Goal: Task Accomplishment & Management: Use online tool/utility

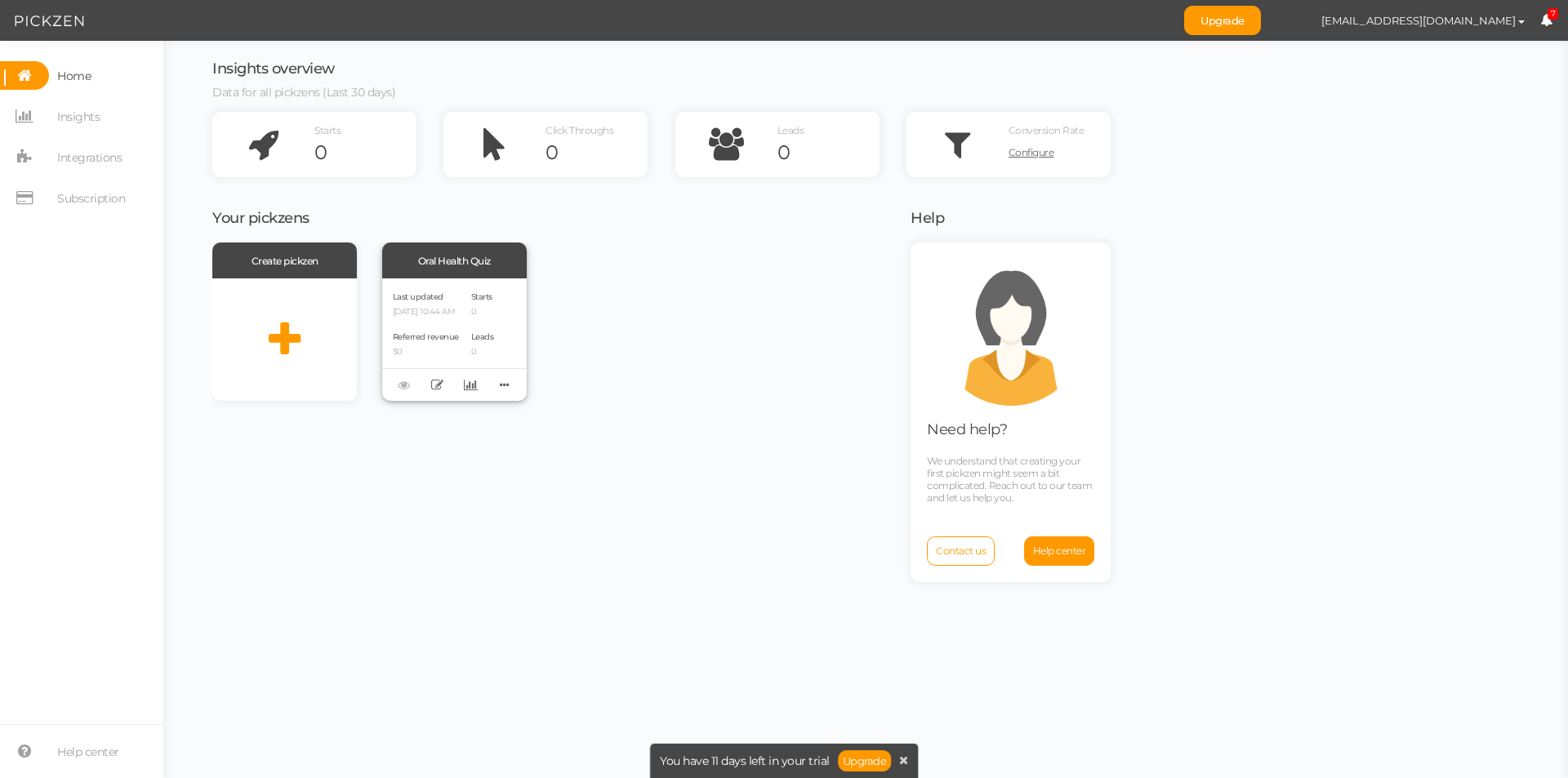
click at [429, 321] on div "Last updated [DATE] 10:44 AM Referred revenue $0" at bounding box center [426, 339] width 66 height 101
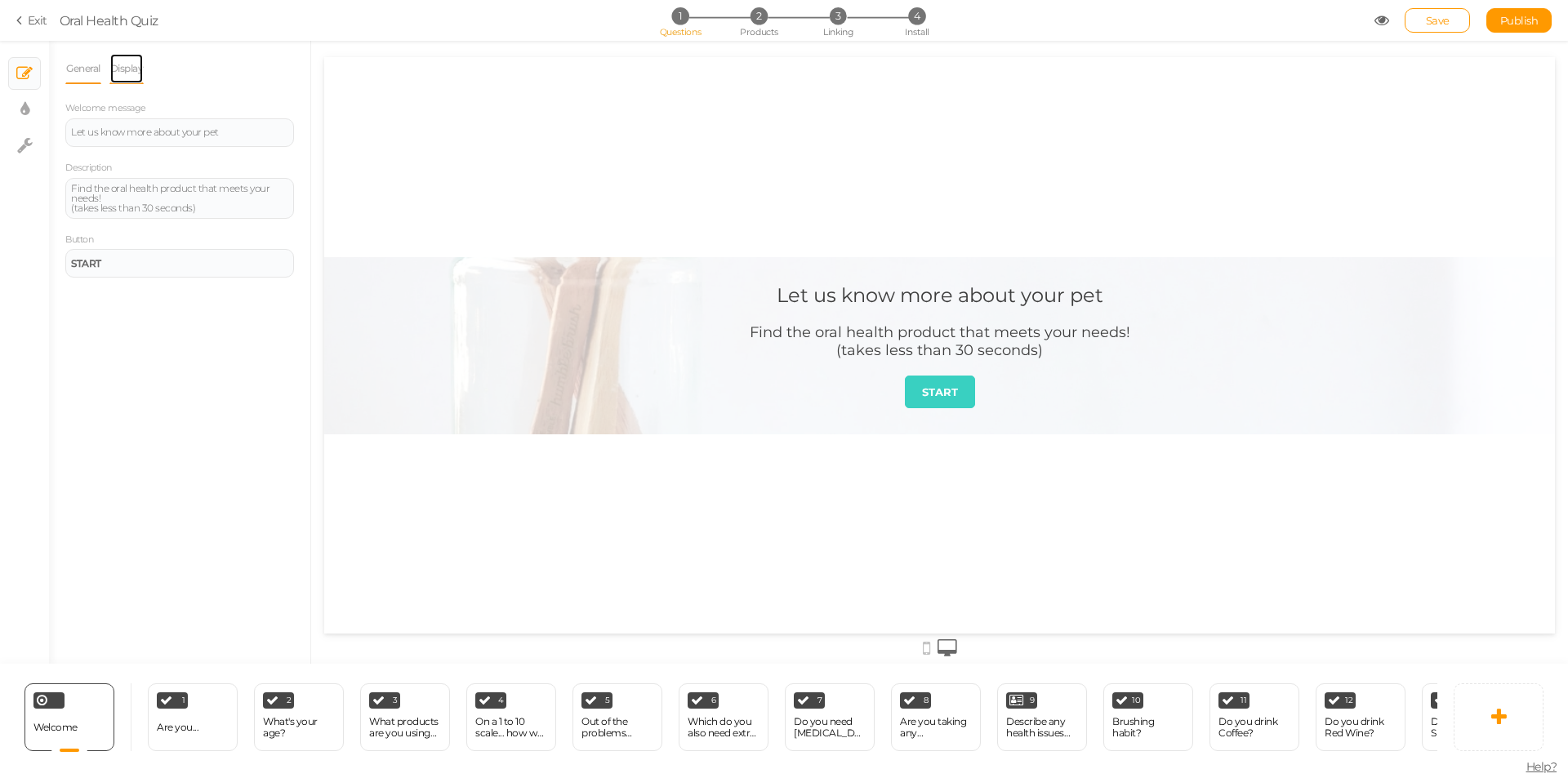
click at [130, 71] on link "Display" at bounding box center [127, 69] width 35 height 31
click at [67, 65] on link "General" at bounding box center [83, 69] width 36 height 31
click at [21, 21] on icon at bounding box center [22, 21] width 12 height 15
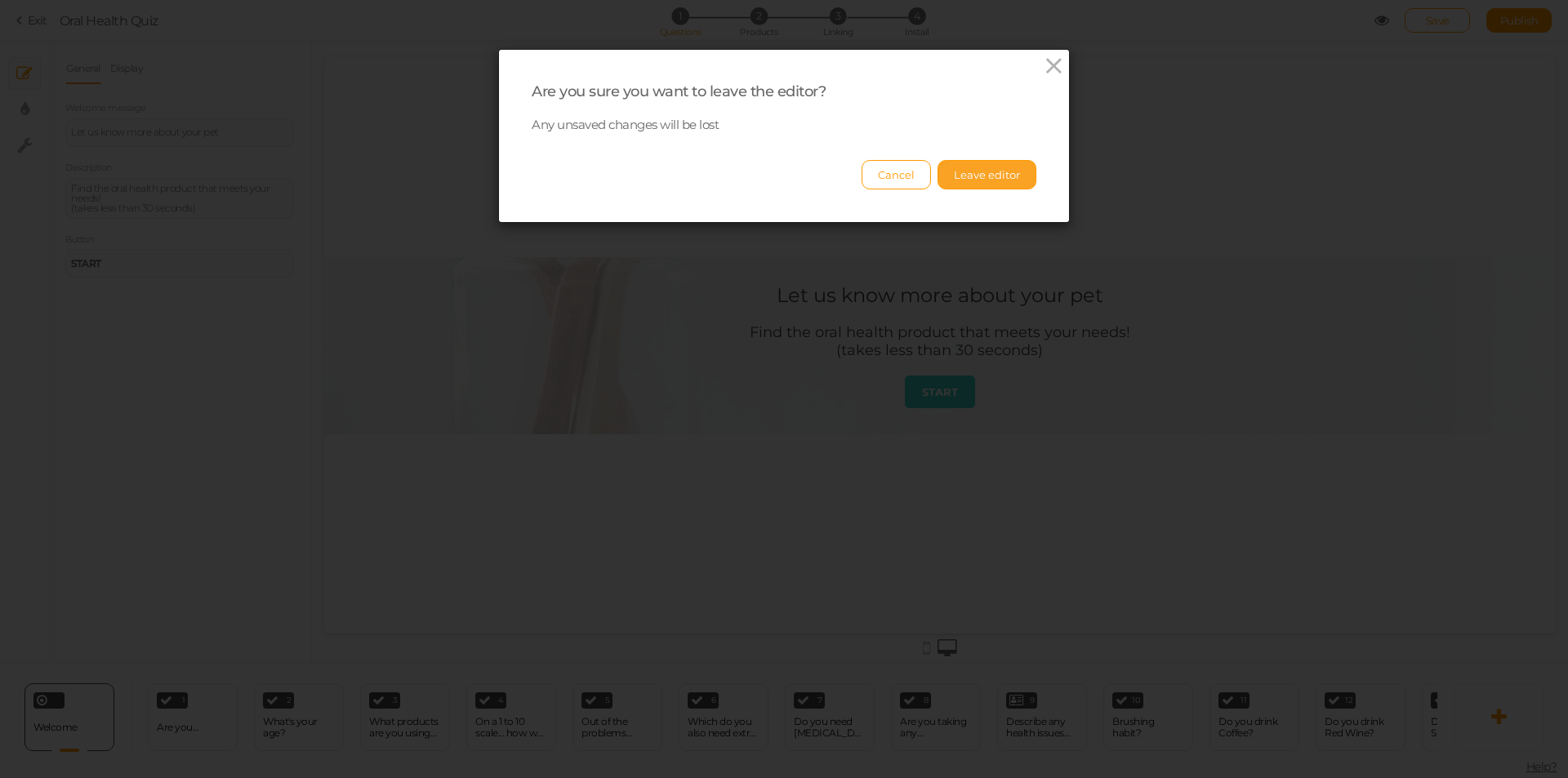
click at [989, 177] on button "Leave editor" at bounding box center [987, 175] width 99 height 30
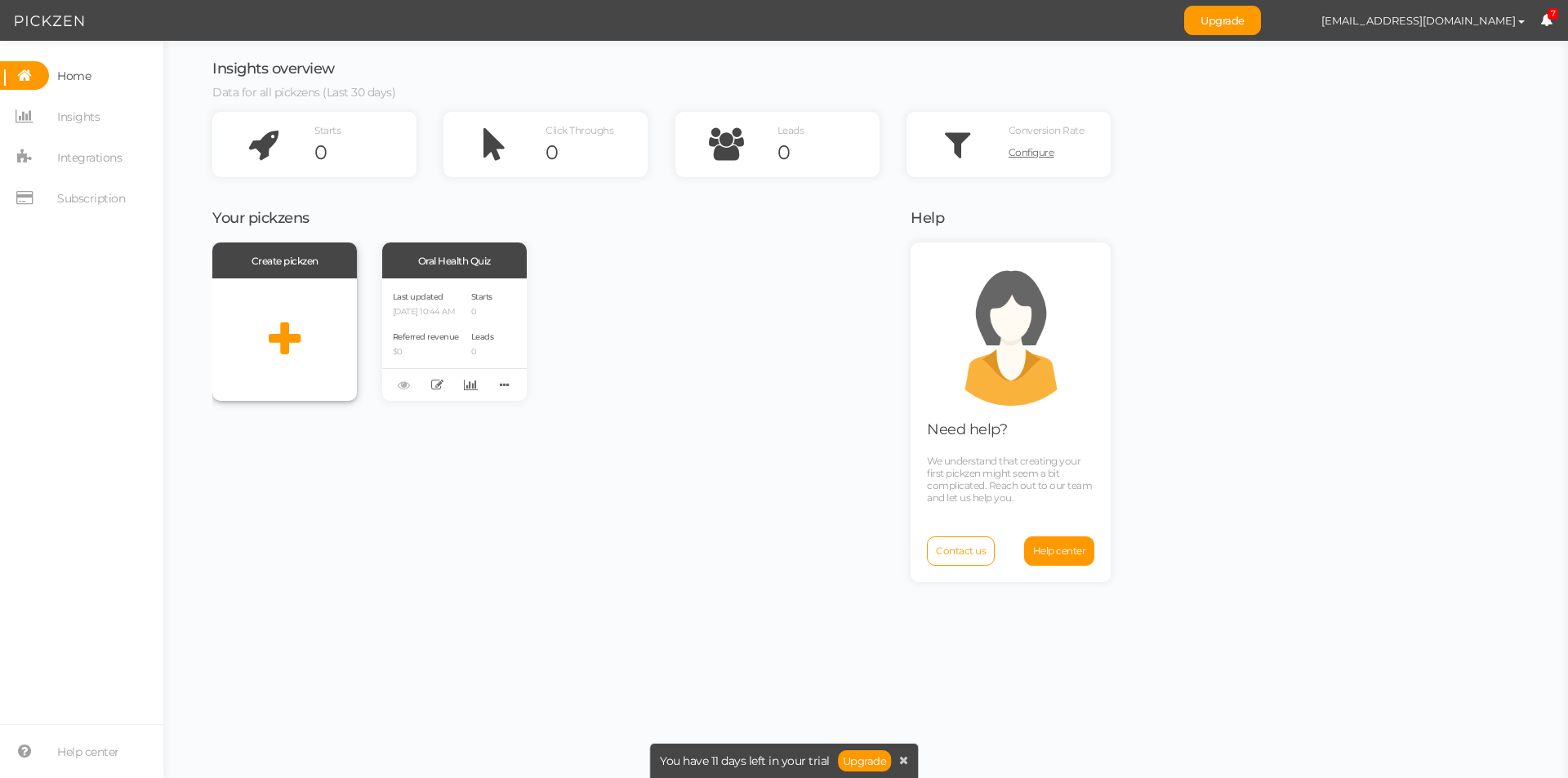
click at [306, 330] on div at bounding box center [284, 339] width 145 height 122
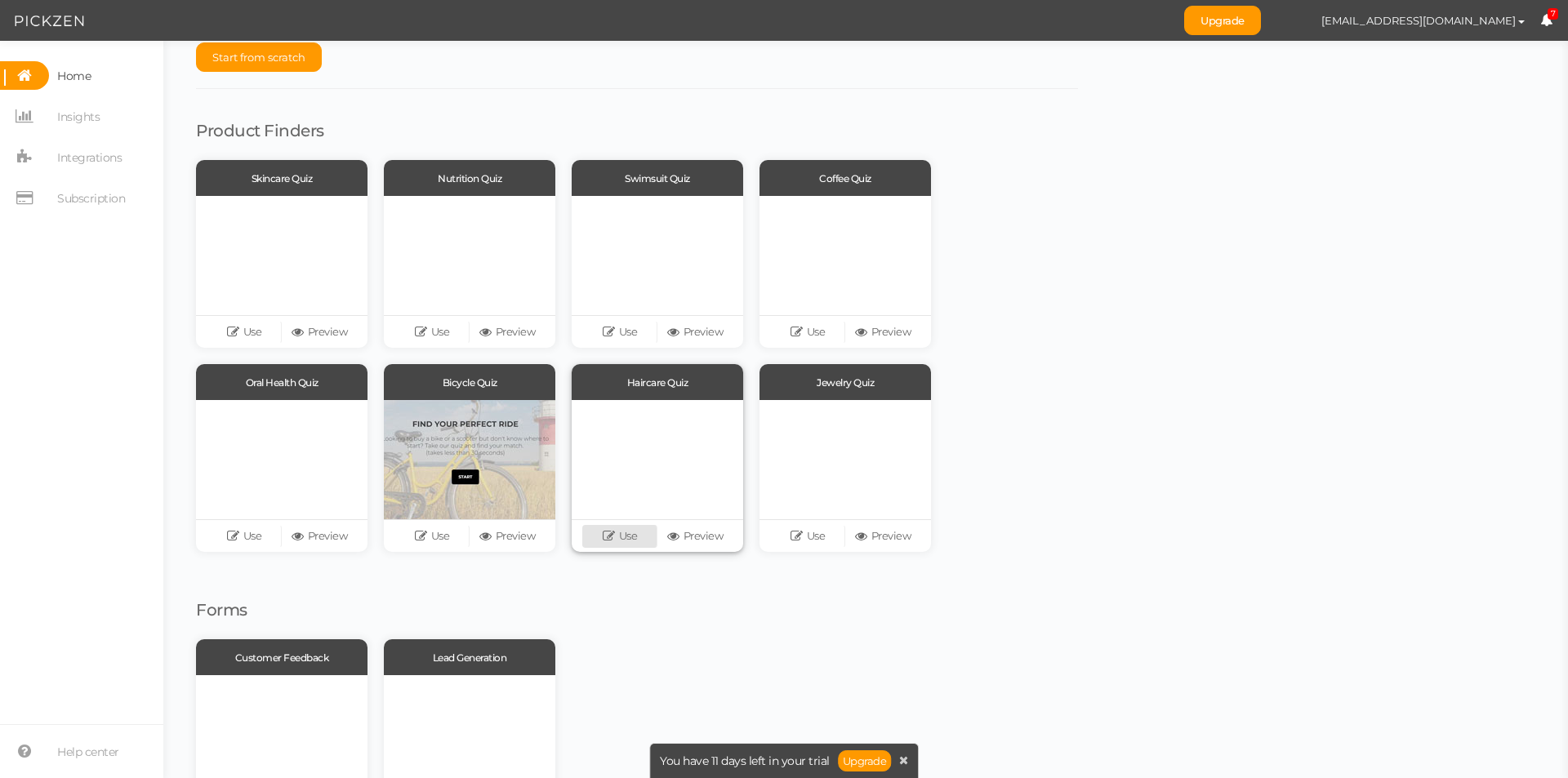
scroll to position [134, 0]
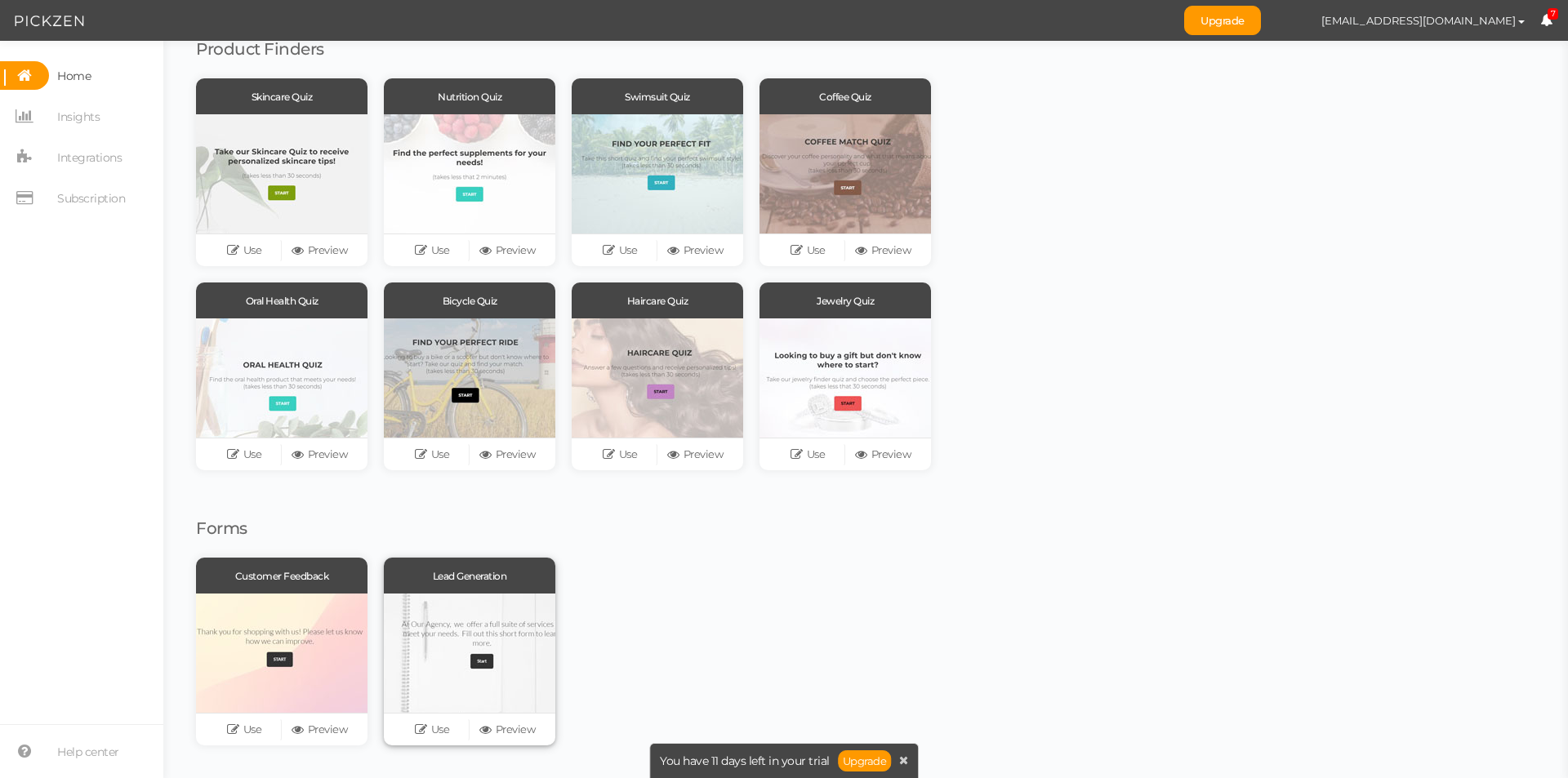
click at [514, 612] on div at bounding box center [469, 652] width 172 height 119
click at [494, 732] on icon at bounding box center [487, 729] width 16 height 12
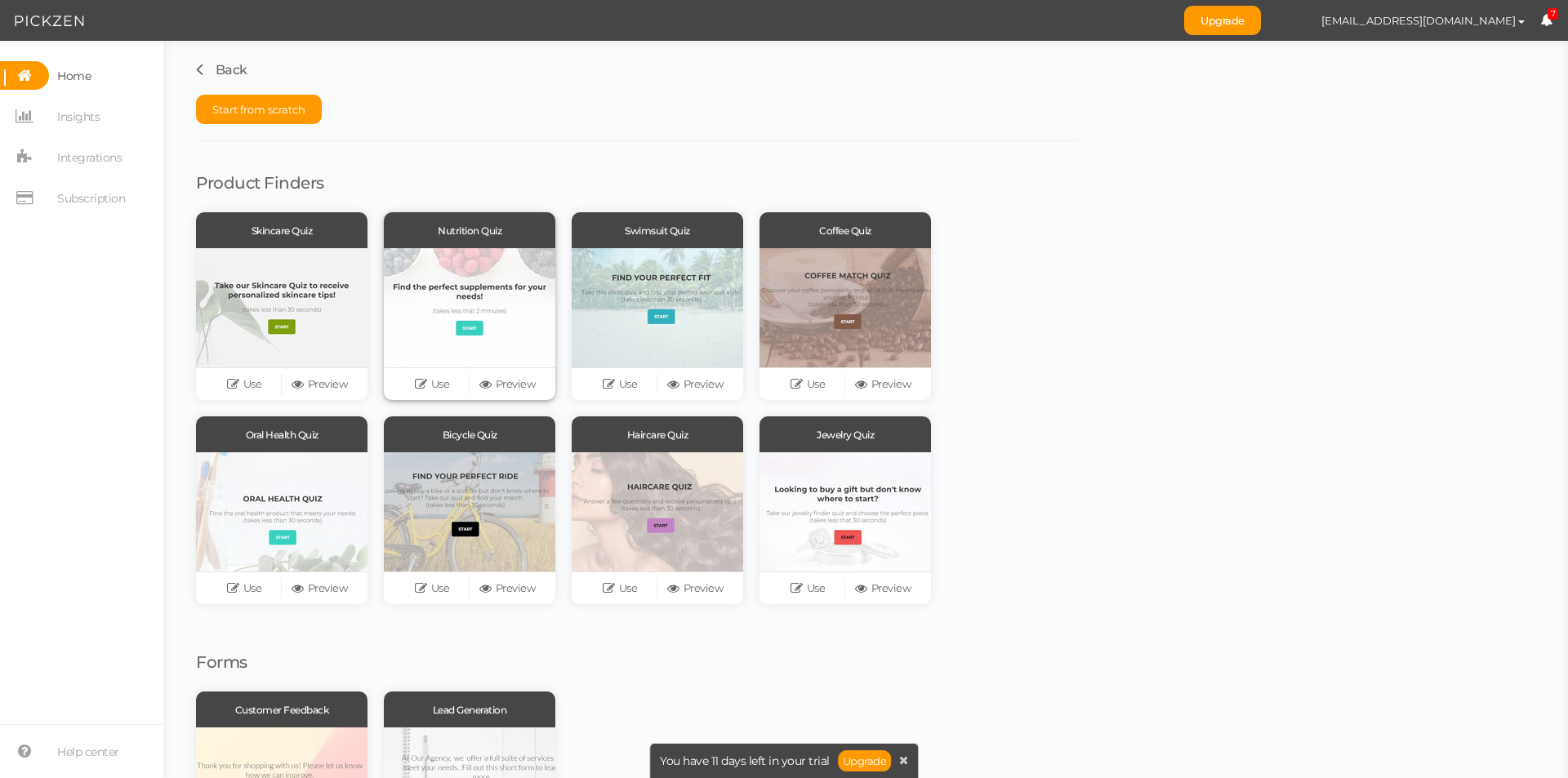
click at [523, 330] on div at bounding box center [469, 307] width 172 height 119
click at [445, 380] on link "Use" at bounding box center [431, 384] width 75 height 23
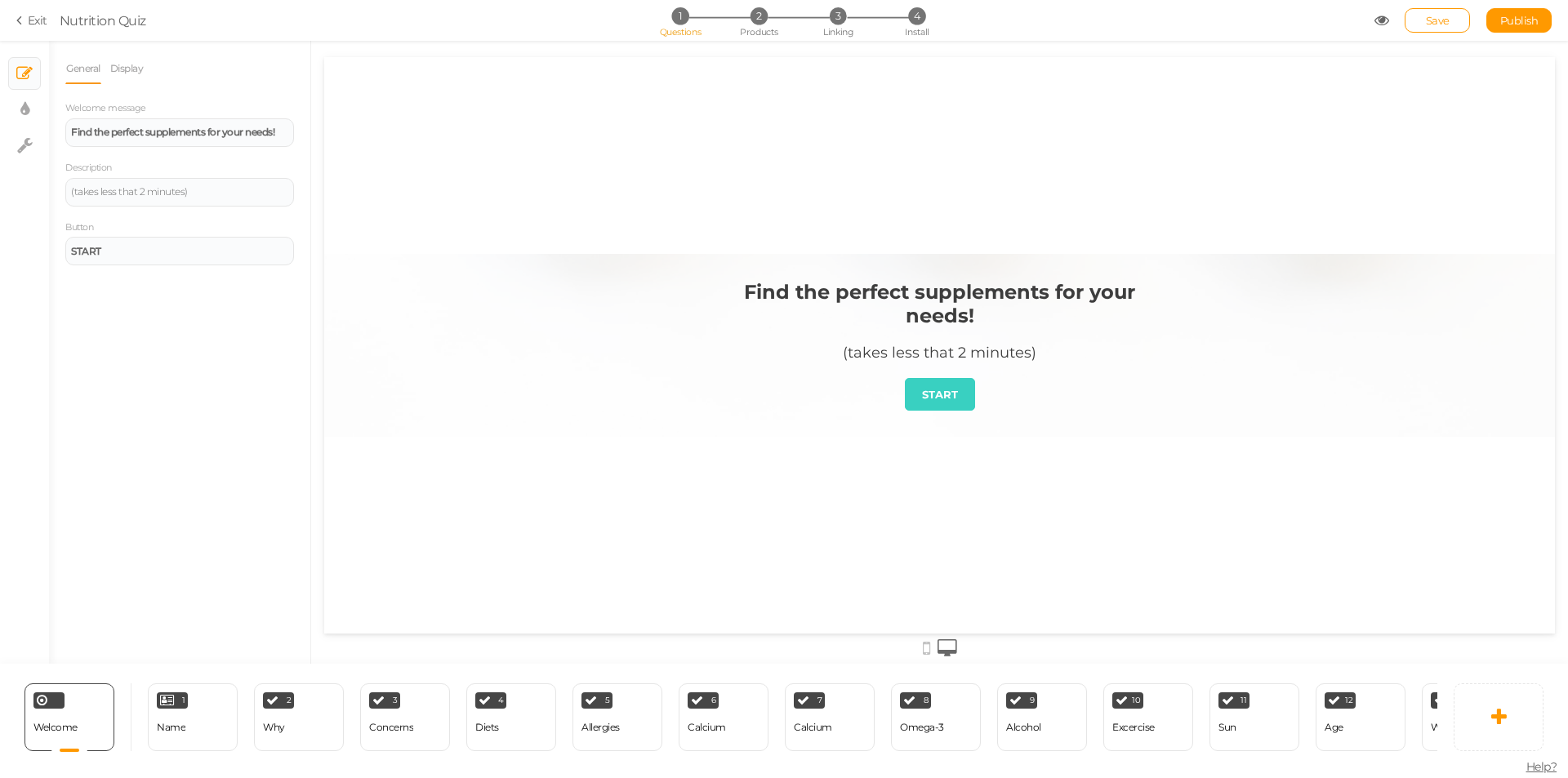
click at [1531, 479] on div "Find the perfect supplements for your needs! (takes less that 2 minutes) START" at bounding box center [938, 345] width 1230 height 576
click at [213, 195] on div "(takes less that 2 minutes)" at bounding box center [179, 192] width 217 height 10
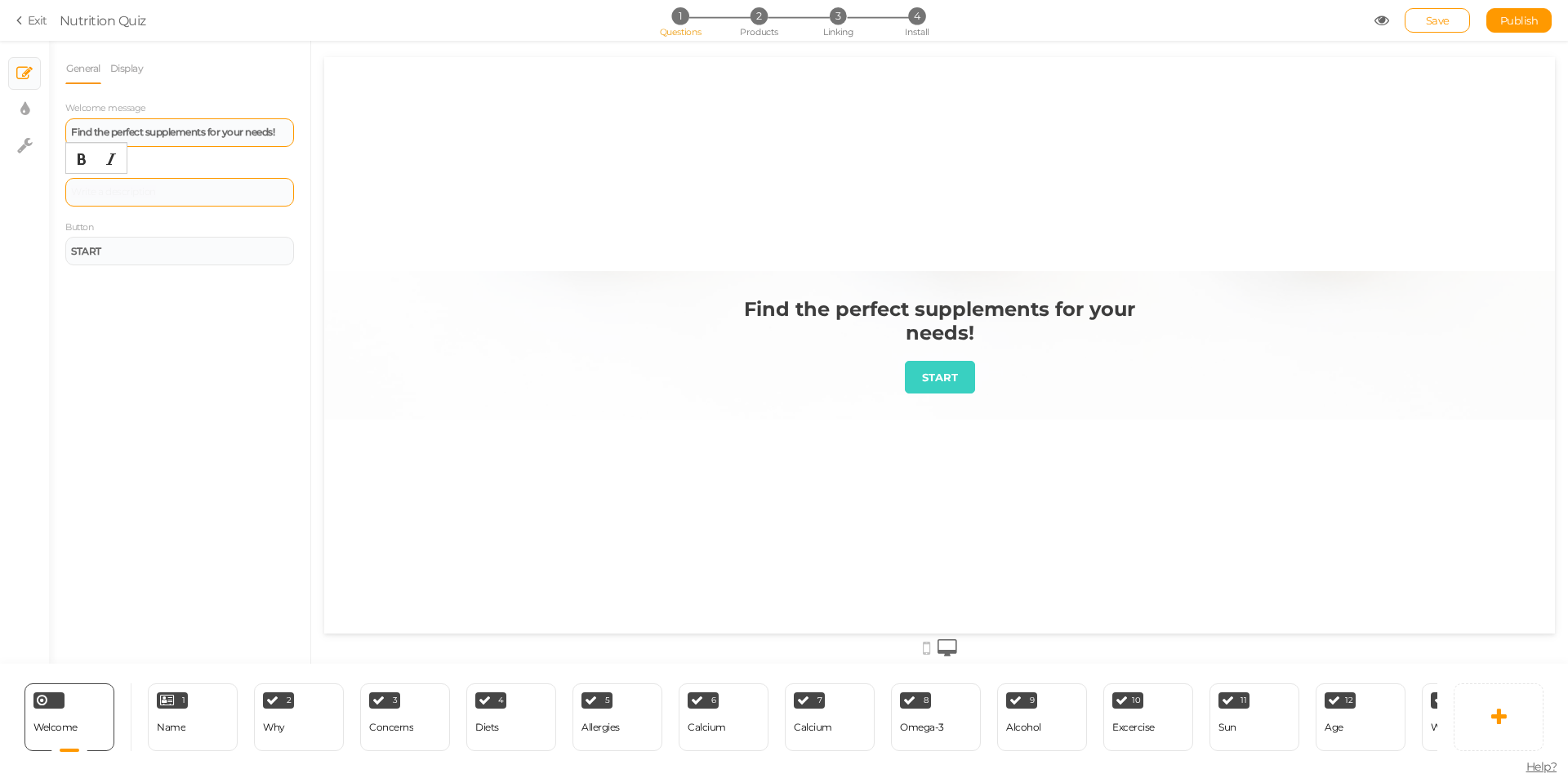
click at [170, 133] on strong "Find the perfect supplements for your needs!" at bounding box center [172, 131] width 203 height 12
click at [260, 134] on strong "Find the perfect supplements for your needs!" at bounding box center [172, 131] width 203 height 12
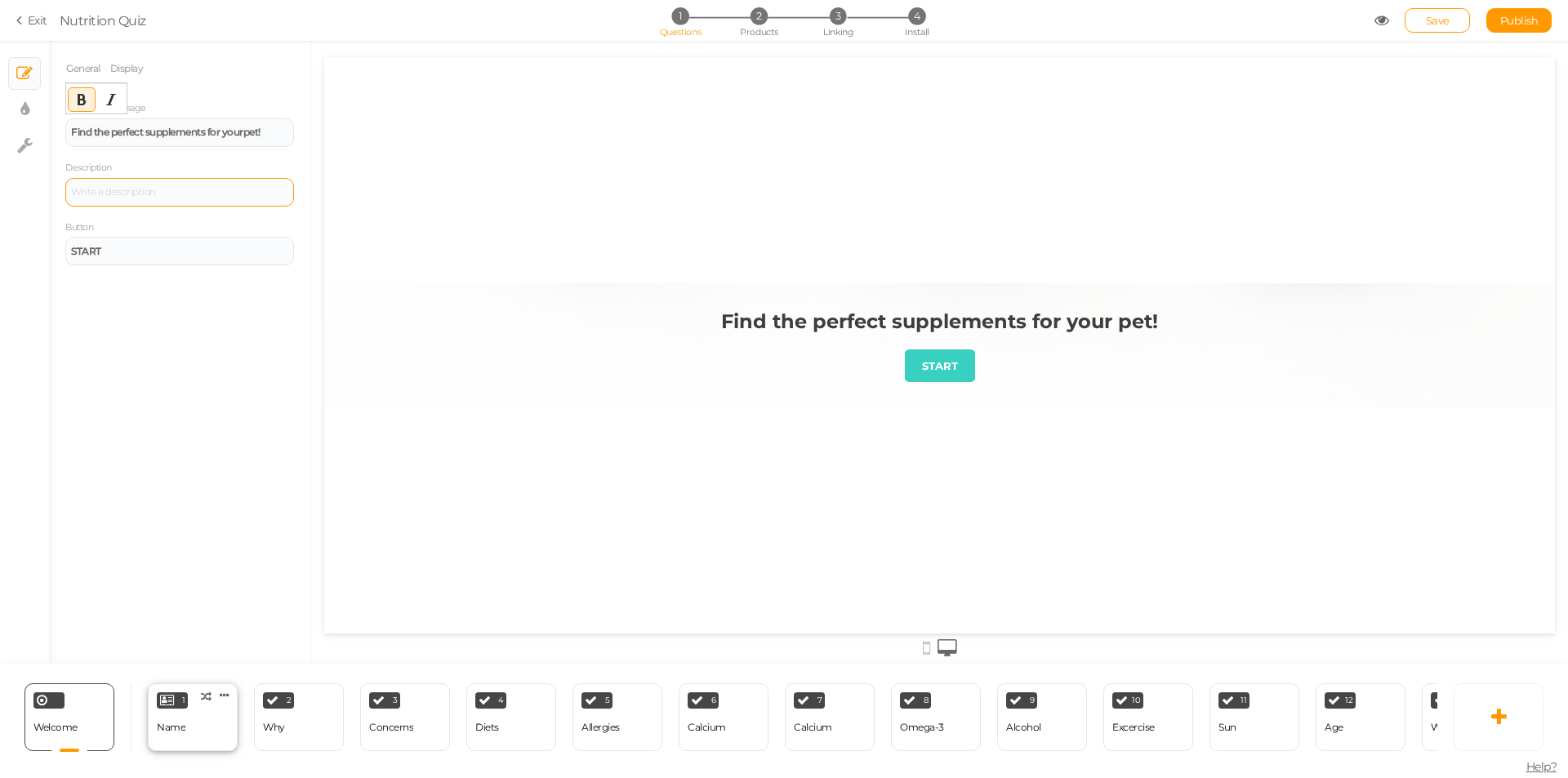
click at [200, 734] on div "1 Name × Define the conditions to show this slide. Clone Change type Delete" at bounding box center [192, 717] width 90 height 67
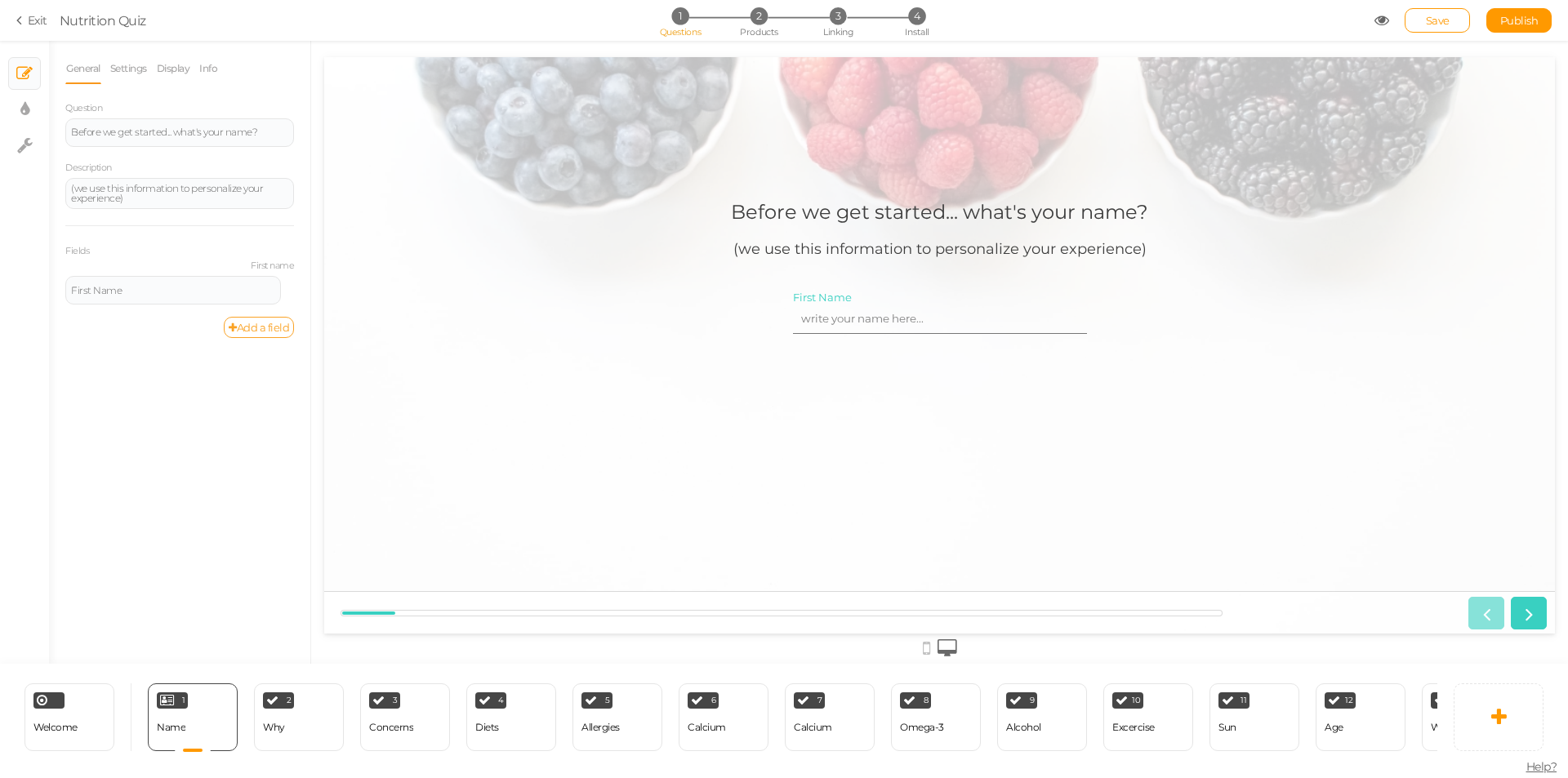
click at [268, 334] on link "Add a field" at bounding box center [258, 328] width 70 height 21
click at [289, 337] on icon at bounding box center [292, 338] width 11 height 10
click at [250, 392] on link "Delete" at bounding box center [228, 395] width 129 height 17
click at [288, 711] on div "2 Why × Define the conditions to show this slide. Clone Change type Delete" at bounding box center [298, 717] width 90 height 67
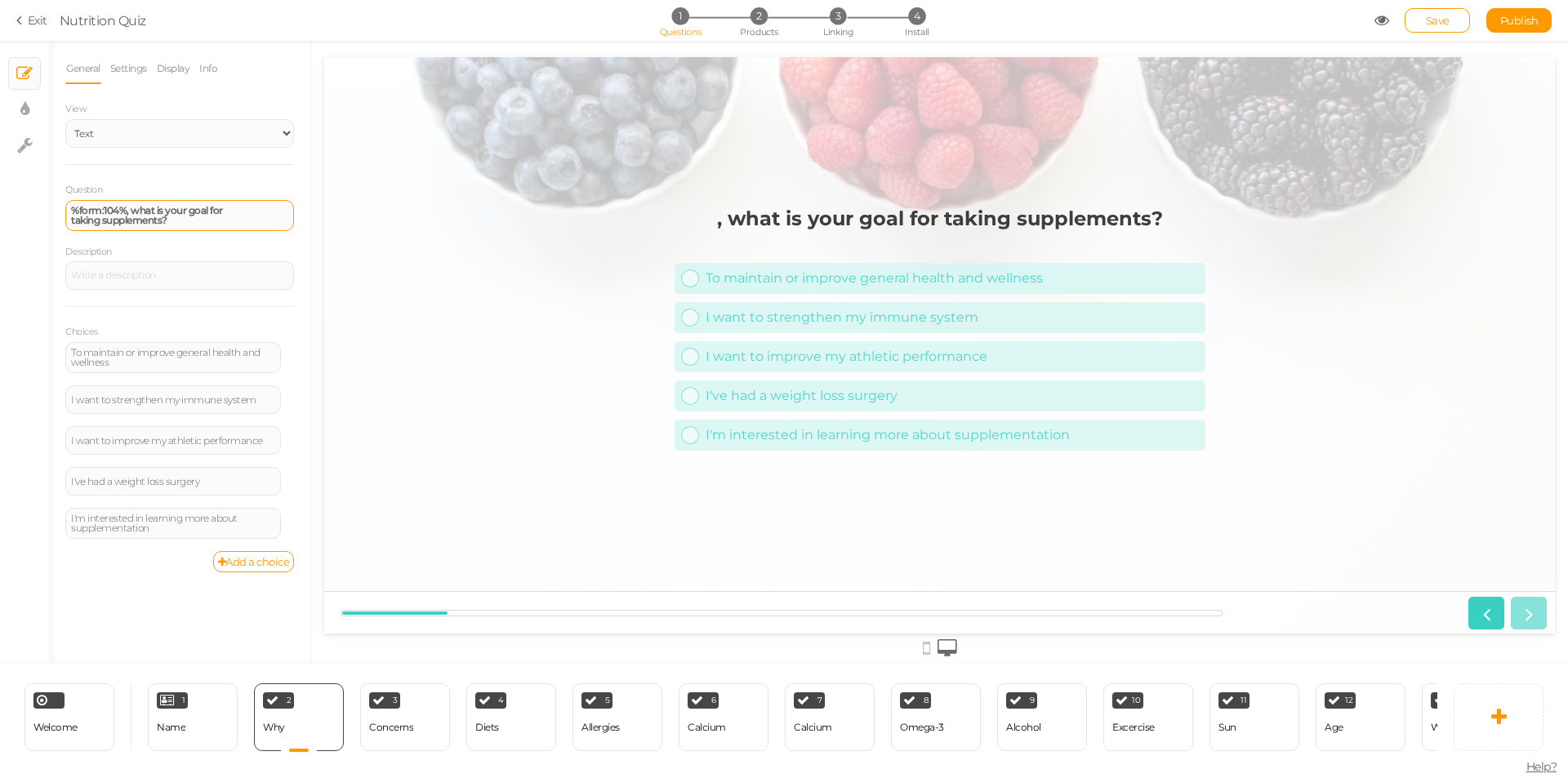
click at [162, 212] on strong "%form:104%, what is your goal for taking supplements?" at bounding box center [146, 214] width 152 height 22
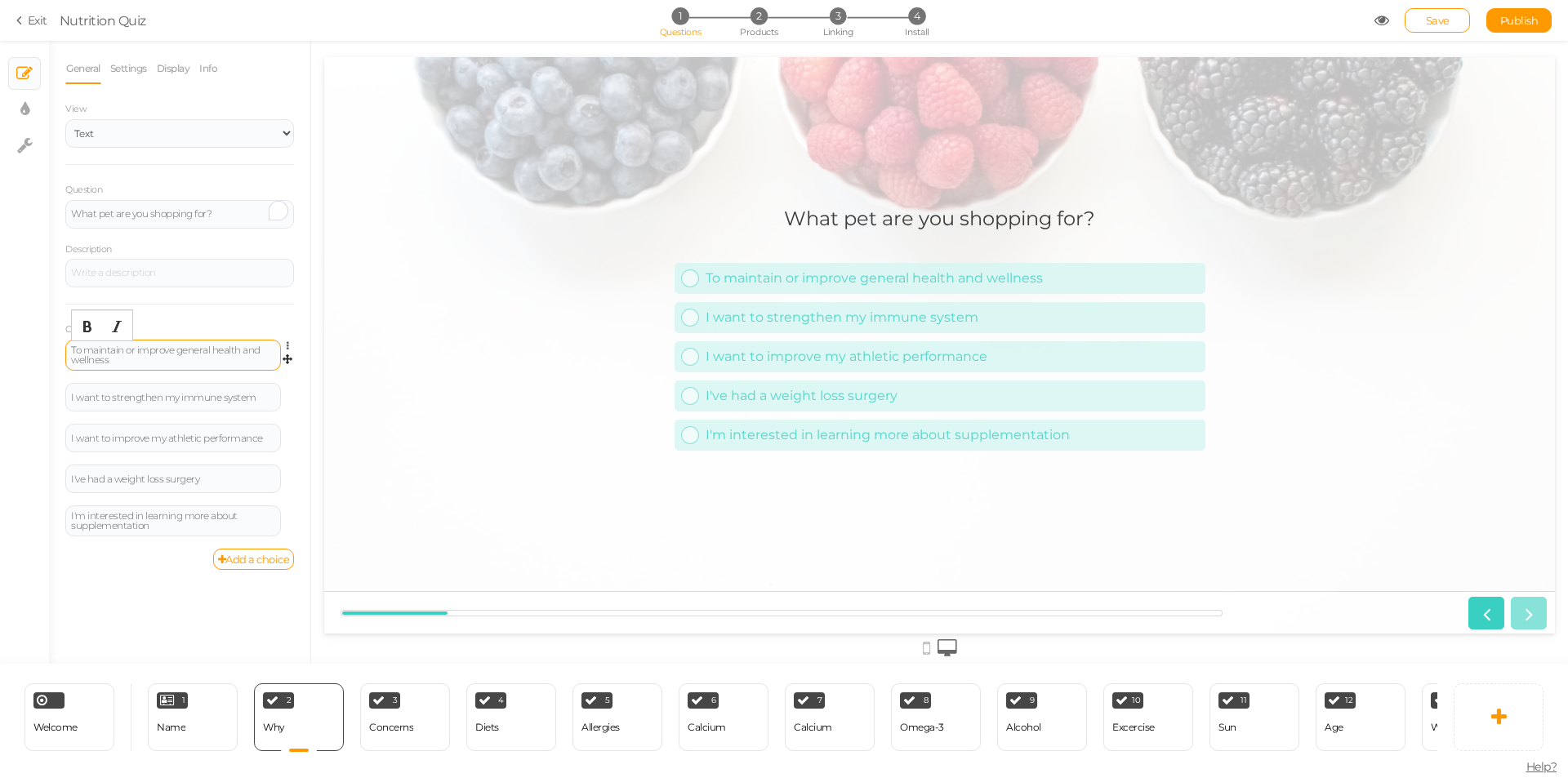
click at [145, 361] on div "To maintain or improve general health and wellness" at bounding box center [173, 355] width 204 height 20
click at [140, 388] on div "I want to strengthen my immune system" at bounding box center [173, 394] width 215 height 29
click at [139, 394] on div "I want to strengthen my immune system" at bounding box center [173, 395] width 204 height 10
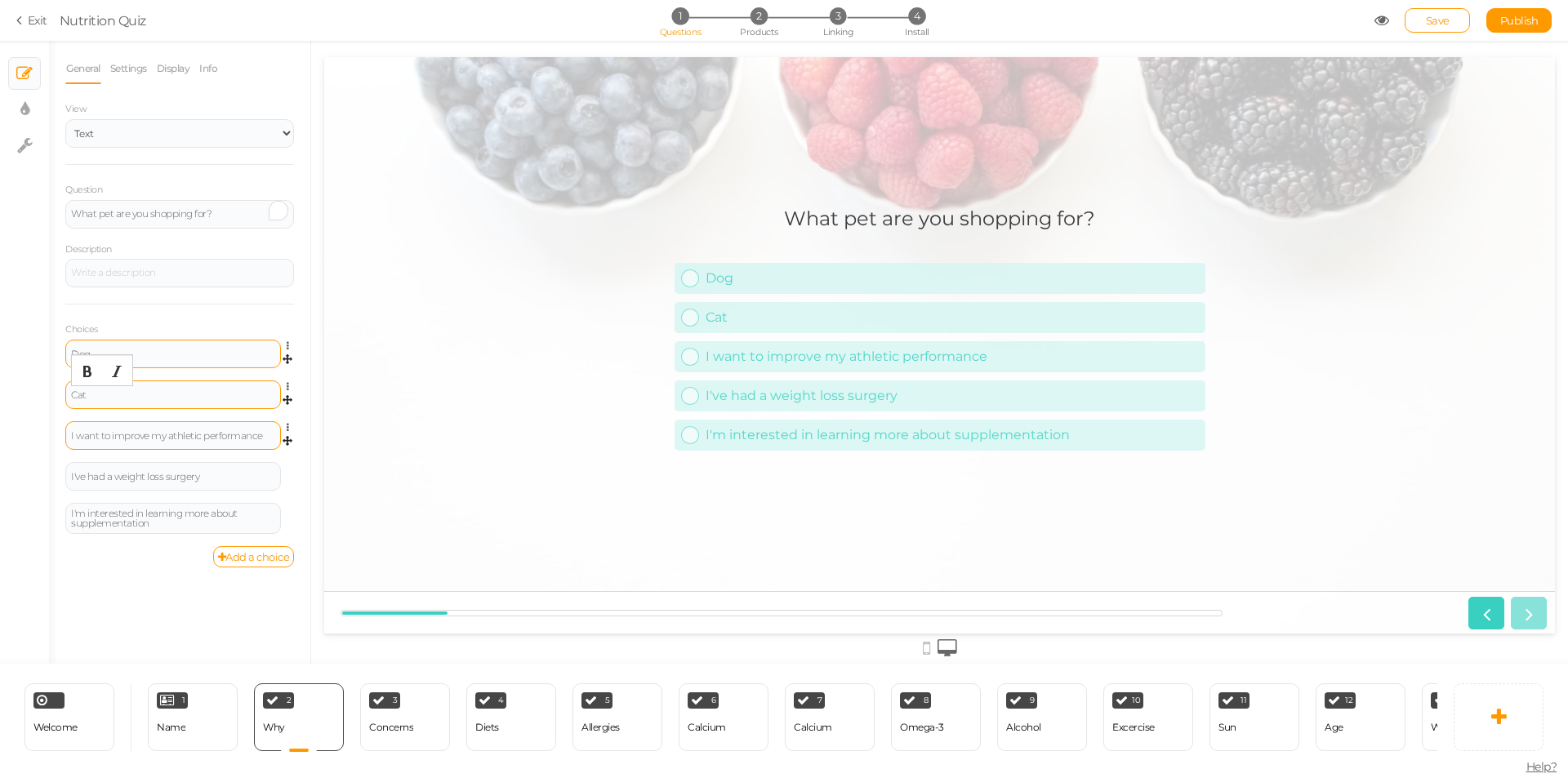
click at [165, 437] on div "I want to improve my athletic performance" at bounding box center [173, 436] width 204 height 10
click at [288, 467] on icon at bounding box center [292, 468] width 11 height 10
click at [244, 504] on link "Delete" at bounding box center [228, 509] width 129 height 17
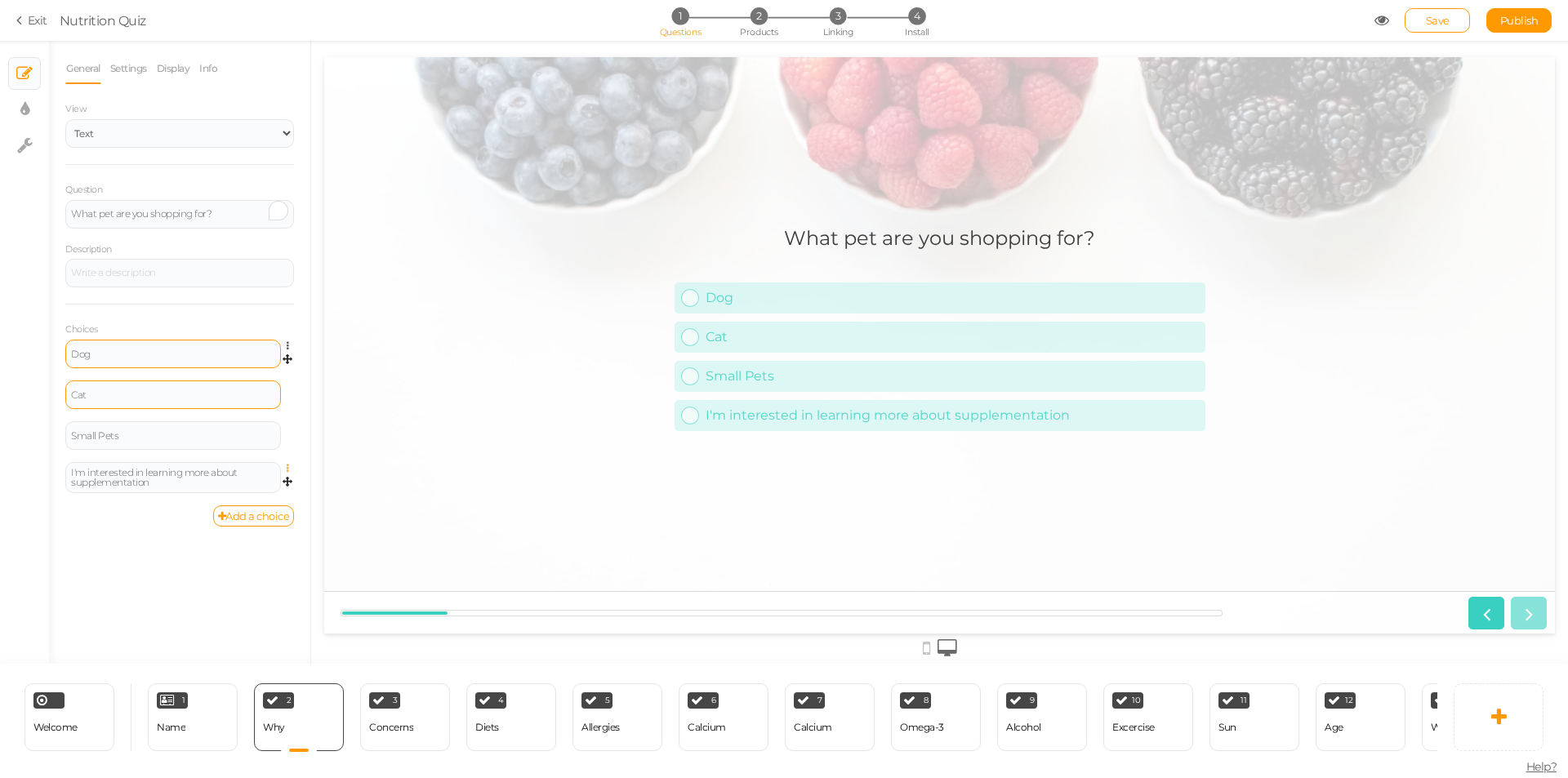
click at [289, 467] on icon at bounding box center [292, 468] width 11 height 10
click at [256, 500] on link "Delete" at bounding box center [228, 509] width 129 height 17
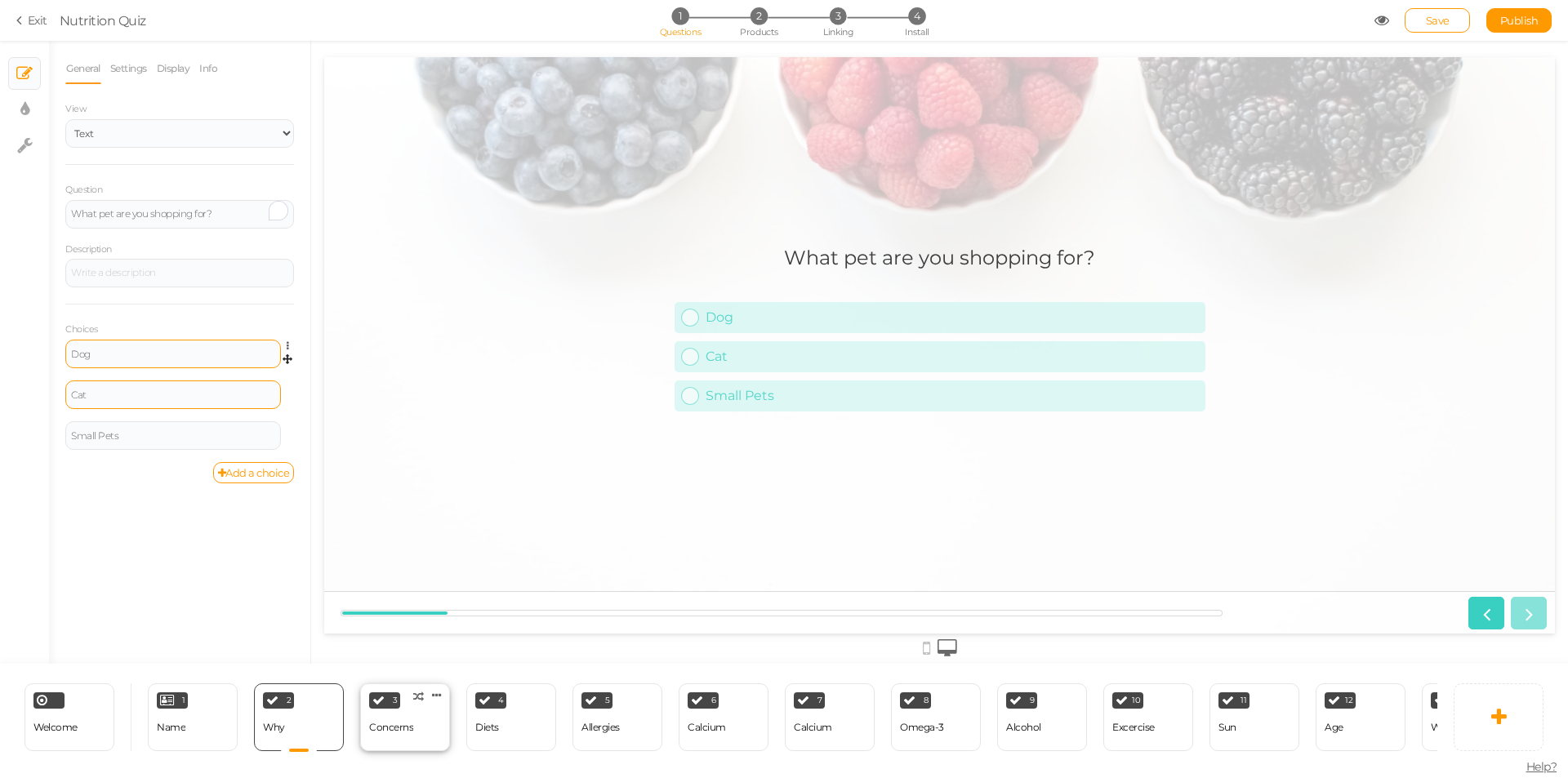
click at [413, 725] on div "Concerns" at bounding box center [391, 727] width 44 height 12
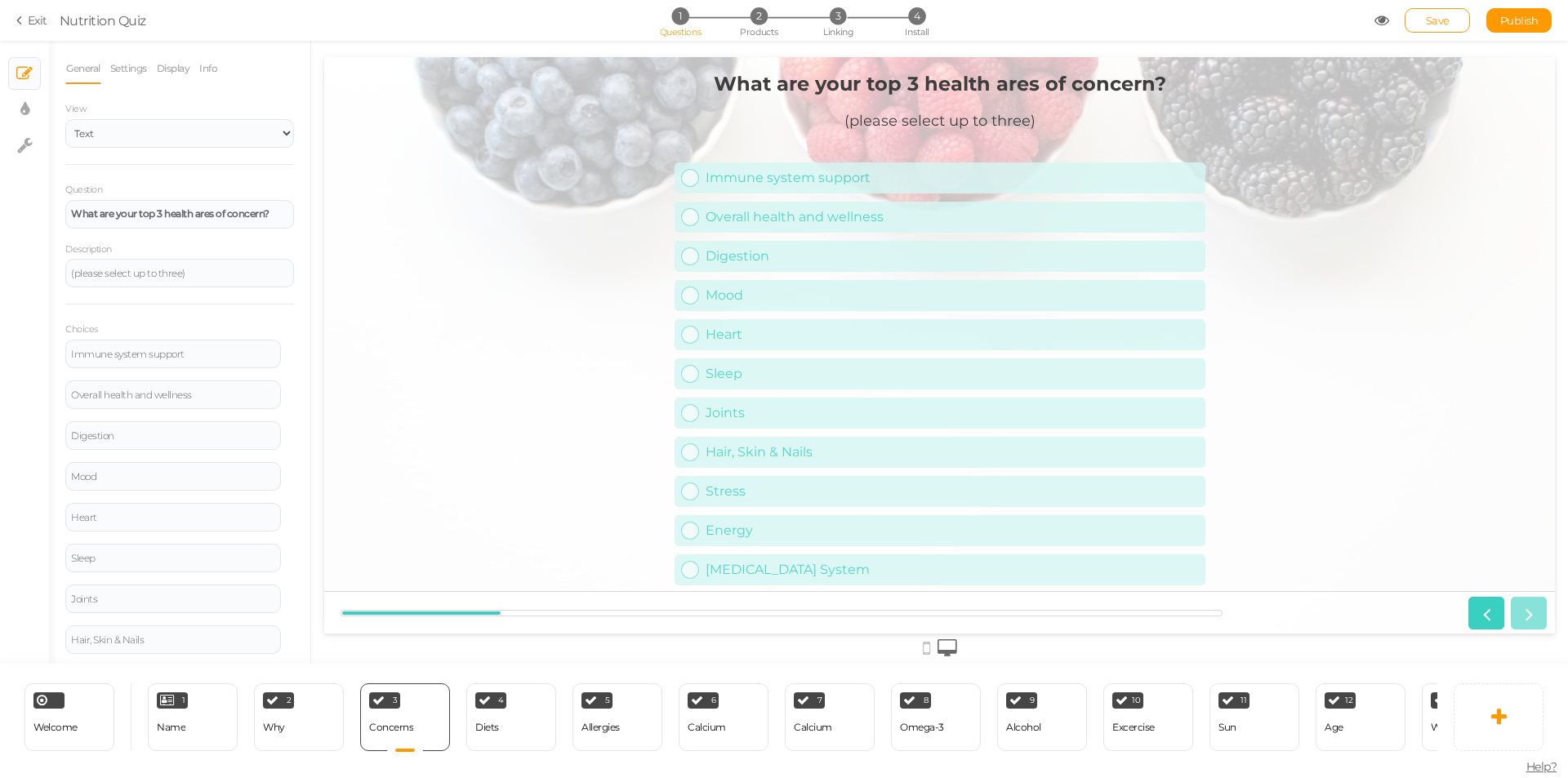
scroll to position [163, 0]
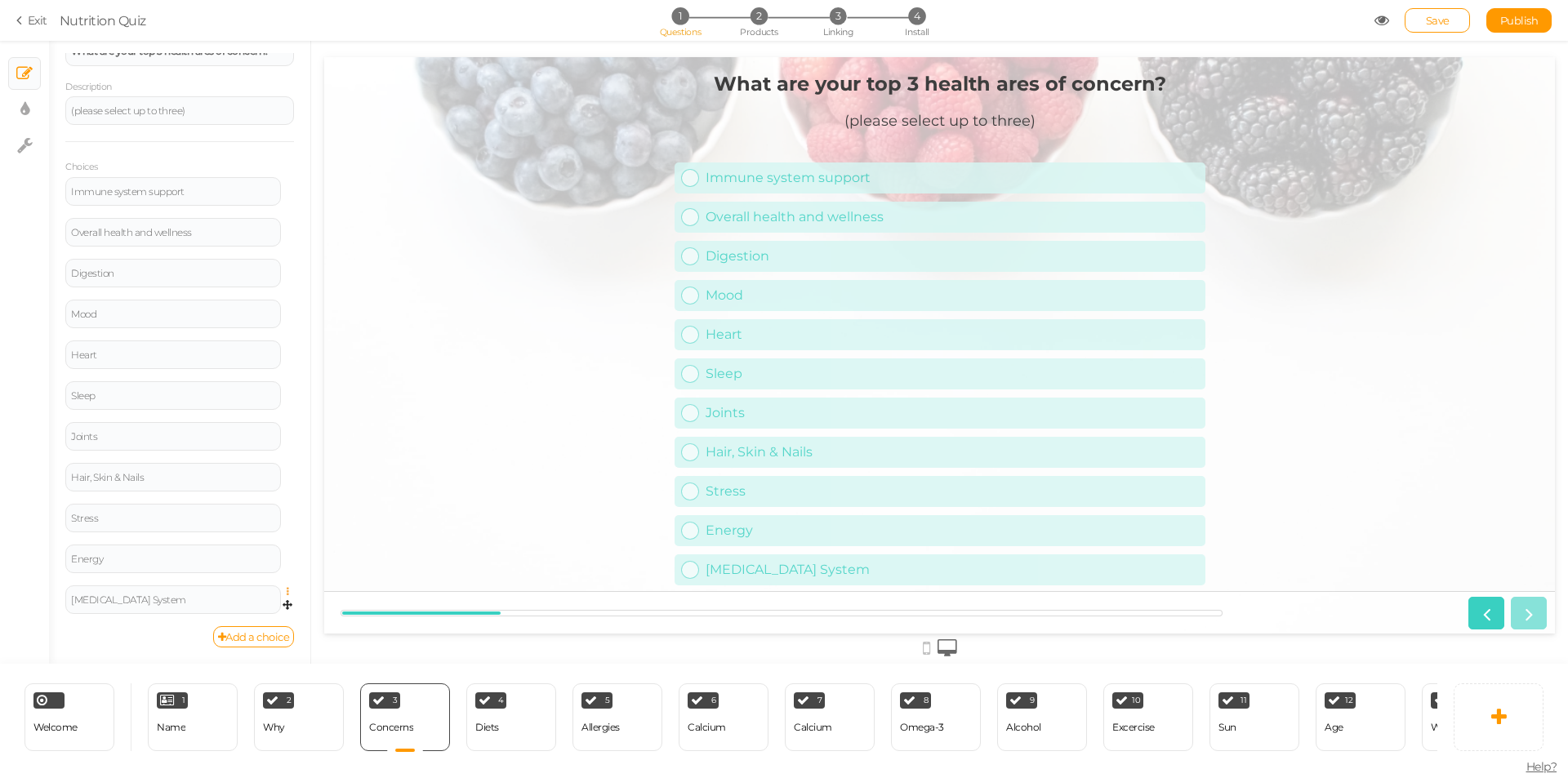
click at [287, 589] on icon at bounding box center [292, 592] width 11 height 10
click at [245, 625] on link "Delete" at bounding box center [228, 632] width 129 height 17
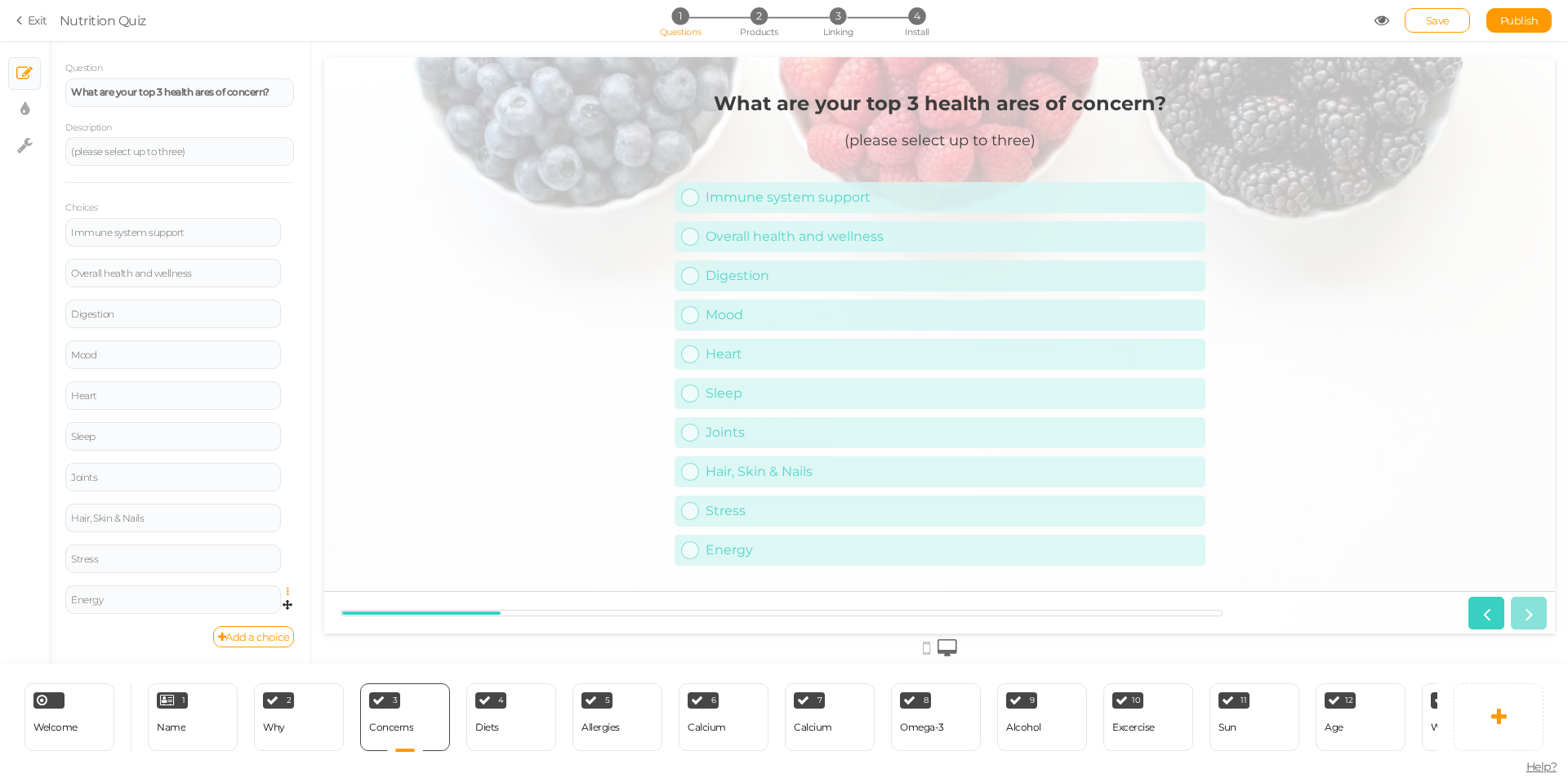
click at [287, 591] on icon at bounding box center [292, 592] width 11 height 10
click at [252, 625] on link "Delete" at bounding box center [228, 632] width 129 height 17
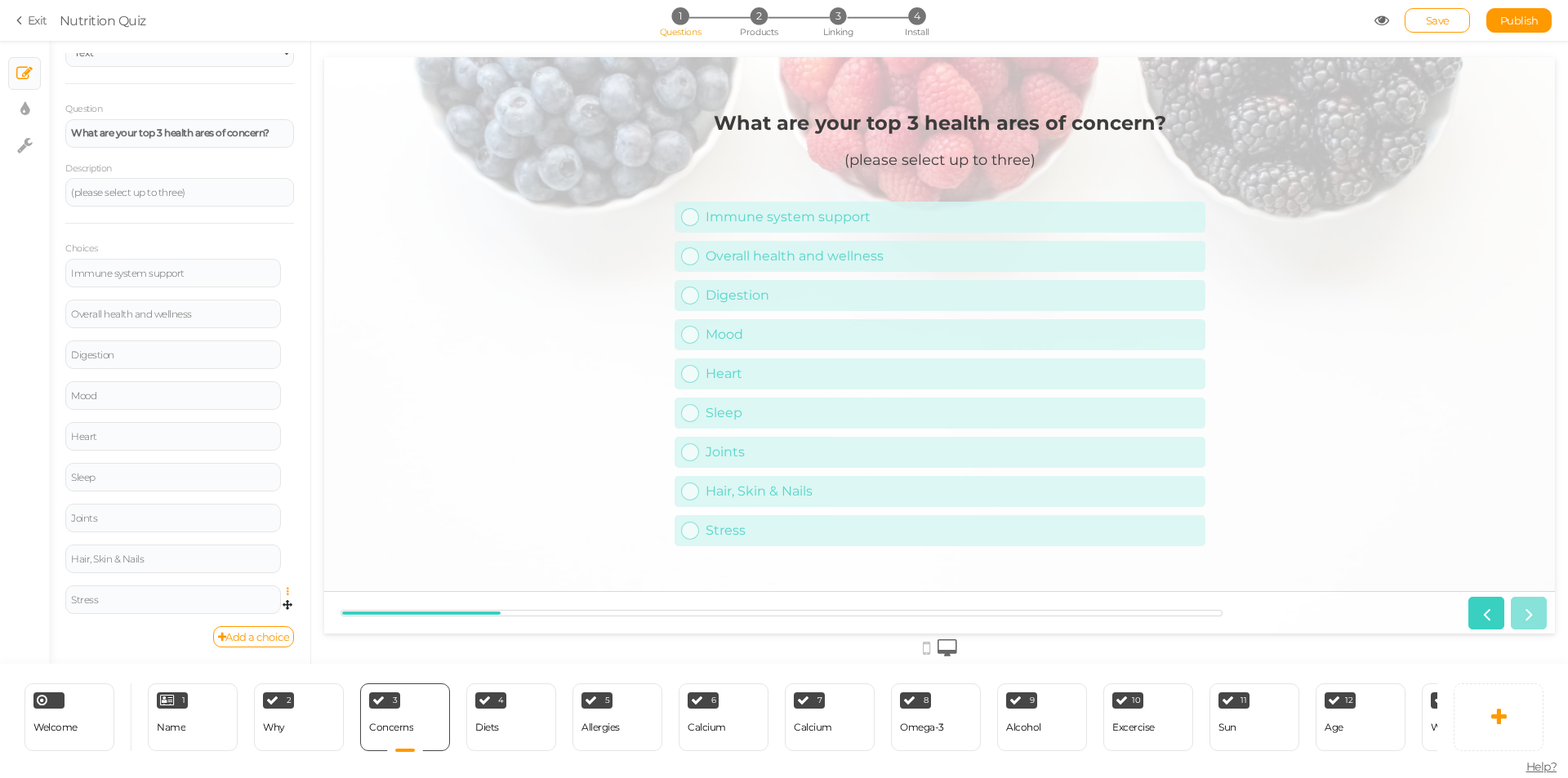
click at [287, 591] on icon at bounding box center [292, 592] width 11 height 10
click at [233, 627] on link "Delete" at bounding box center [228, 632] width 129 height 17
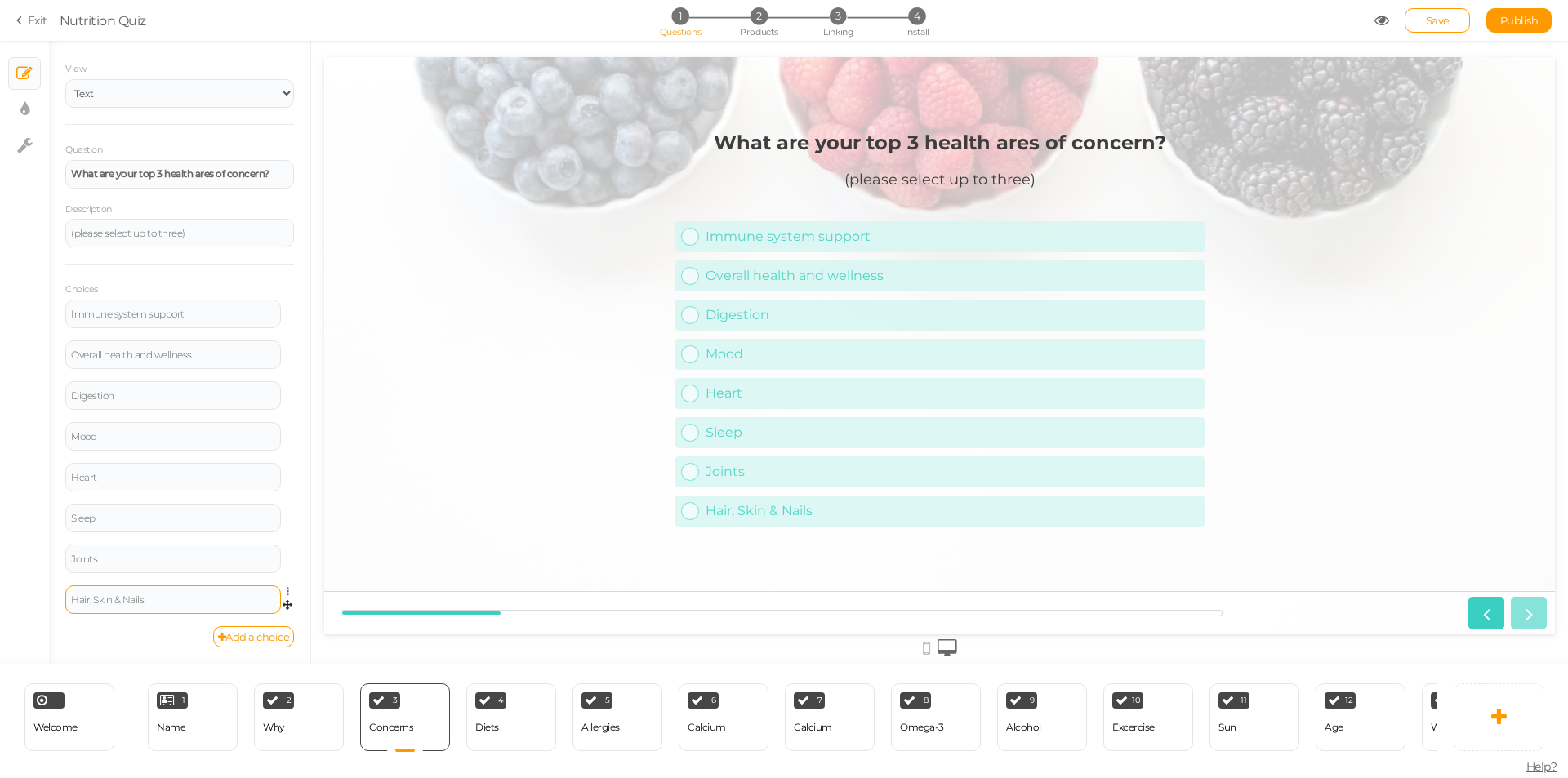
scroll to position [40, 0]
click at [287, 587] on icon at bounding box center [292, 592] width 11 height 10
click at [238, 633] on link "Delete" at bounding box center [228, 632] width 129 height 17
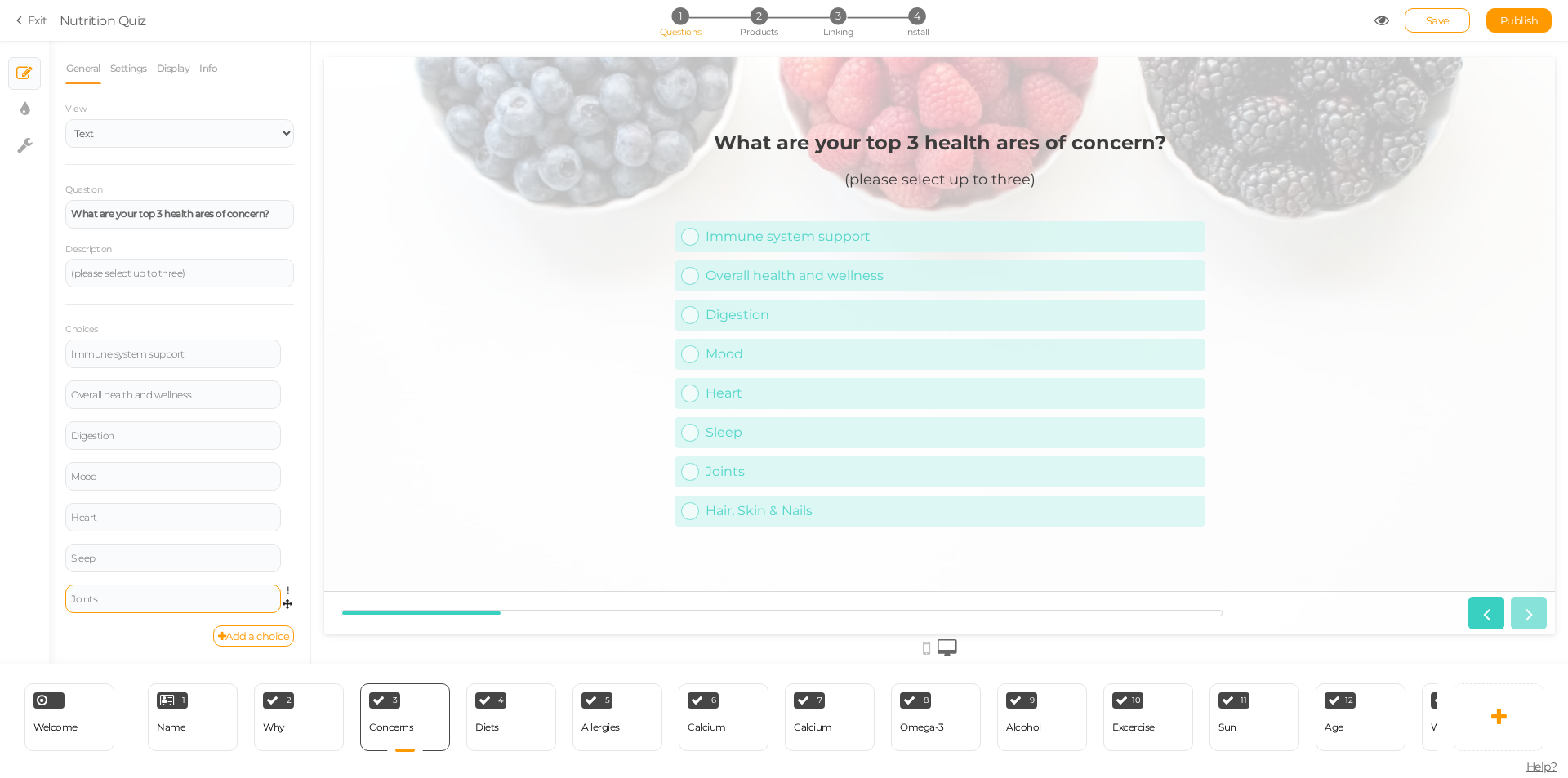
scroll to position [0, 0]
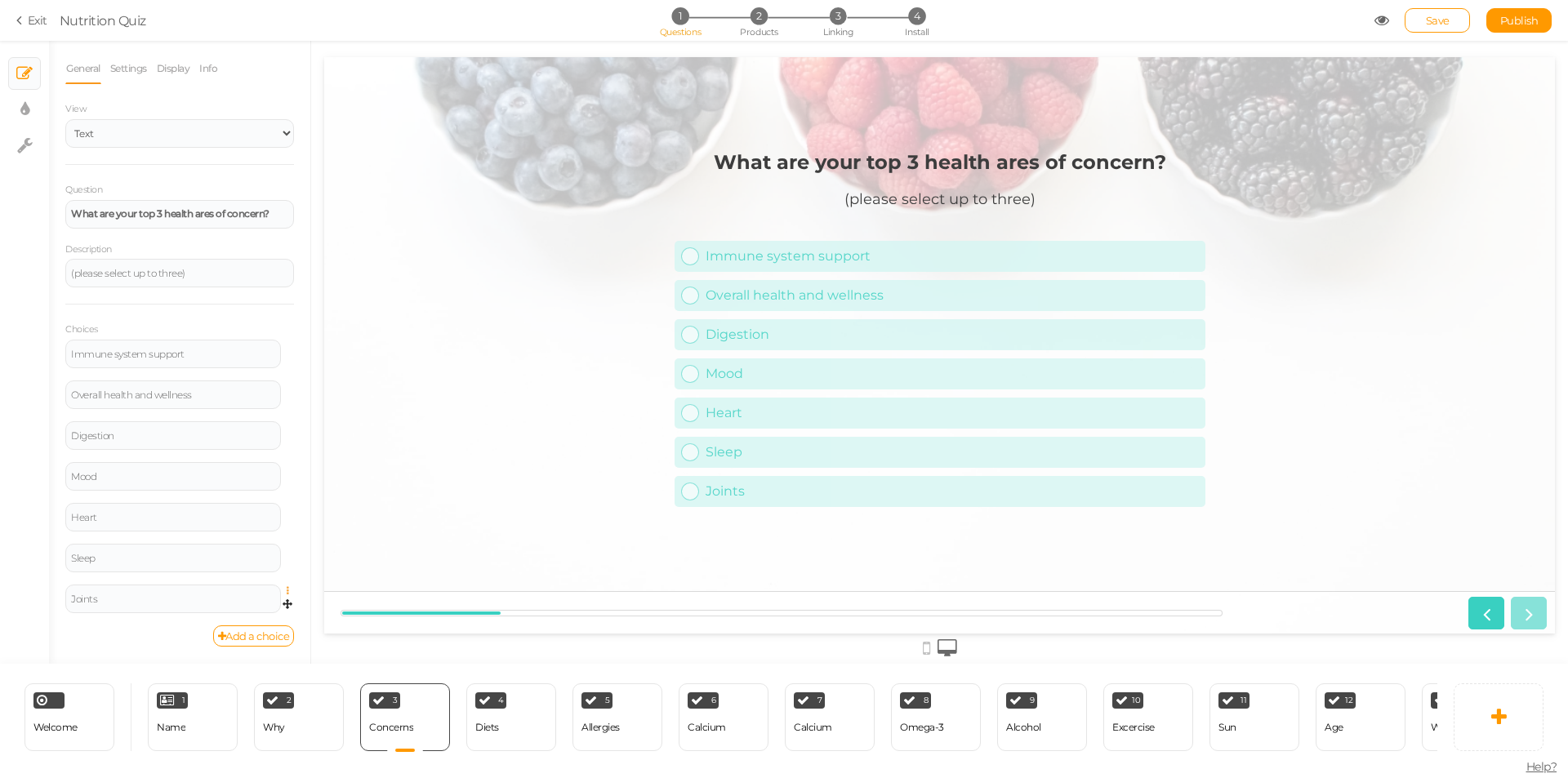
click at [287, 591] on icon at bounding box center [292, 591] width 11 height 10
click at [260, 625] on link "Delete" at bounding box center [228, 631] width 129 height 17
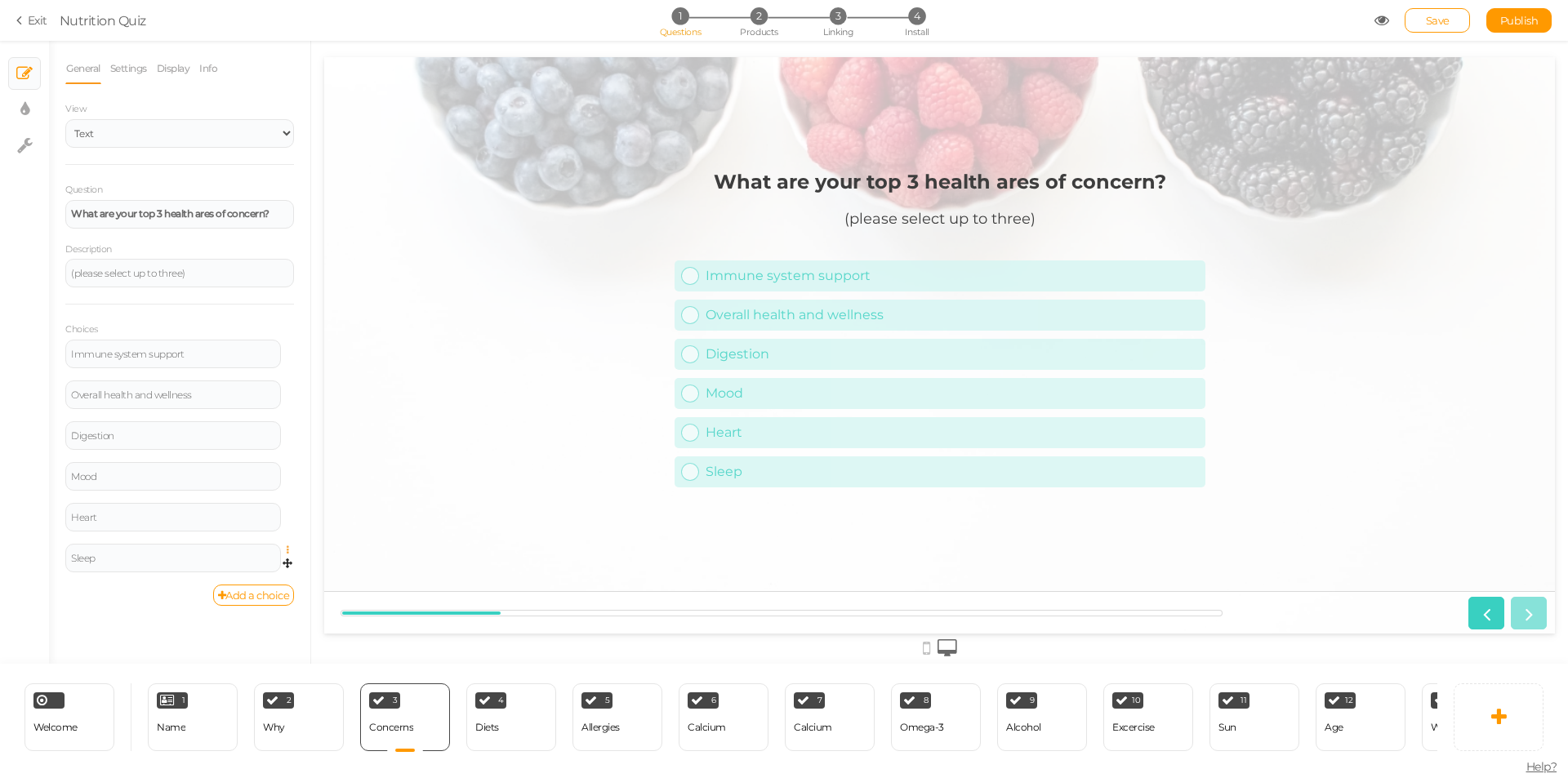
click at [288, 550] on icon at bounding box center [292, 550] width 11 height 10
click at [255, 587] on link "Delete" at bounding box center [228, 590] width 129 height 17
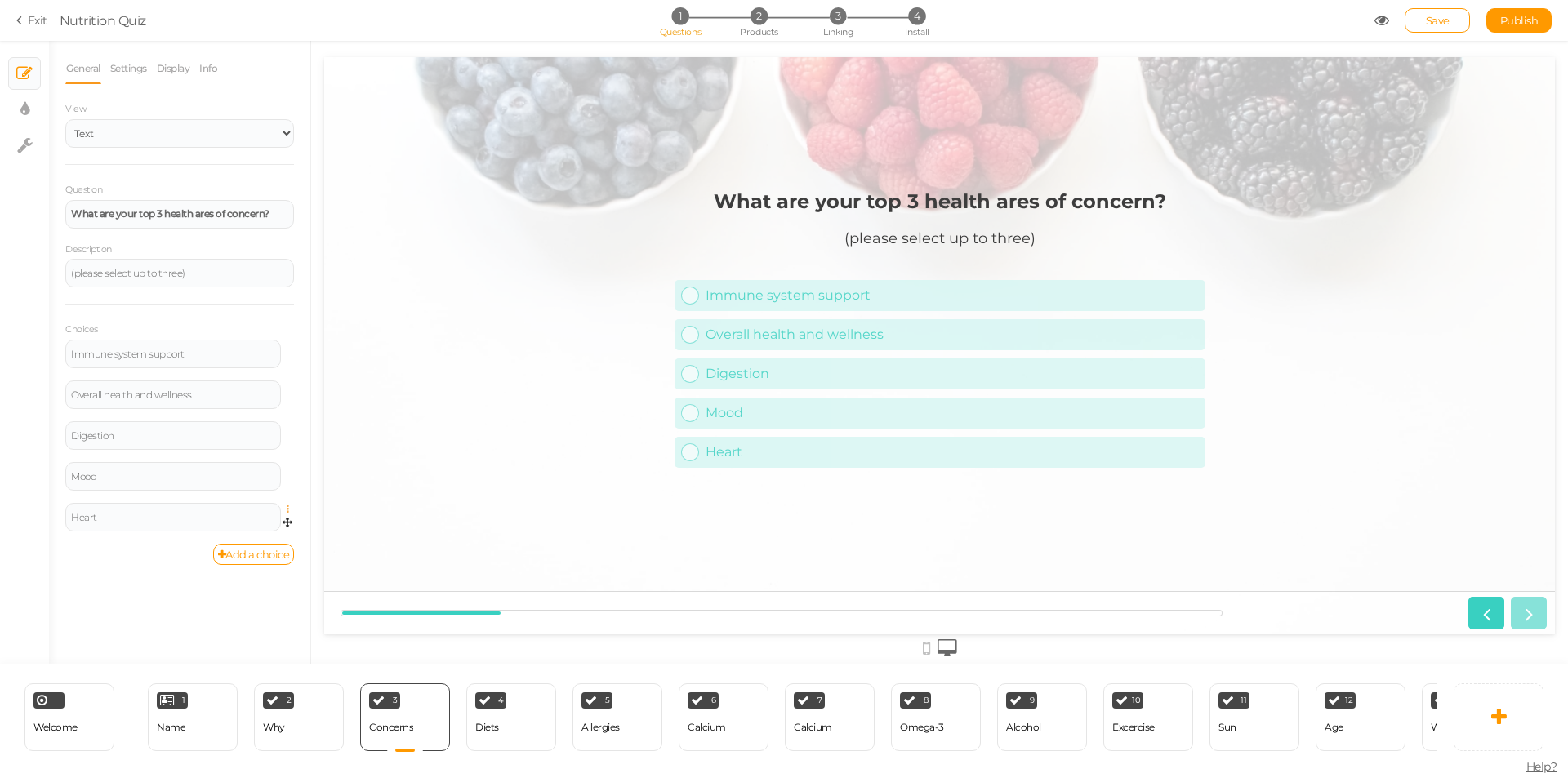
click at [288, 508] on icon at bounding box center [292, 509] width 11 height 10
click at [256, 546] on link "Delete" at bounding box center [228, 550] width 129 height 17
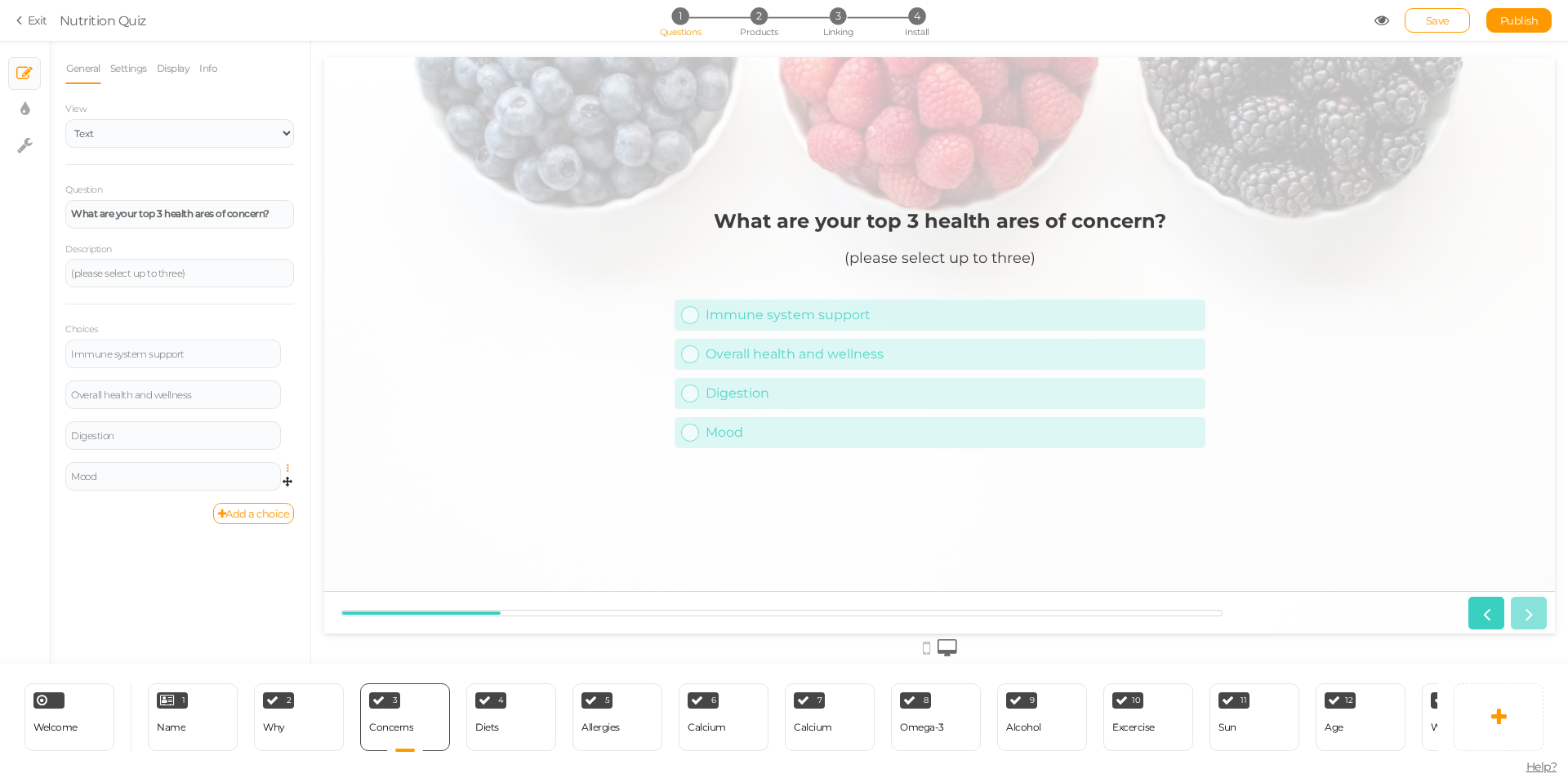
click at [288, 466] on icon at bounding box center [292, 468] width 11 height 10
click at [251, 506] on link "Delete" at bounding box center [228, 509] width 129 height 17
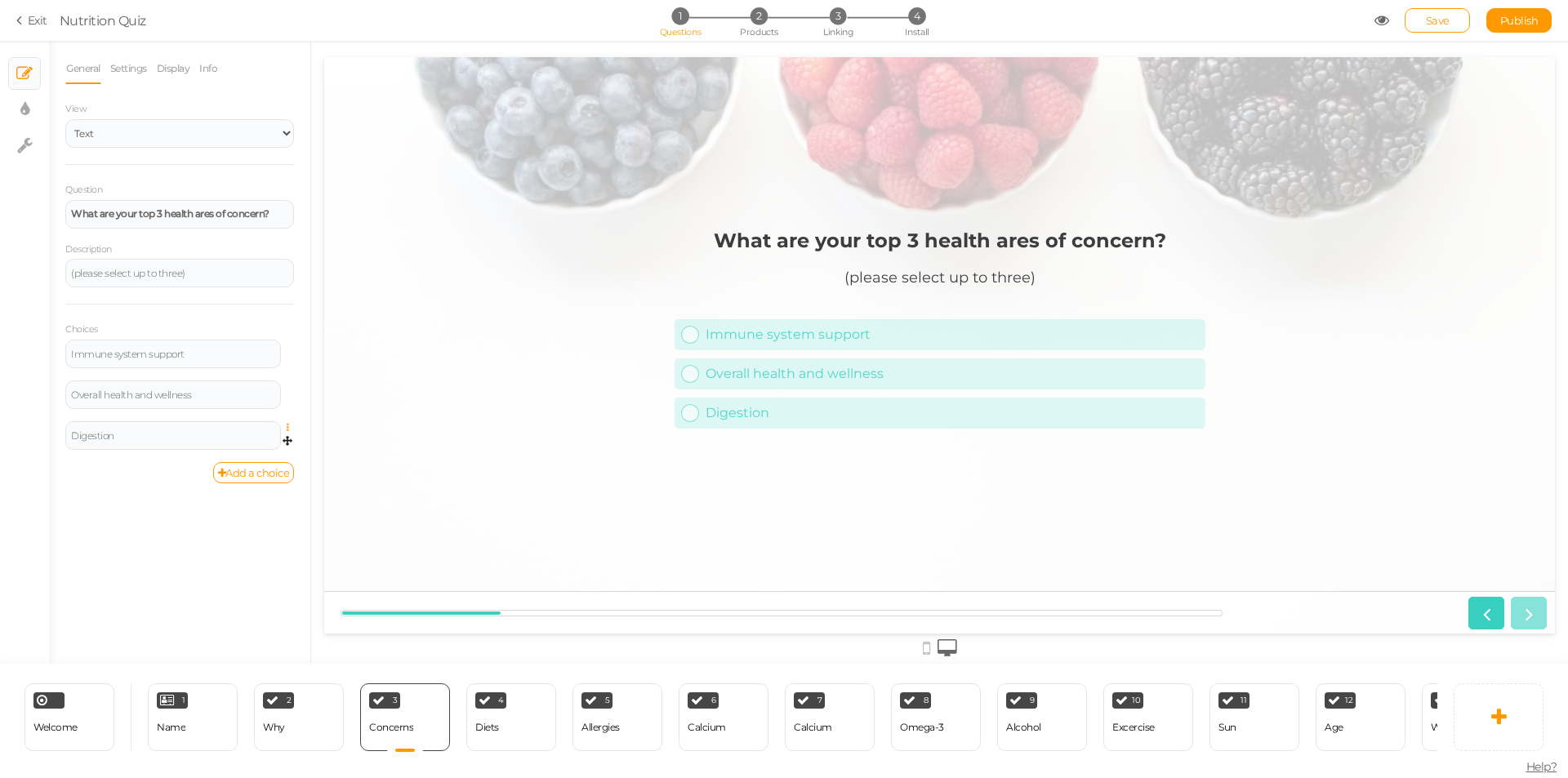
click at [288, 425] on icon at bounding box center [292, 428] width 11 height 10
click at [247, 467] on link "Delete" at bounding box center [228, 467] width 129 height 17
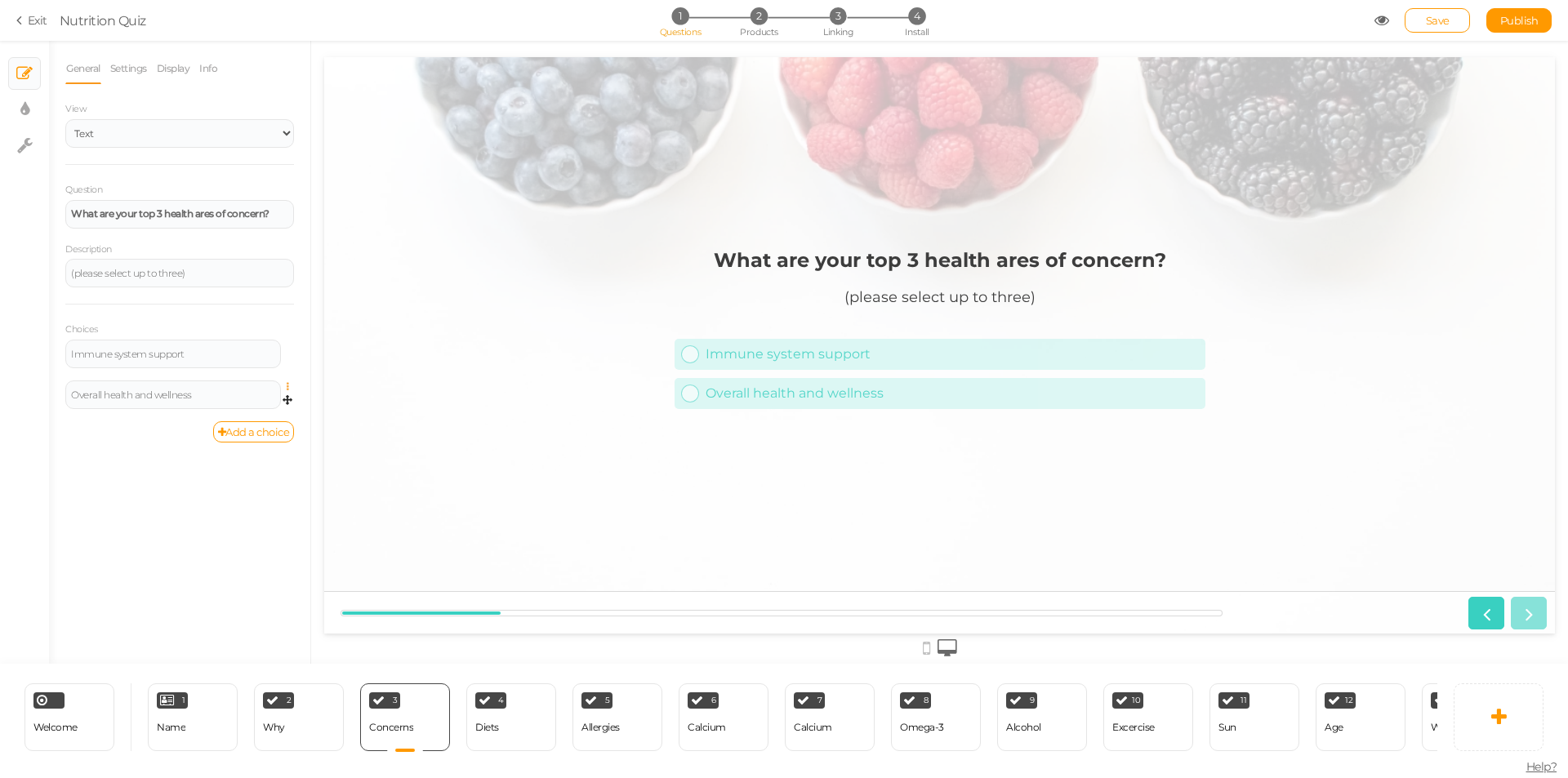
click at [288, 386] on icon at bounding box center [292, 387] width 11 height 10
click at [261, 423] on link "Delete" at bounding box center [228, 427] width 129 height 17
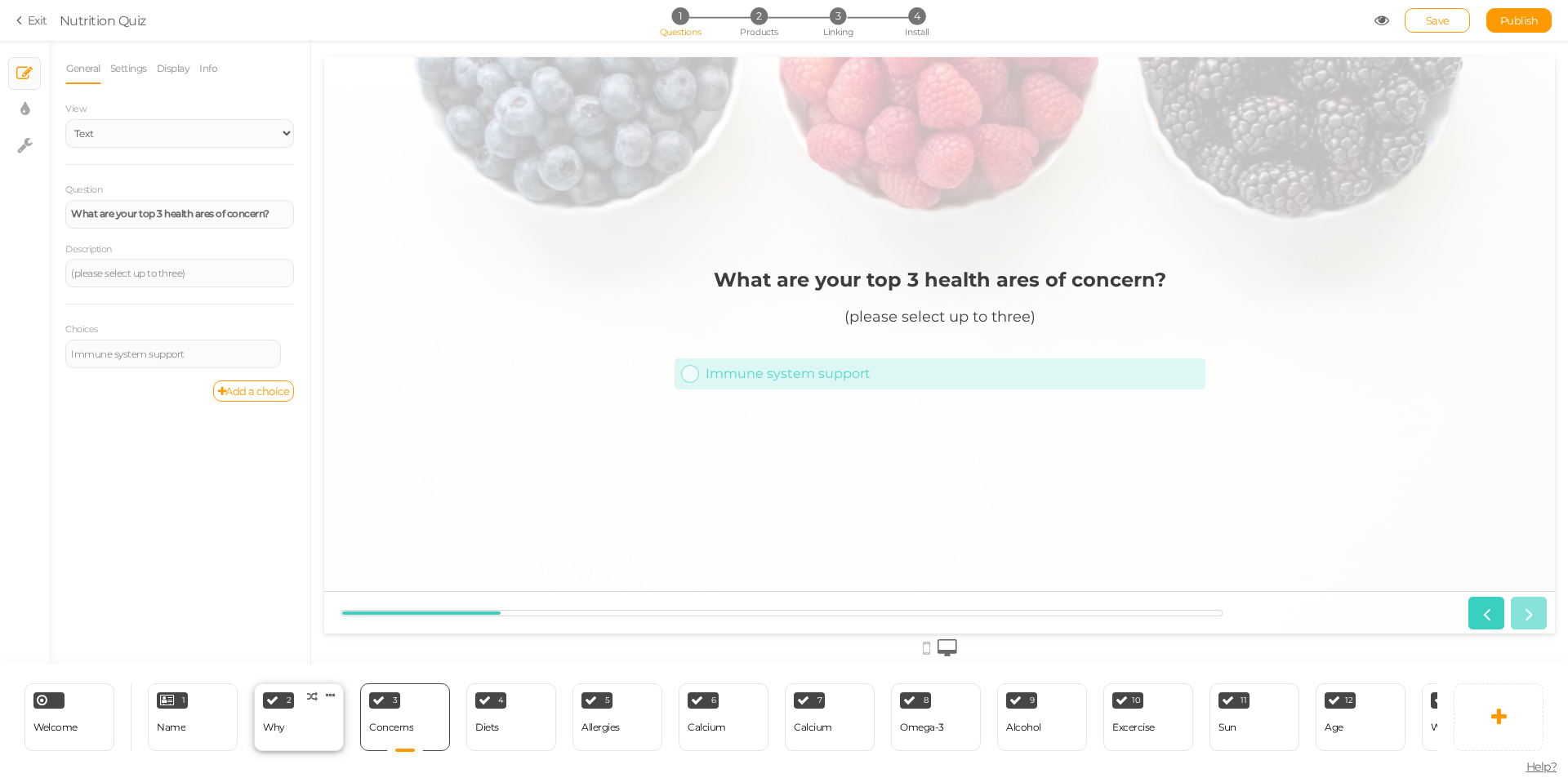
click at [266, 713] on div "Why" at bounding box center [274, 727] width 22 height 29
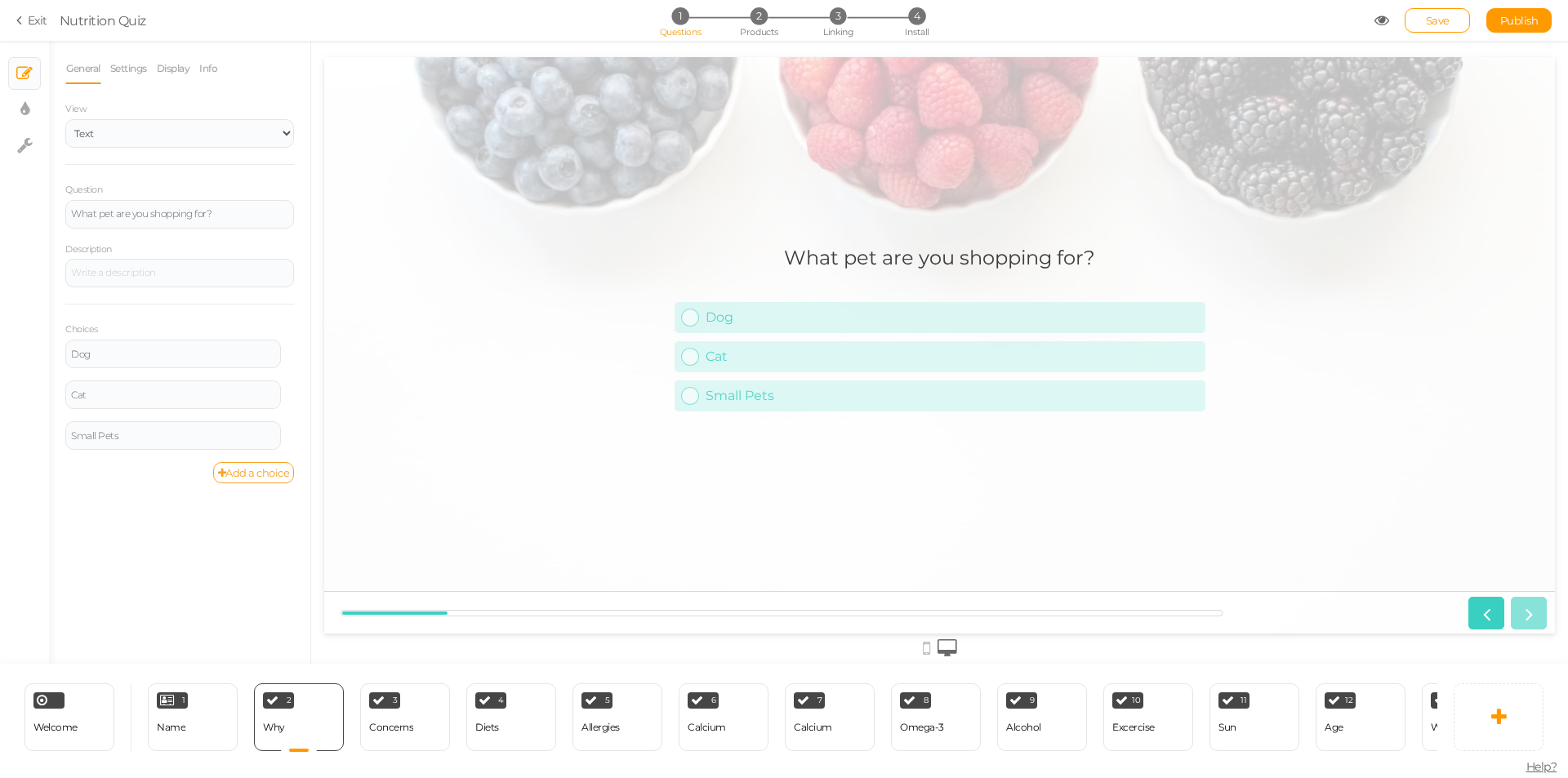
click at [240, 475] on link "Add a choice" at bounding box center [253, 472] width 81 height 21
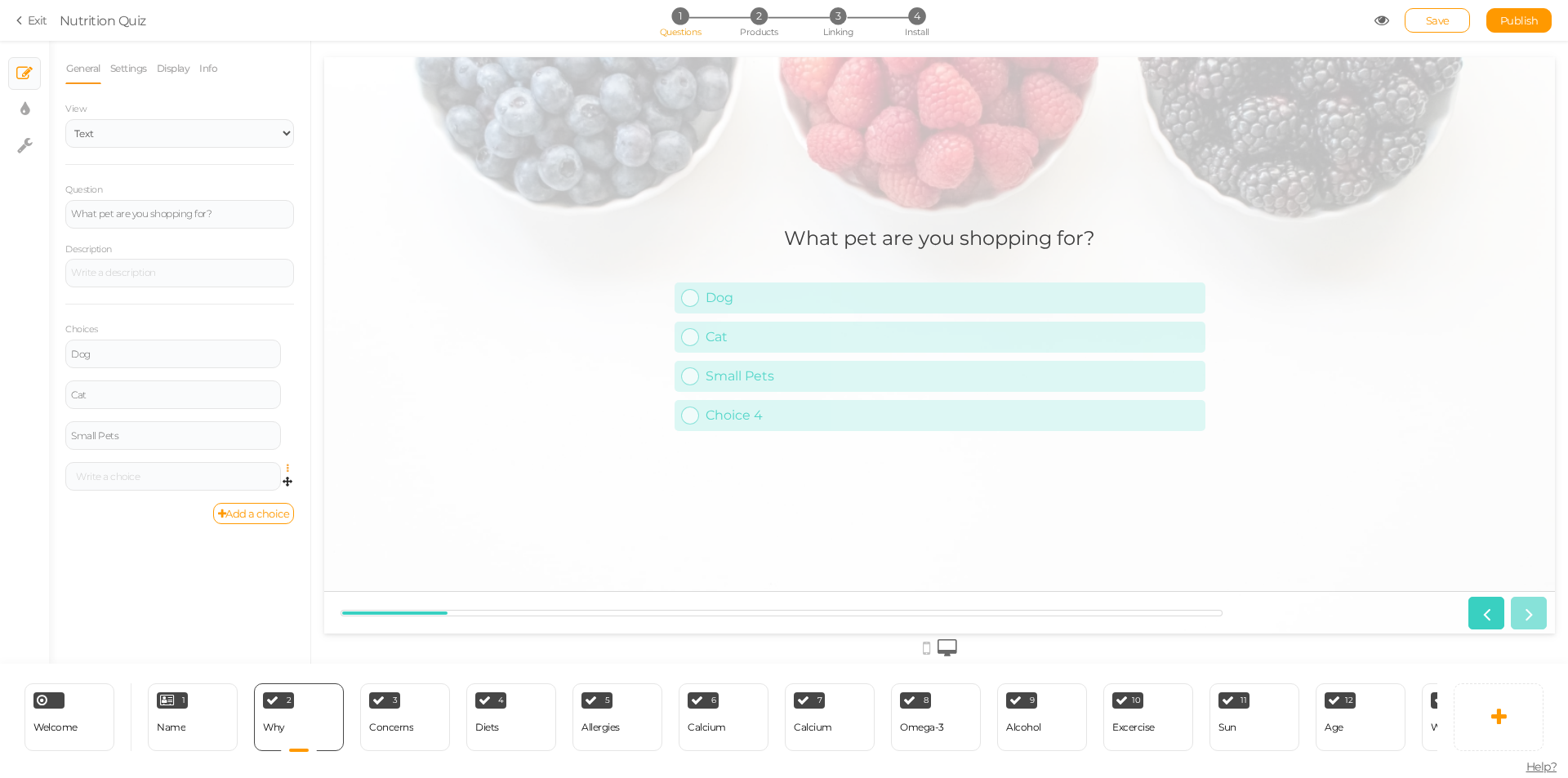
click at [288, 465] on icon at bounding box center [292, 468] width 11 height 10
click at [243, 491] on link "Settings" at bounding box center [228, 491] width 129 height 17
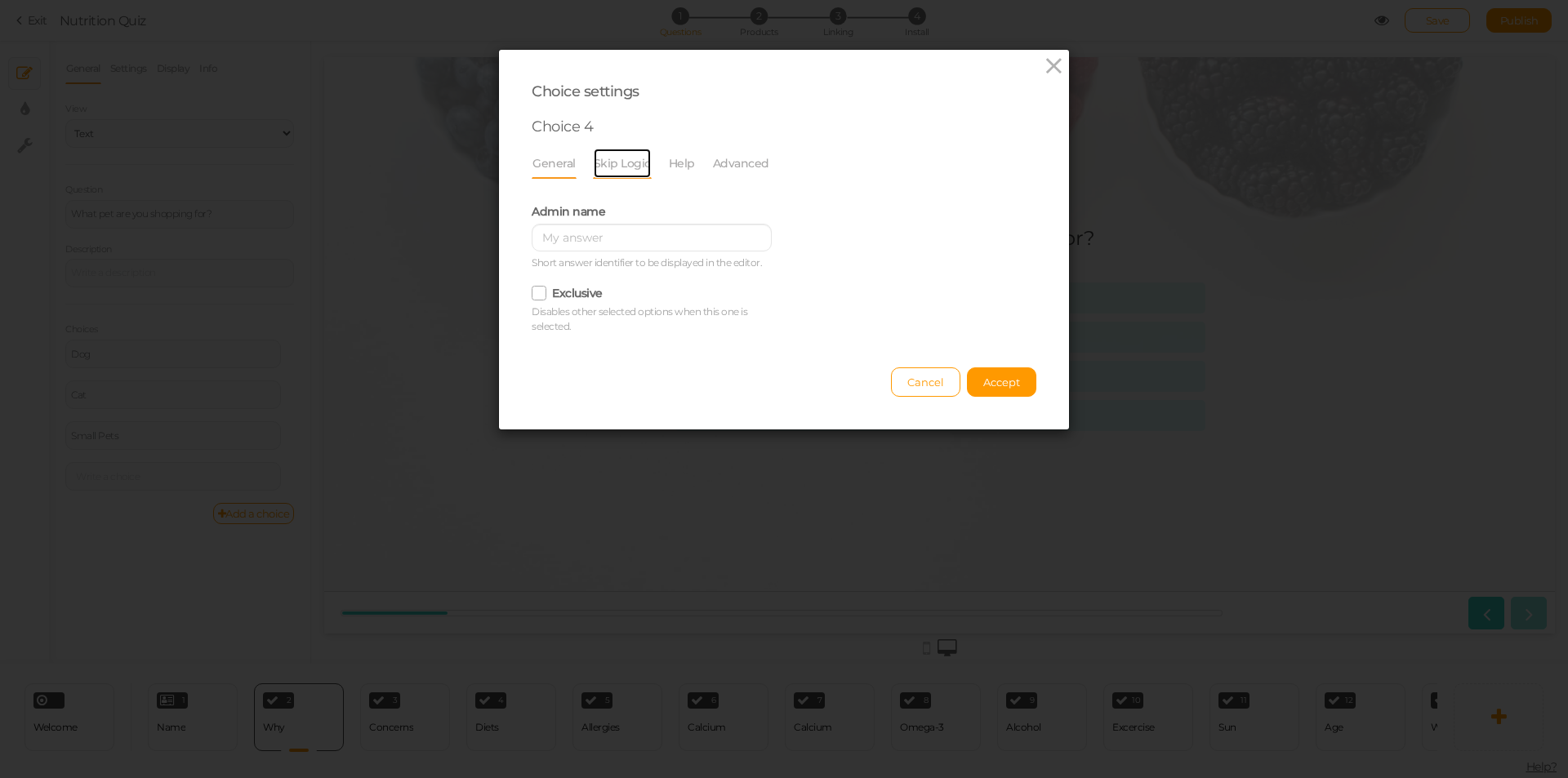
click at [621, 164] on link "Skip Logic" at bounding box center [622, 163] width 59 height 31
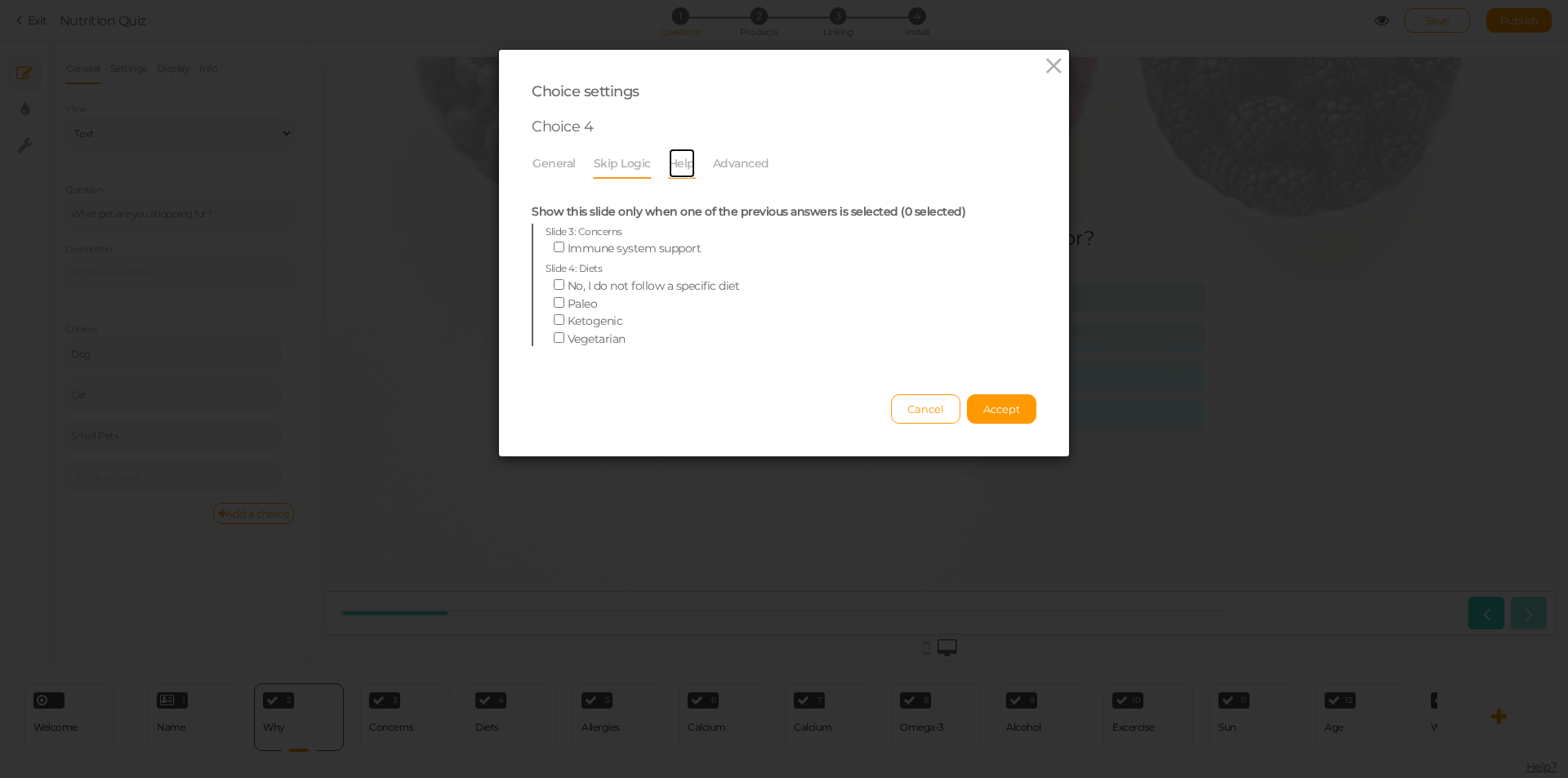
click at [683, 165] on link "Help" at bounding box center [682, 163] width 28 height 31
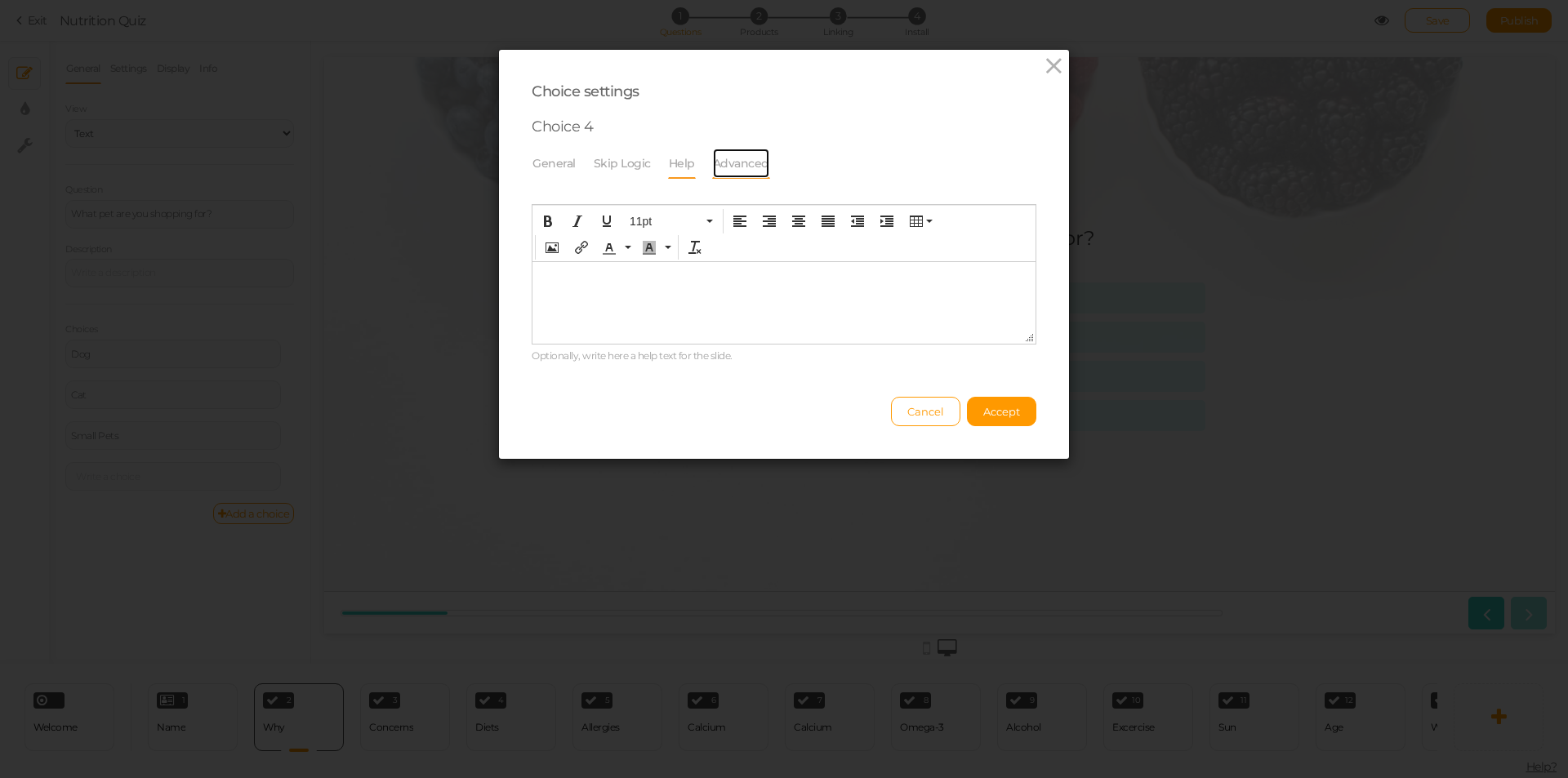
click at [736, 165] on link "Advanced" at bounding box center [740, 163] width 58 height 31
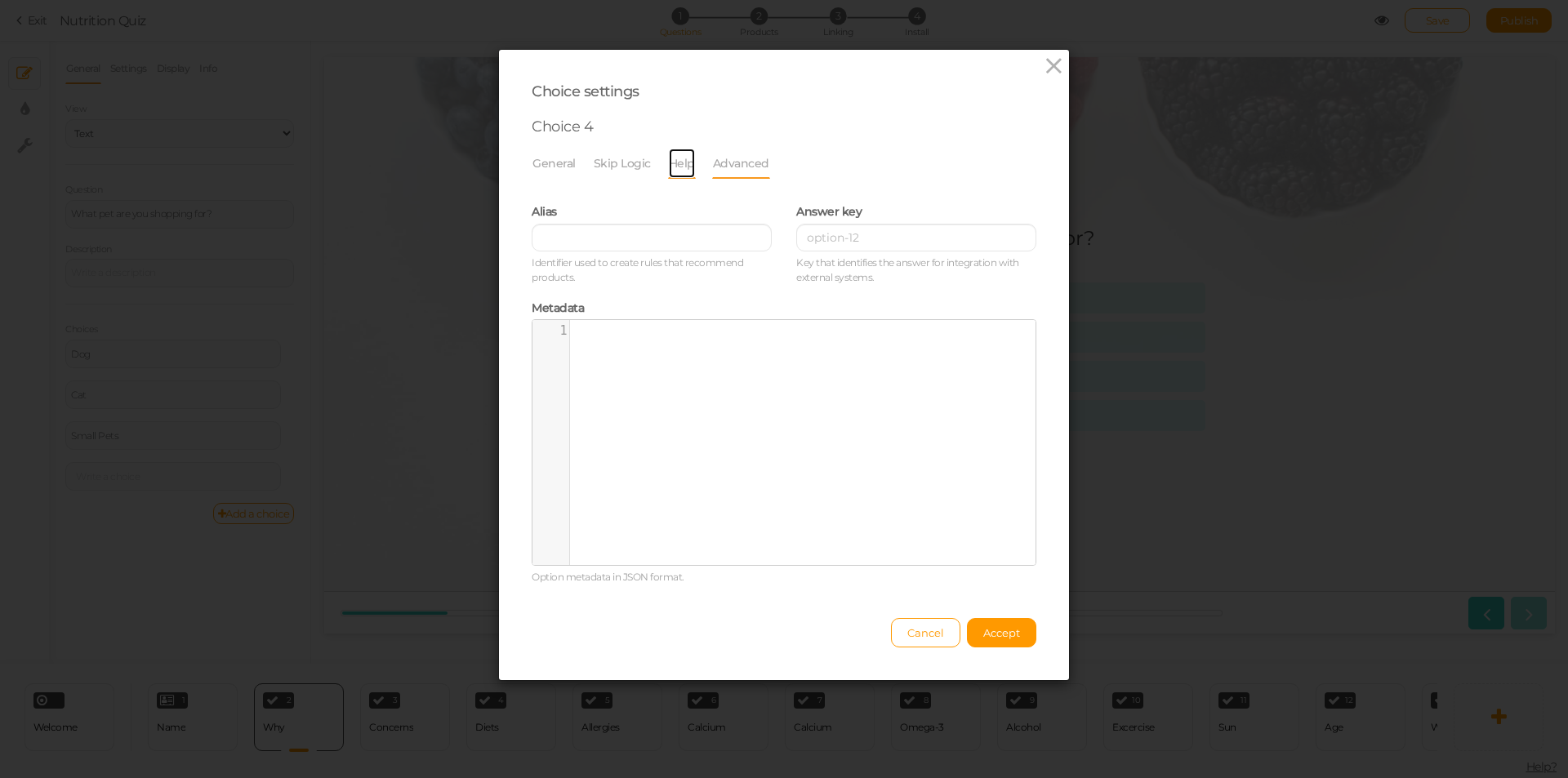
click at [682, 163] on link "Help" at bounding box center [682, 163] width 28 height 31
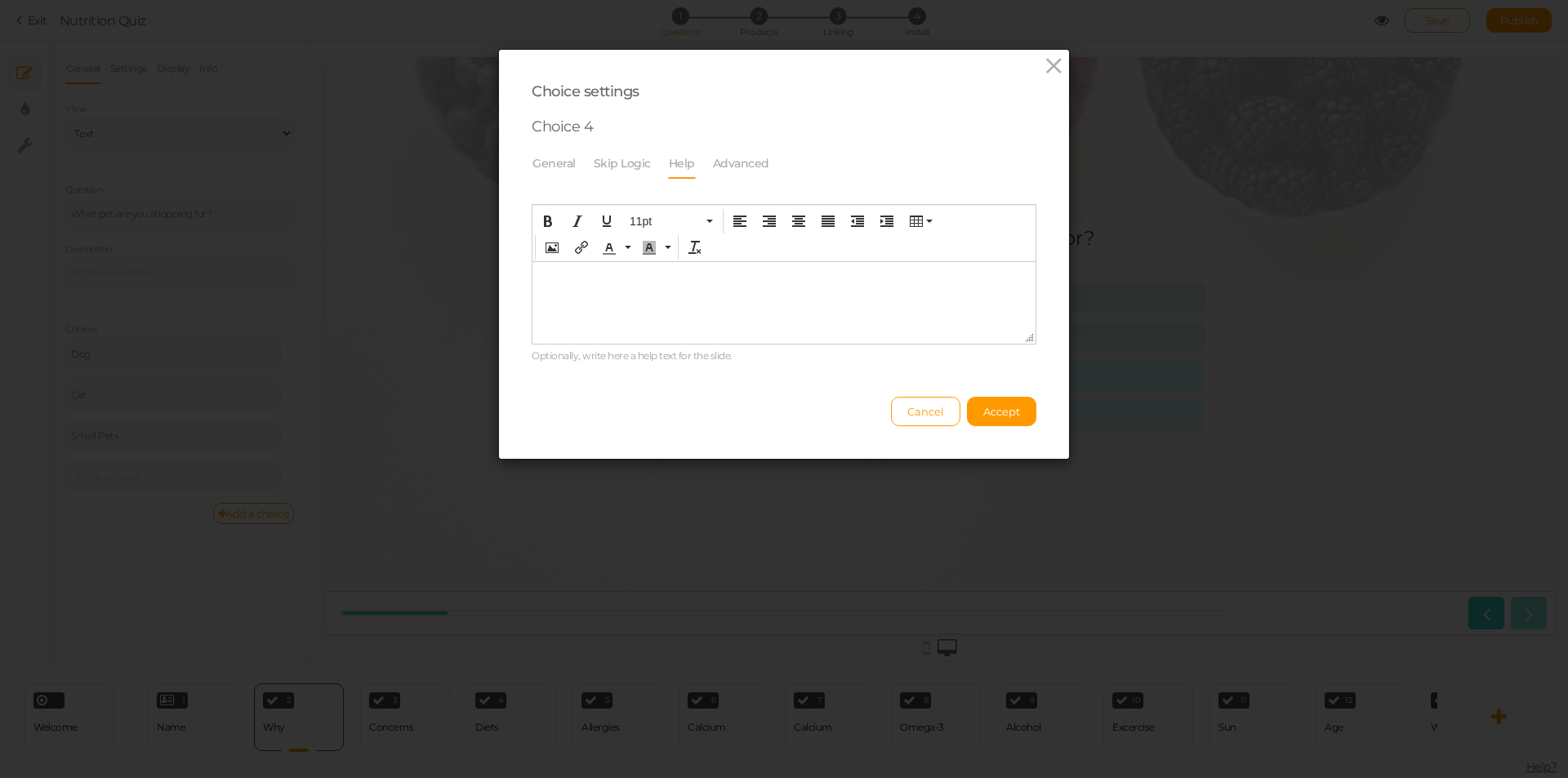
drag, startPoint x: 672, startPoint y: 316, endPoint x: 668, endPoint y: 302, distance: 14.6
click at [672, 288] on html at bounding box center [784, 275] width 503 height 26
click at [665, 280] on p "To enrich screen reader interactions, please activate Accessibility in Grammarl…" at bounding box center [784, 275] width 490 height 13
click at [986, 411] on span "Accept" at bounding box center [1001, 412] width 37 height 13
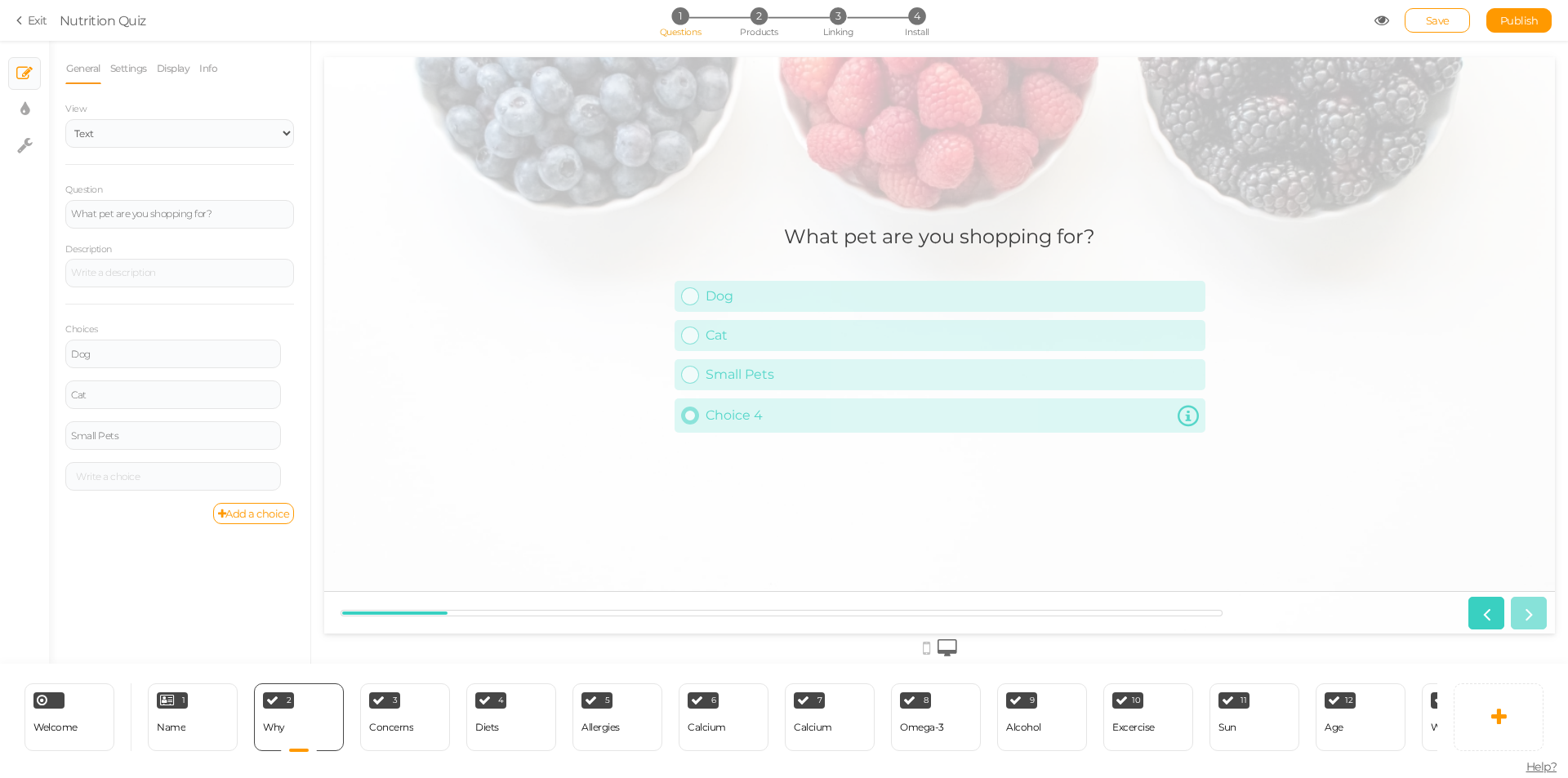
click at [1188, 415] on icon at bounding box center [1188, 416] width 21 height 21
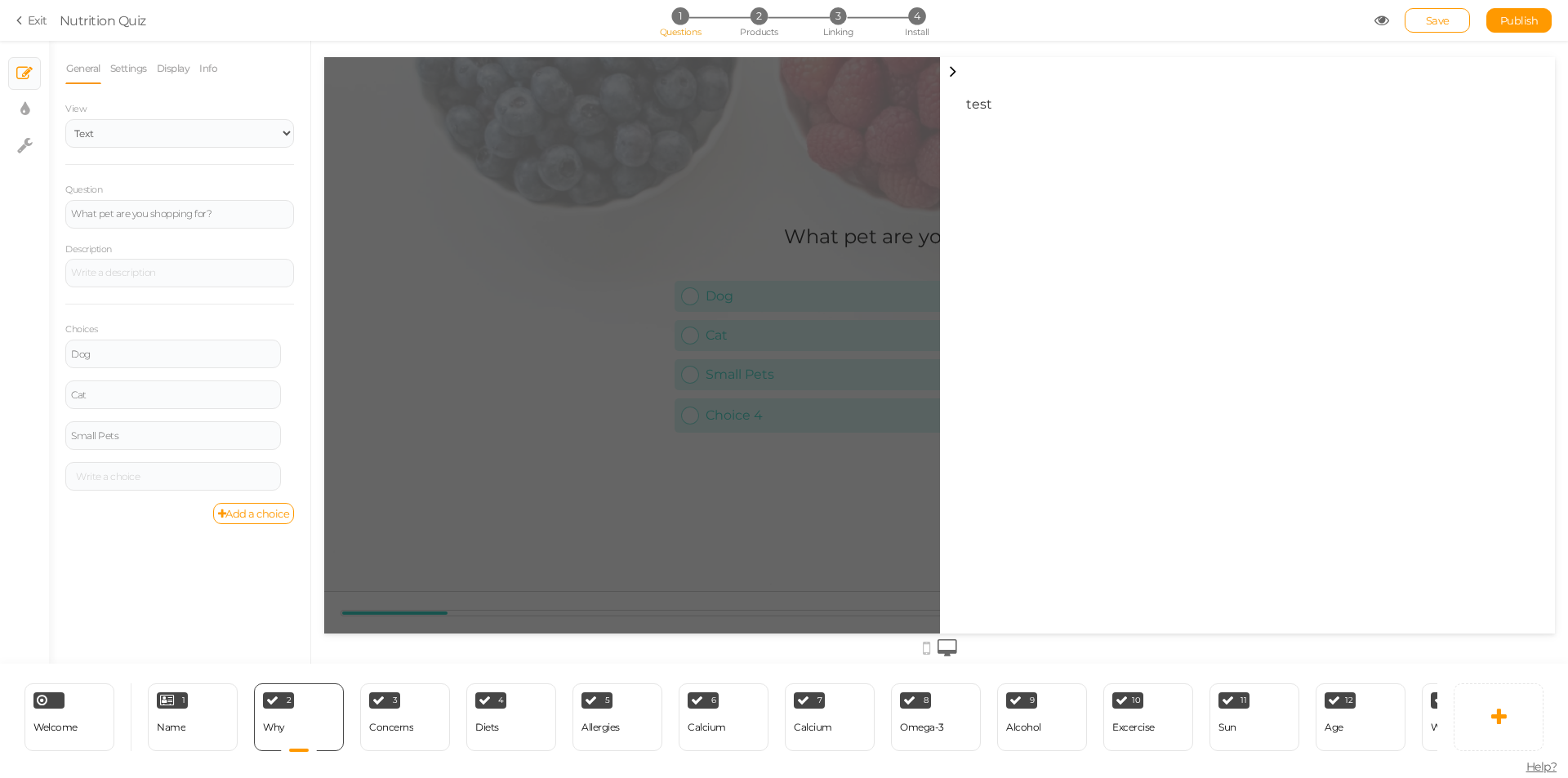
click at [448, 521] on div at bounding box center [938, 345] width 1230 height 576
click at [952, 65] on icon at bounding box center [953, 71] width 18 height 19
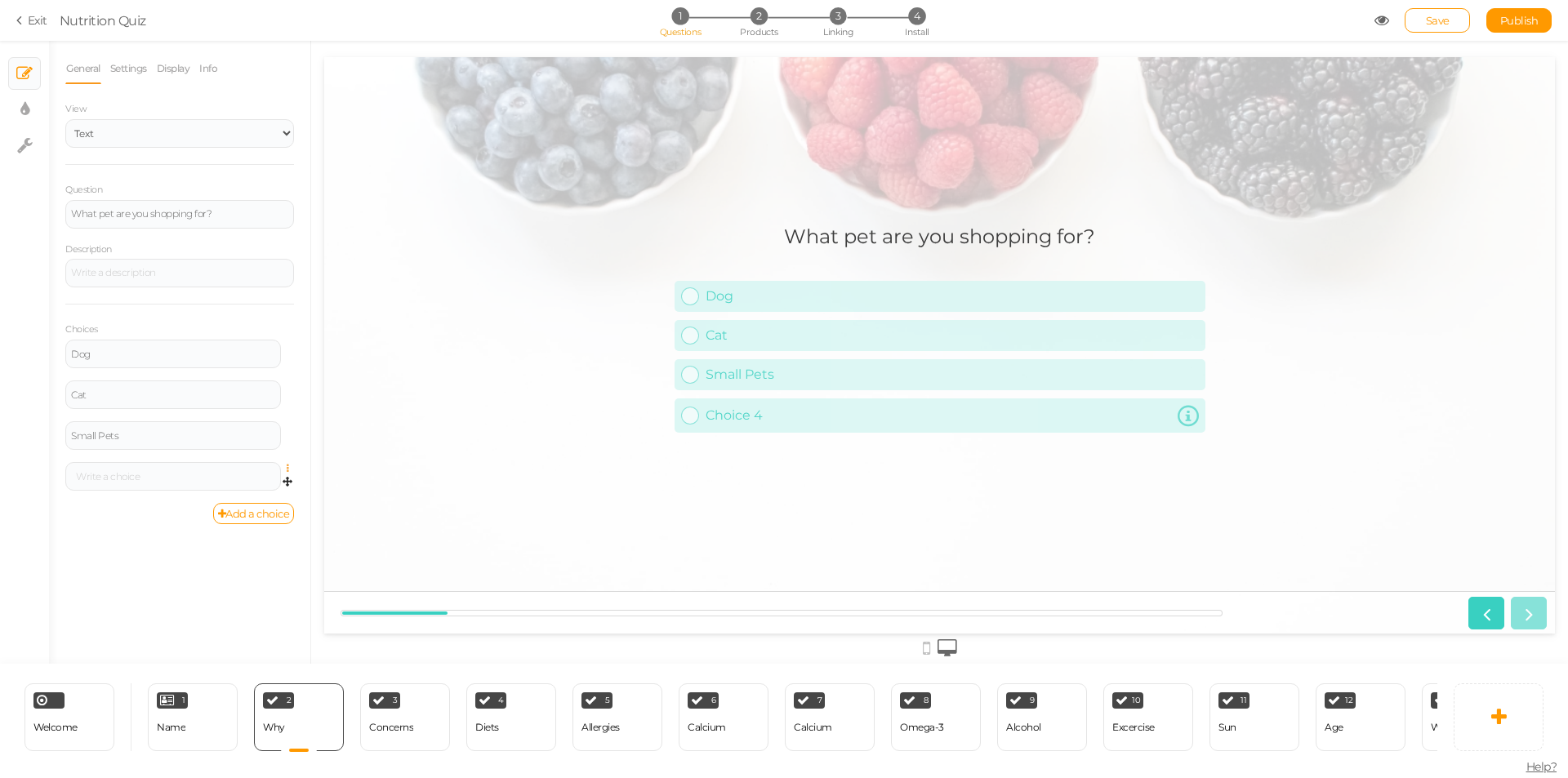
click at [287, 467] on icon at bounding box center [292, 468] width 11 height 10
click at [252, 505] on link "Delete" at bounding box center [228, 509] width 129 height 17
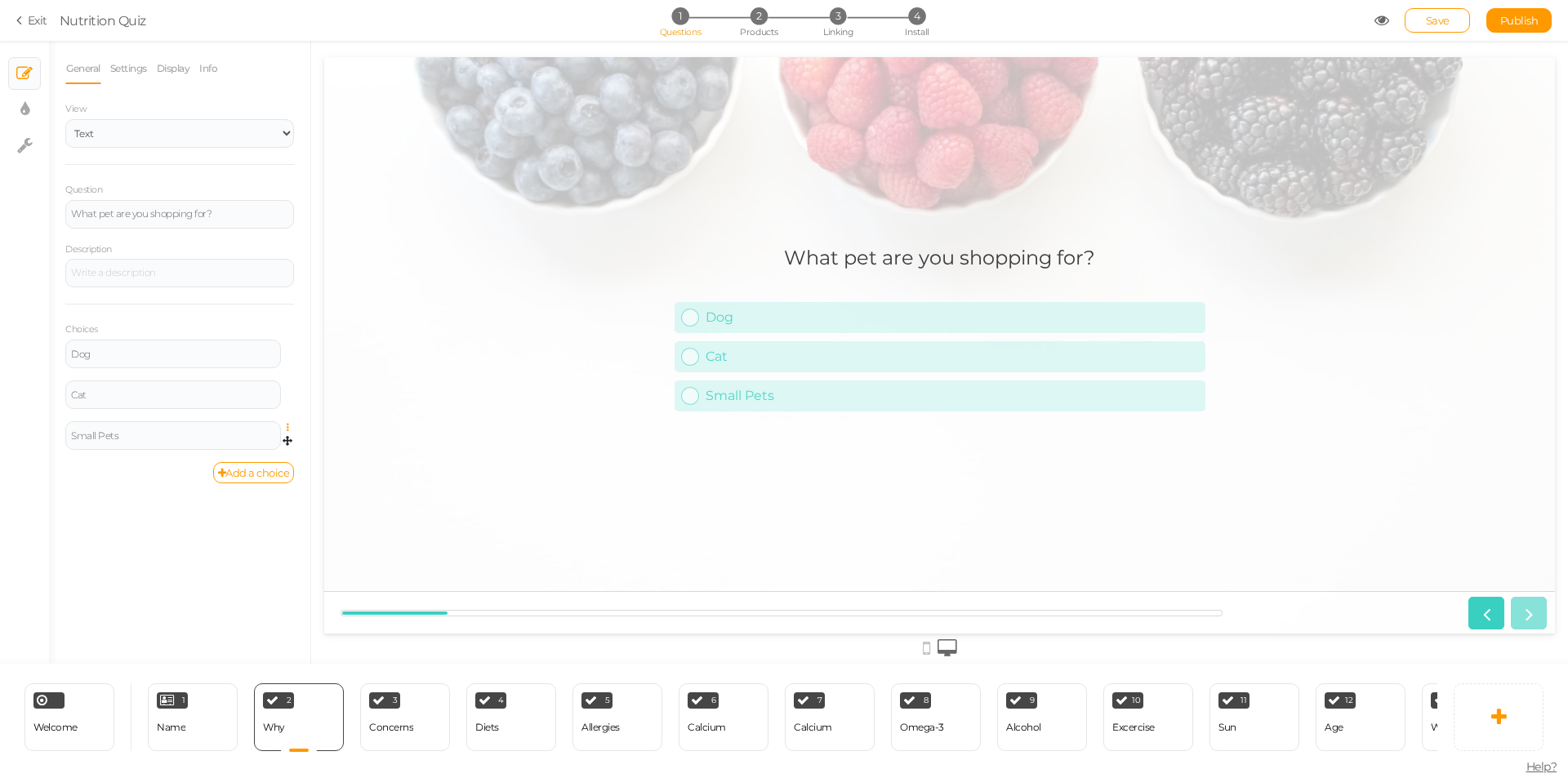
click at [288, 423] on icon at bounding box center [292, 428] width 11 height 10
click at [252, 449] on link "Settings" at bounding box center [228, 451] width 129 height 17
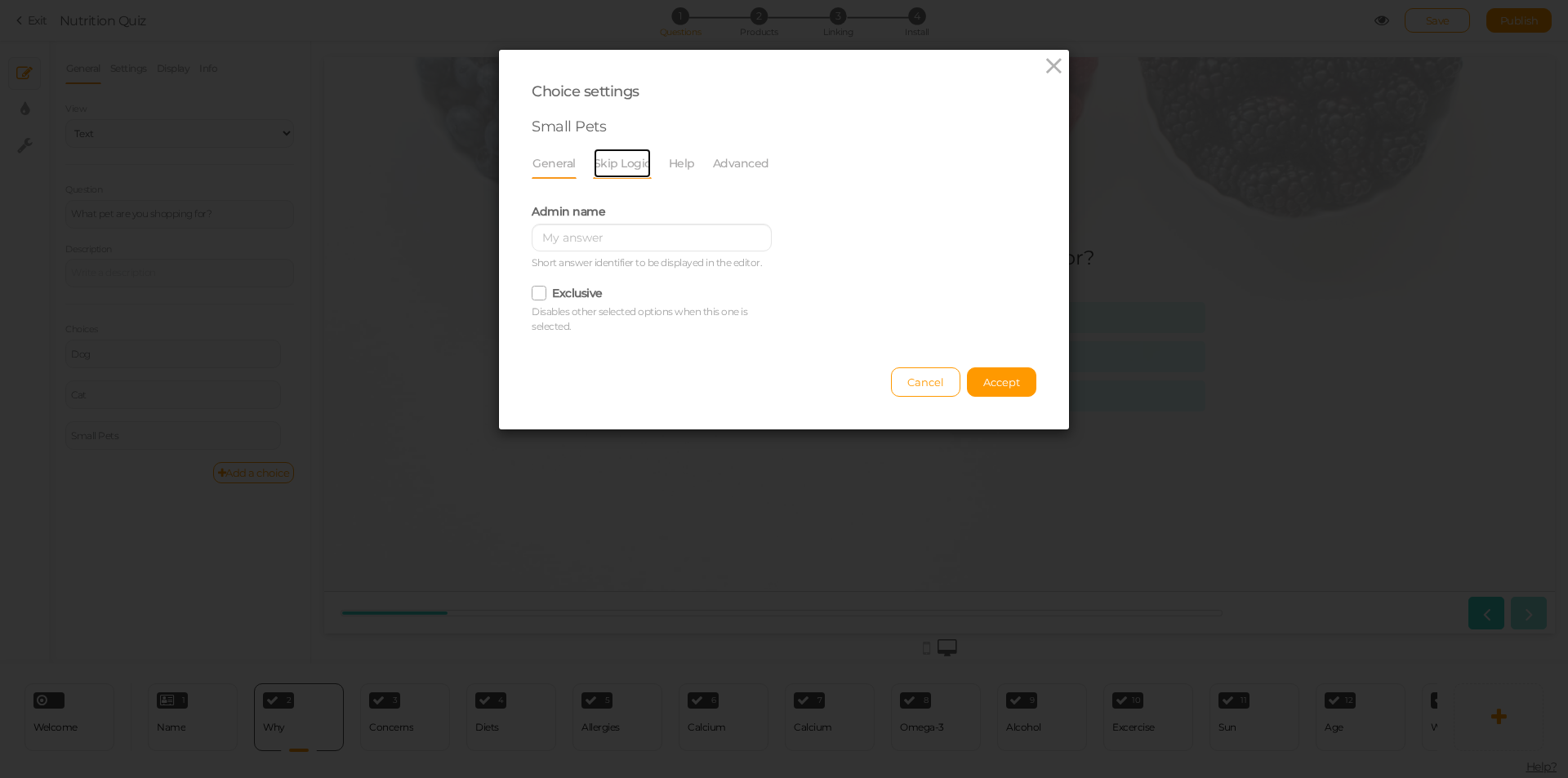
click at [600, 159] on link "Skip Logic" at bounding box center [622, 163] width 59 height 31
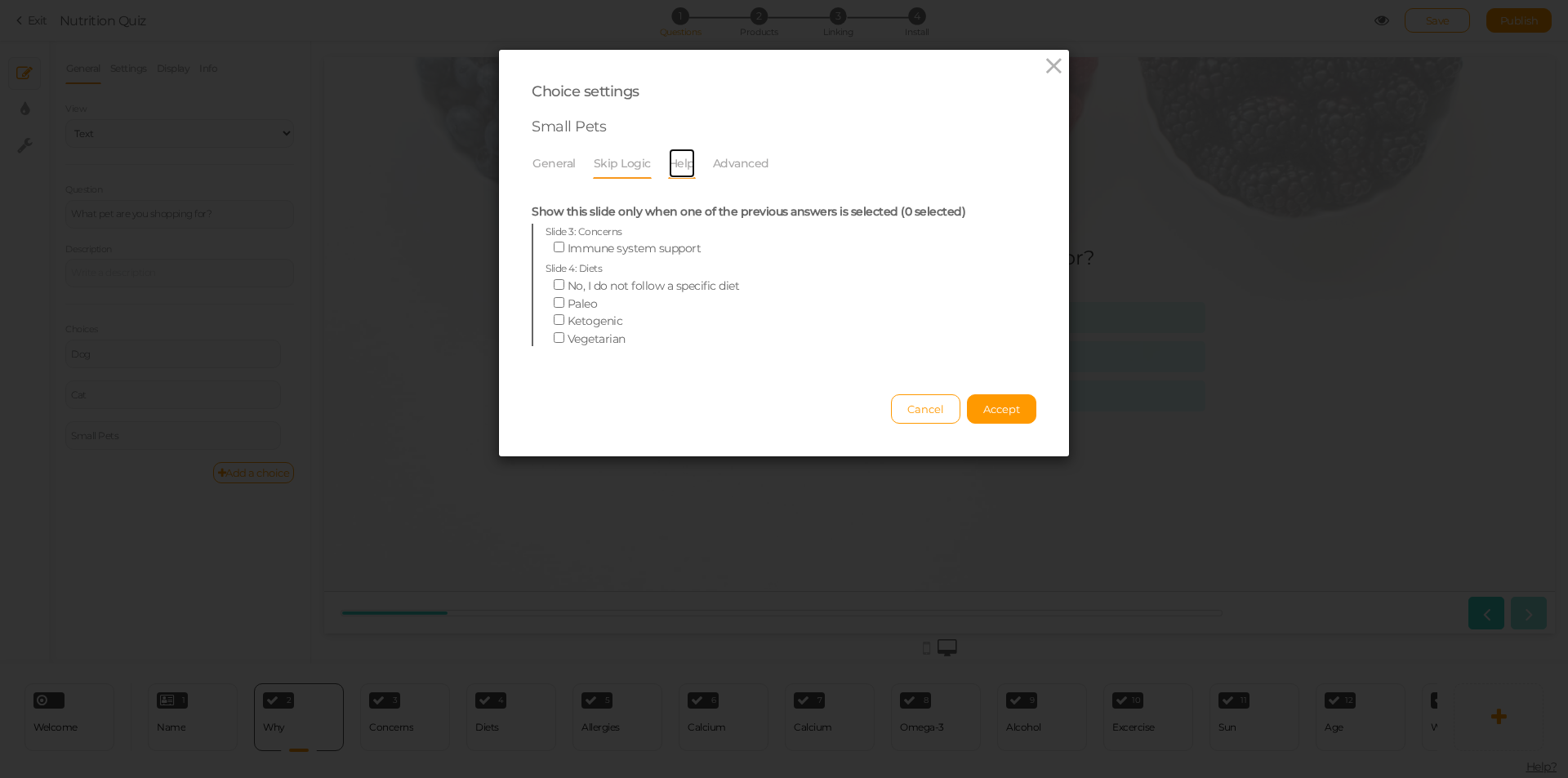
click at [680, 160] on link "Help" at bounding box center [682, 163] width 28 height 31
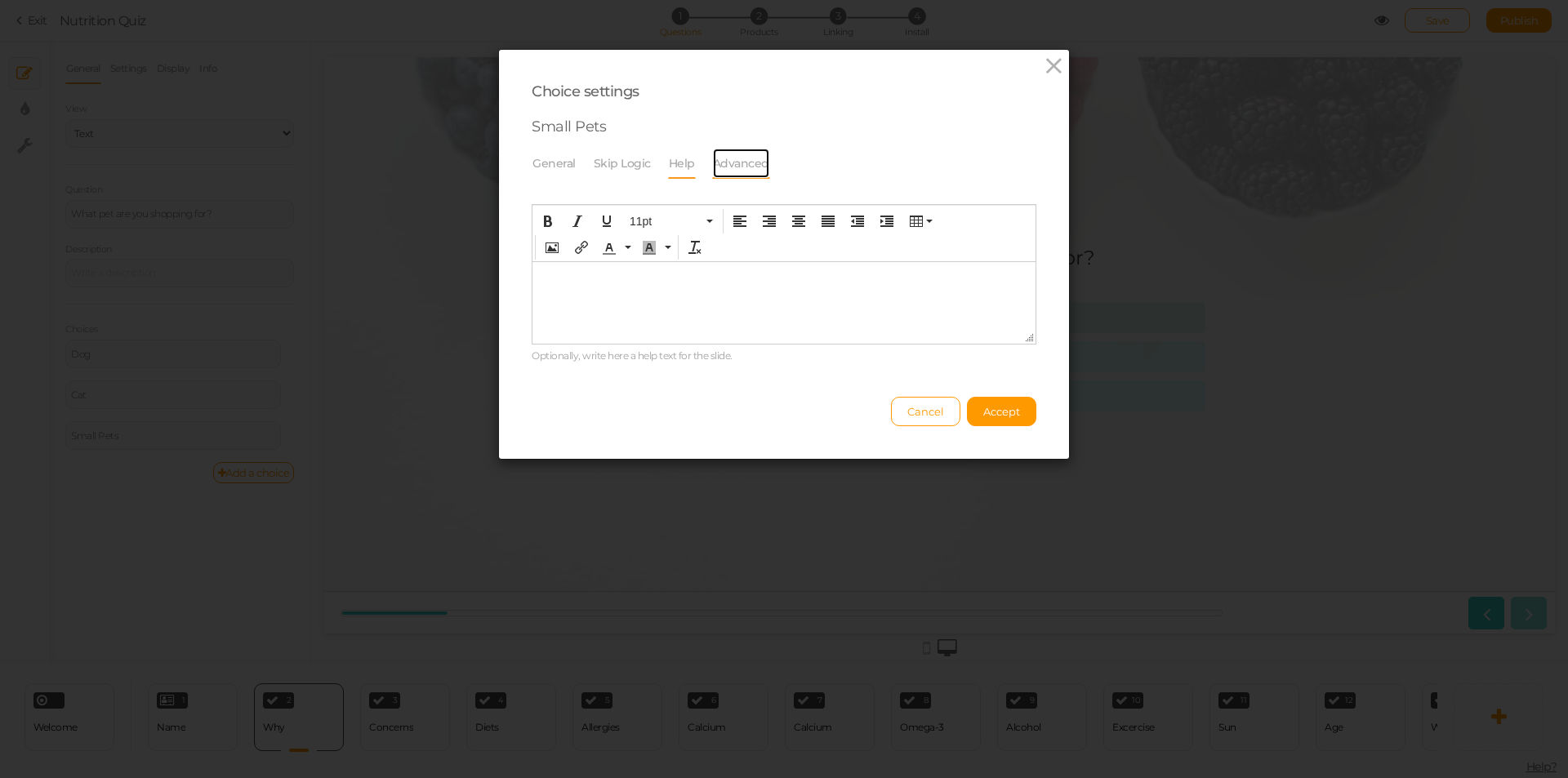
click at [719, 160] on link "Advanced" at bounding box center [740, 163] width 58 height 31
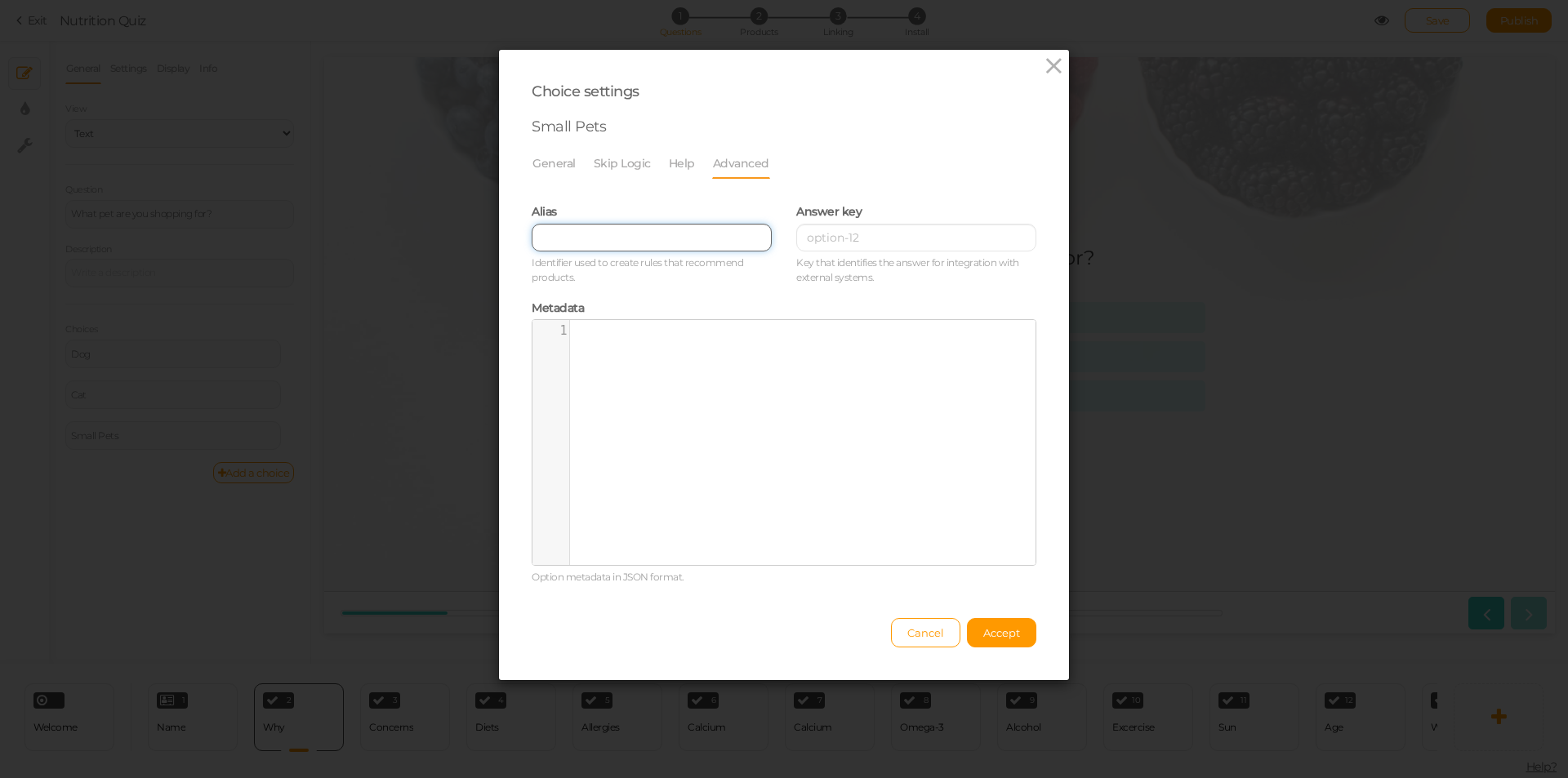
click at [653, 230] on input "text" at bounding box center [652, 237] width 240 height 28
type input "test"
click at [989, 641] on button "Accept" at bounding box center [1001, 633] width 69 height 30
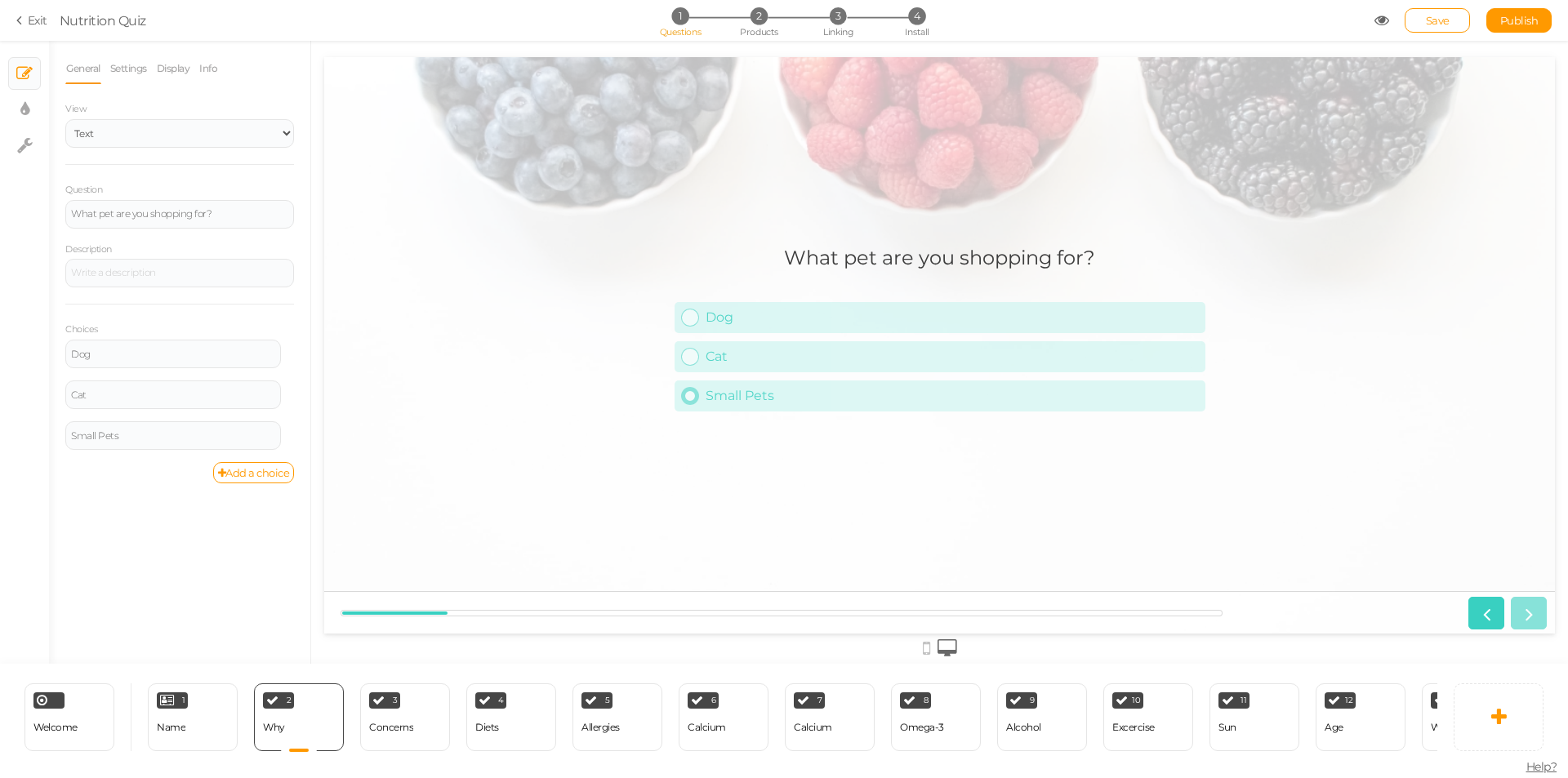
click at [1053, 390] on div "Small Pets" at bounding box center [952, 395] width 493 height 16
click at [289, 426] on icon at bounding box center [292, 428] width 11 height 10
click at [280, 447] on link "Settings" at bounding box center [228, 451] width 129 height 17
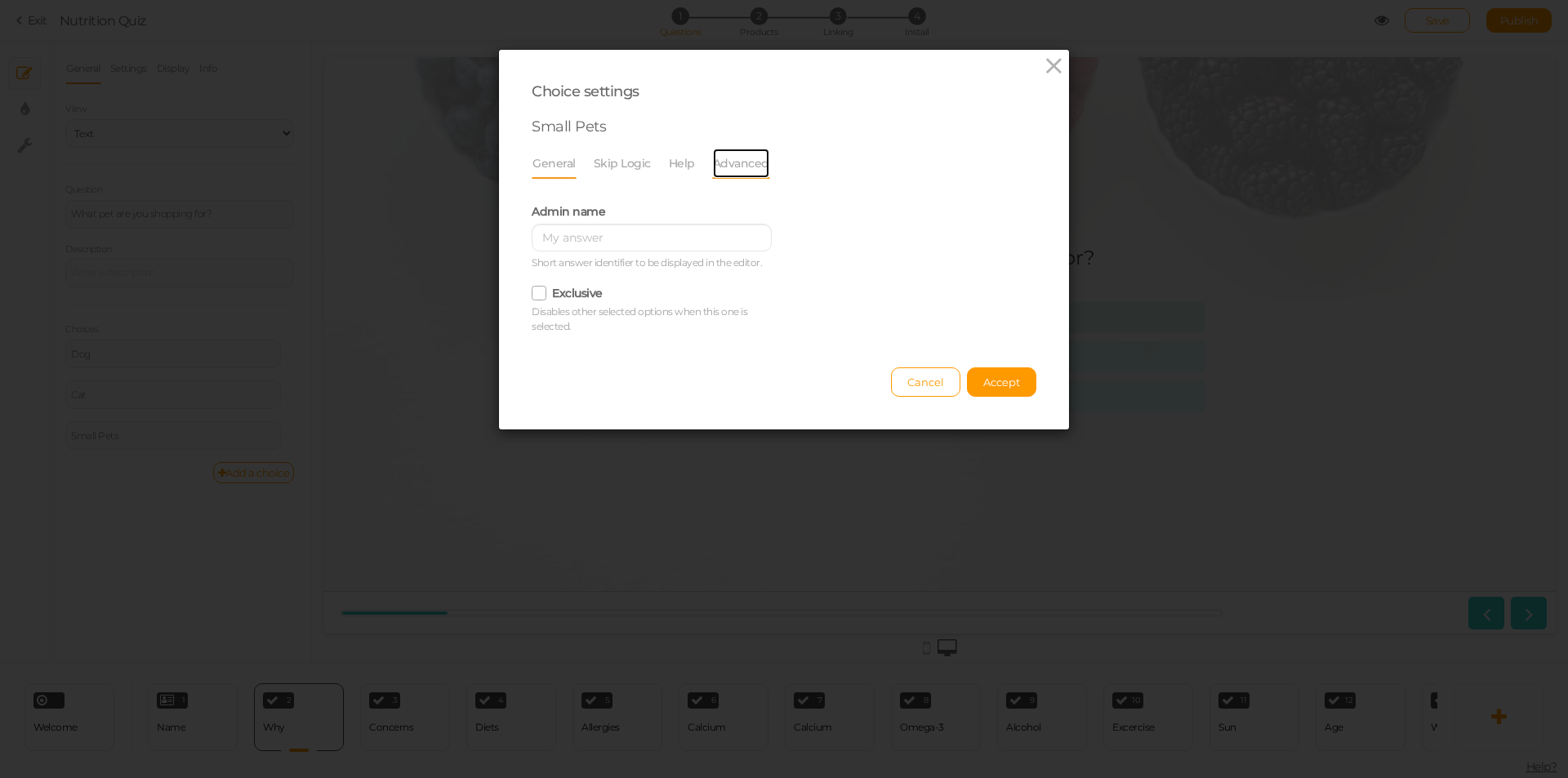
click at [734, 168] on link "Advanced" at bounding box center [740, 163] width 58 height 31
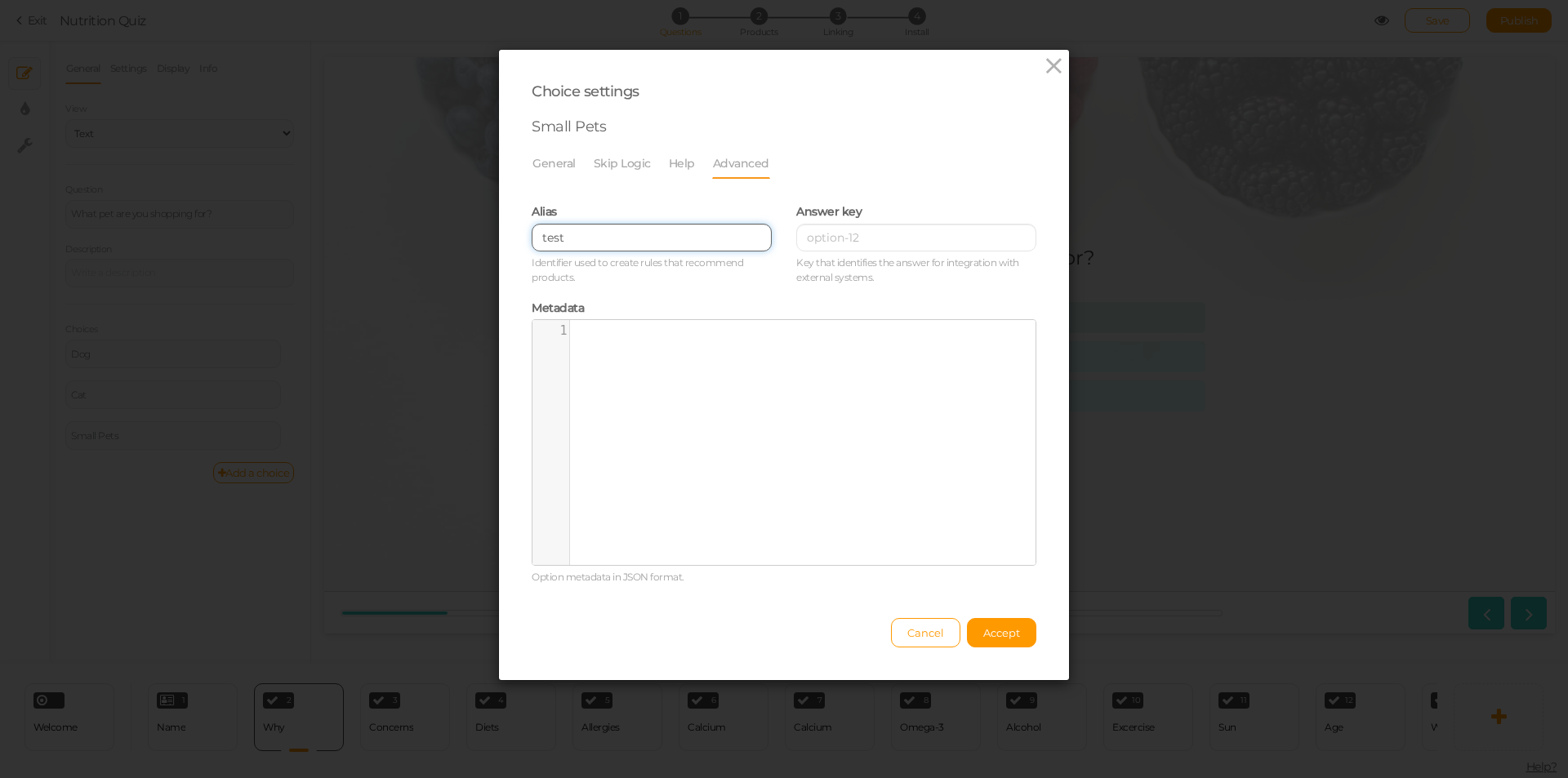
click at [612, 239] on input "test" at bounding box center [652, 237] width 240 height 28
click at [851, 236] on input at bounding box center [916, 237] width 240 height 28
type input "test"
click at [728, 385] on div "xxxxxxxxxx 1 1 ​" at bounding box center [796, 454] width 528 height 269
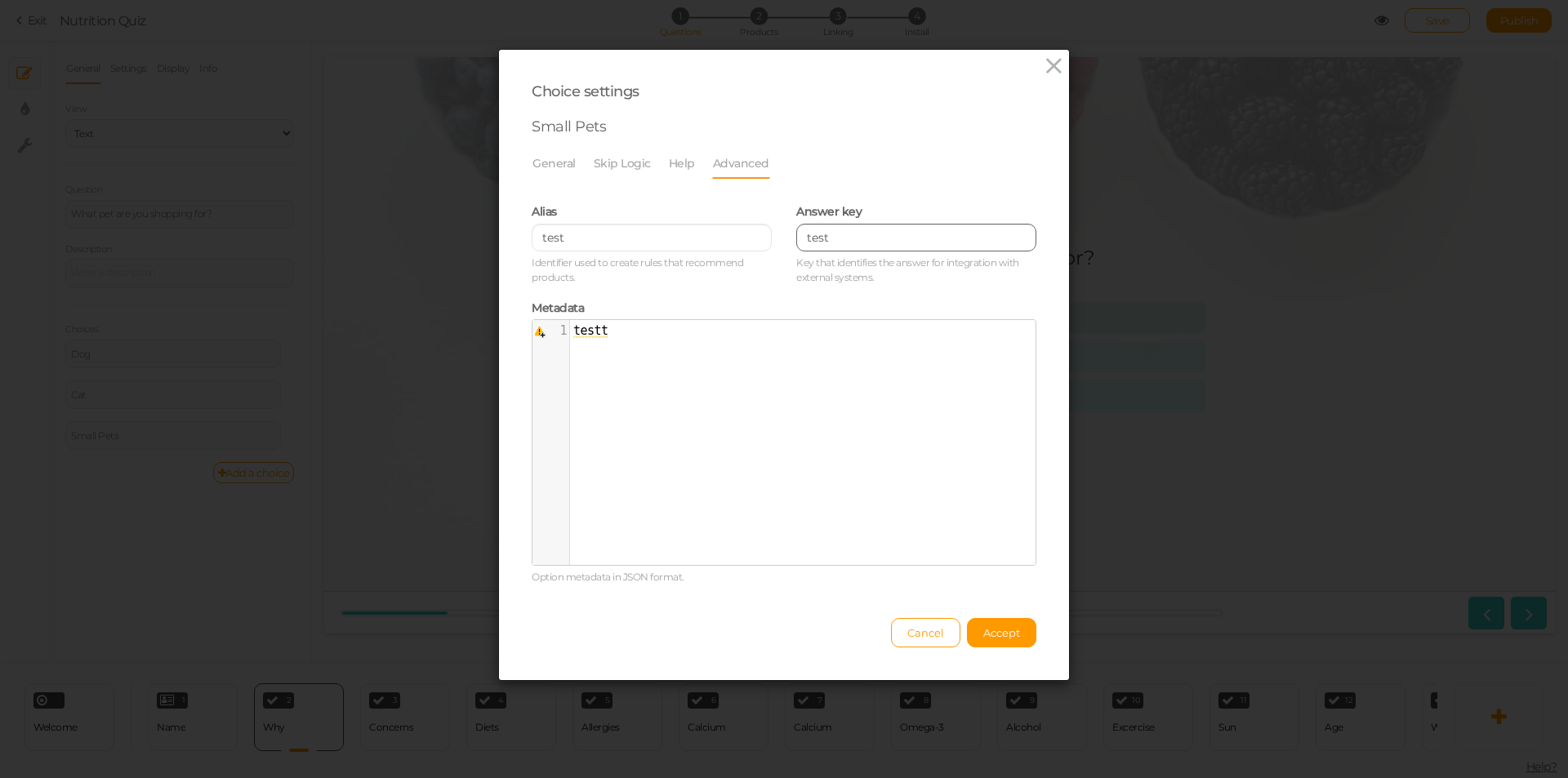
type textarea "testt"
click at [874, 234] on input "test" at bounding box center [916, 237] width 240 height 28
type input "tests"
click at [1015, 625] on button "Accept" at bounding box center [1001, 633] width 69 height 30
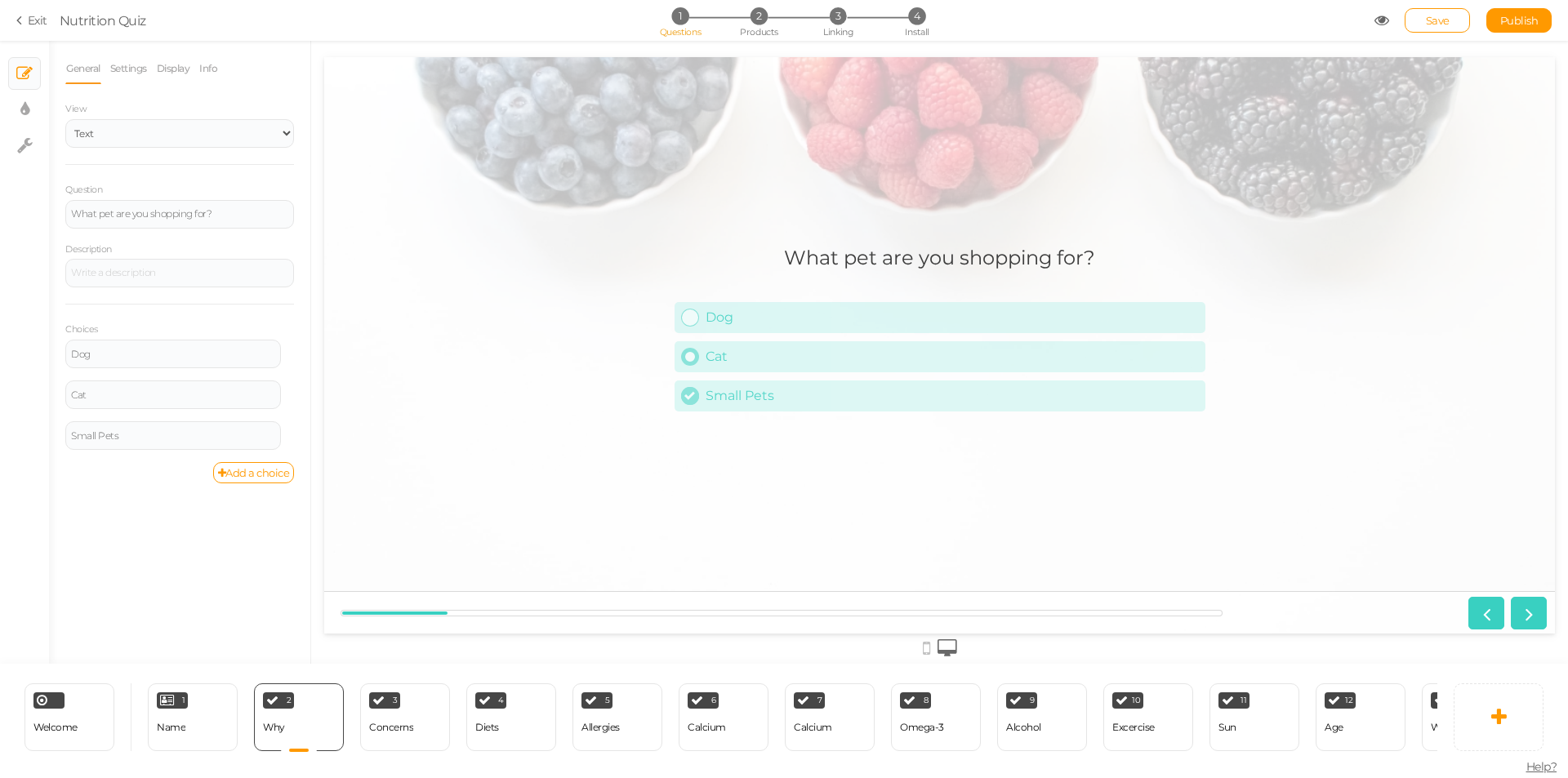
click at [1108, 358] on div "Cat" at bounding box center [952, 356] width 493 height 16
click at [821, 397] on div "Small Pets" at bounding box center [952, 395] width 493 height 16
click at [692, 353] on icon at bounding box center [689, 356] width 11 height 11
click at [694, 398] on icon at bounding box center [689, 395] width 11 height 11
click at [289, 427] on icon at bounding box center [292, 428] width 11 height 10
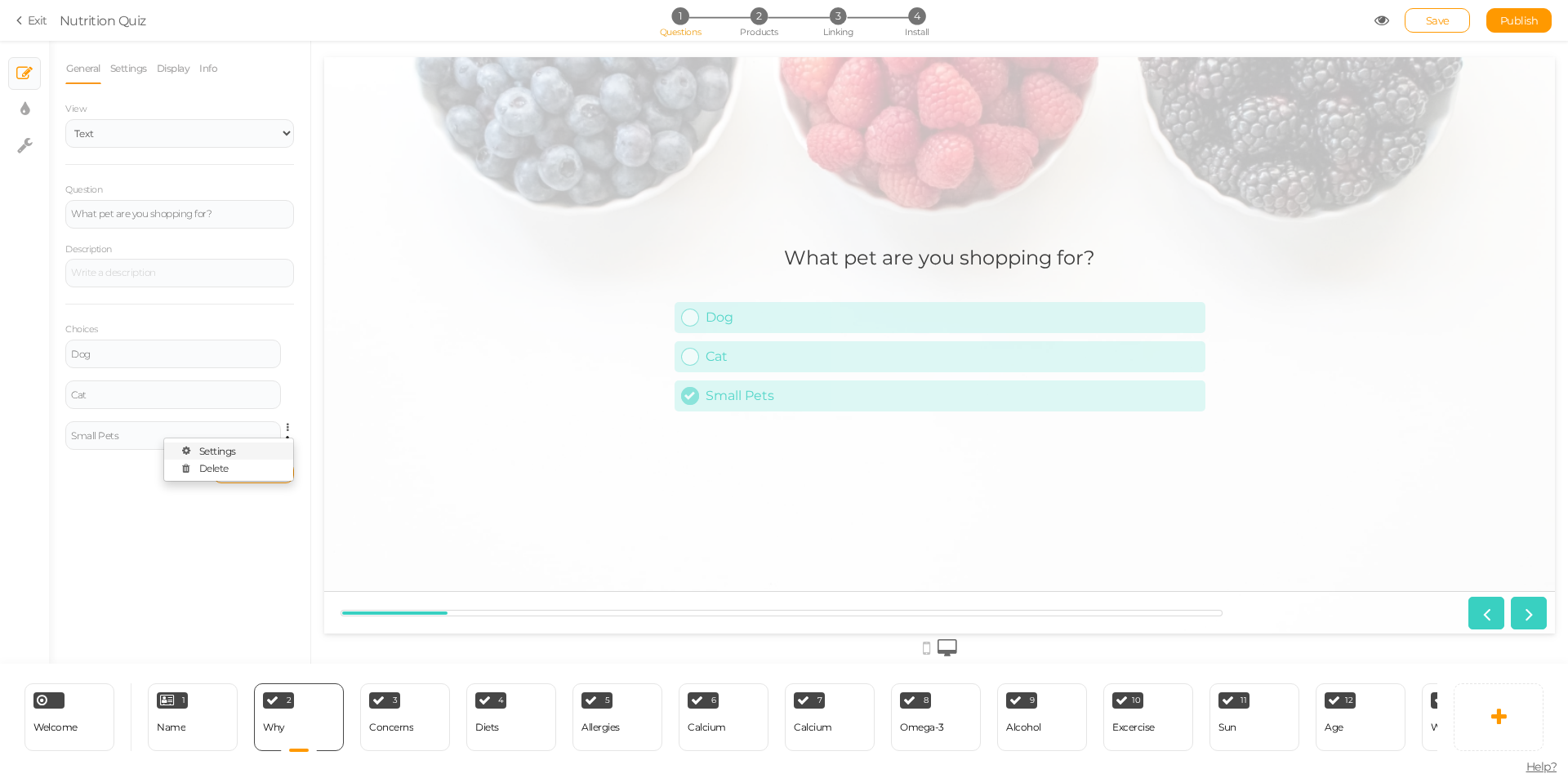
click at [247, 449] on link "Settings" at bounding box center [228, 451] width 129 height 17
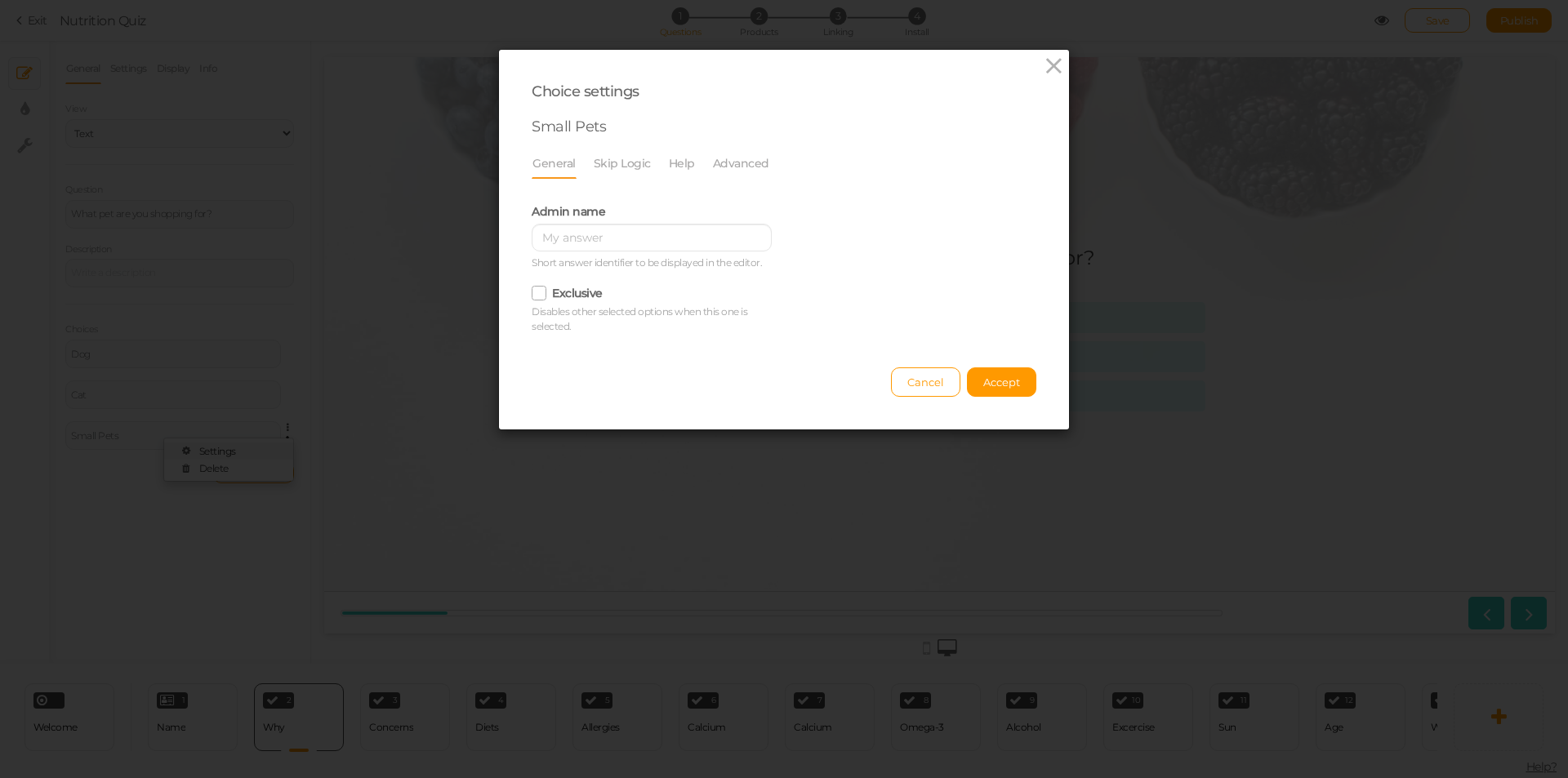
scroll to position [0, 0]
click at [726, 159] on link "Advanced" at bounding box center [740, 163] width 58 height 31
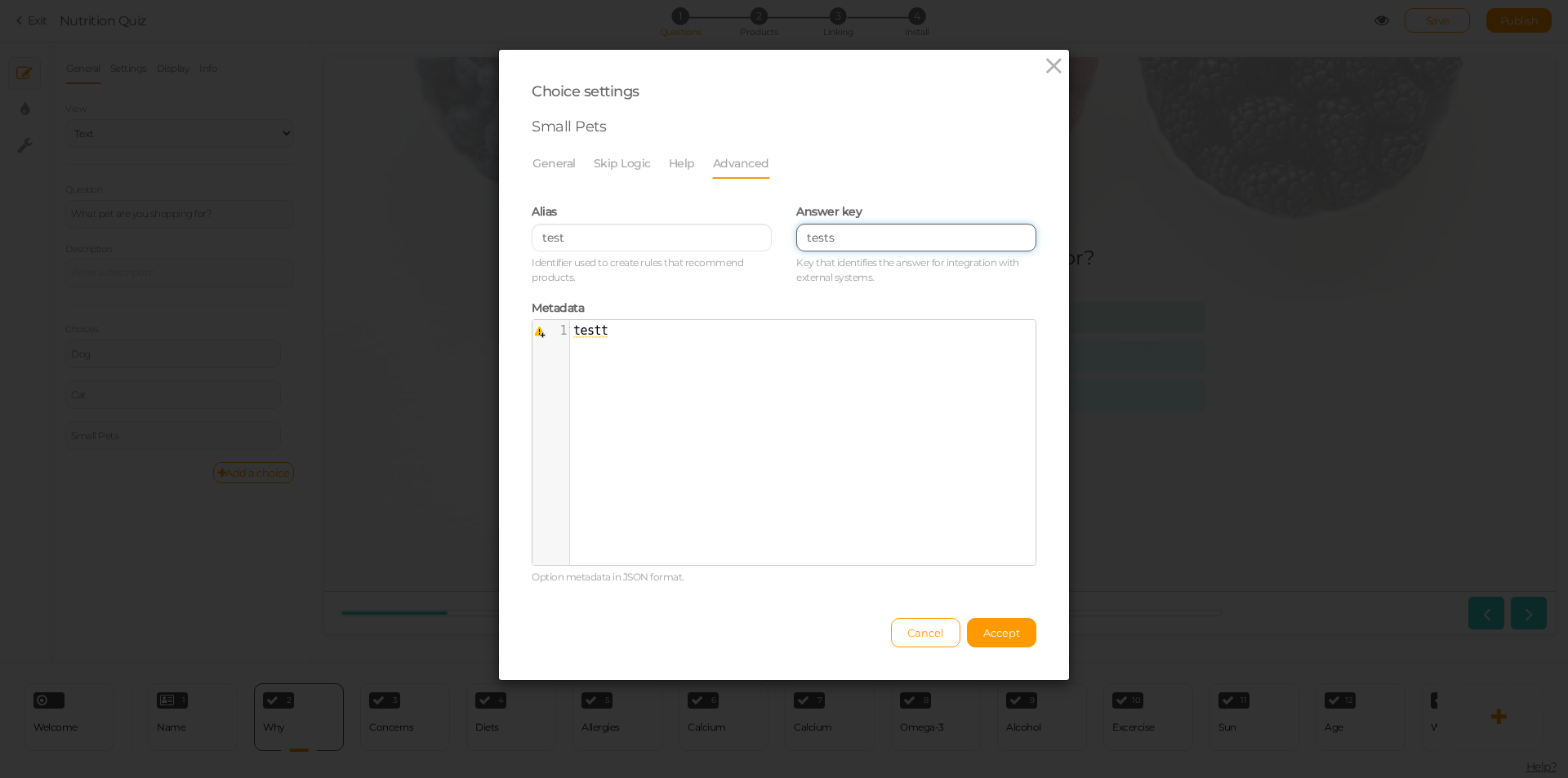
click at [826, 234] on input "tests" at bounding box center [916, 237] width 240 height 28
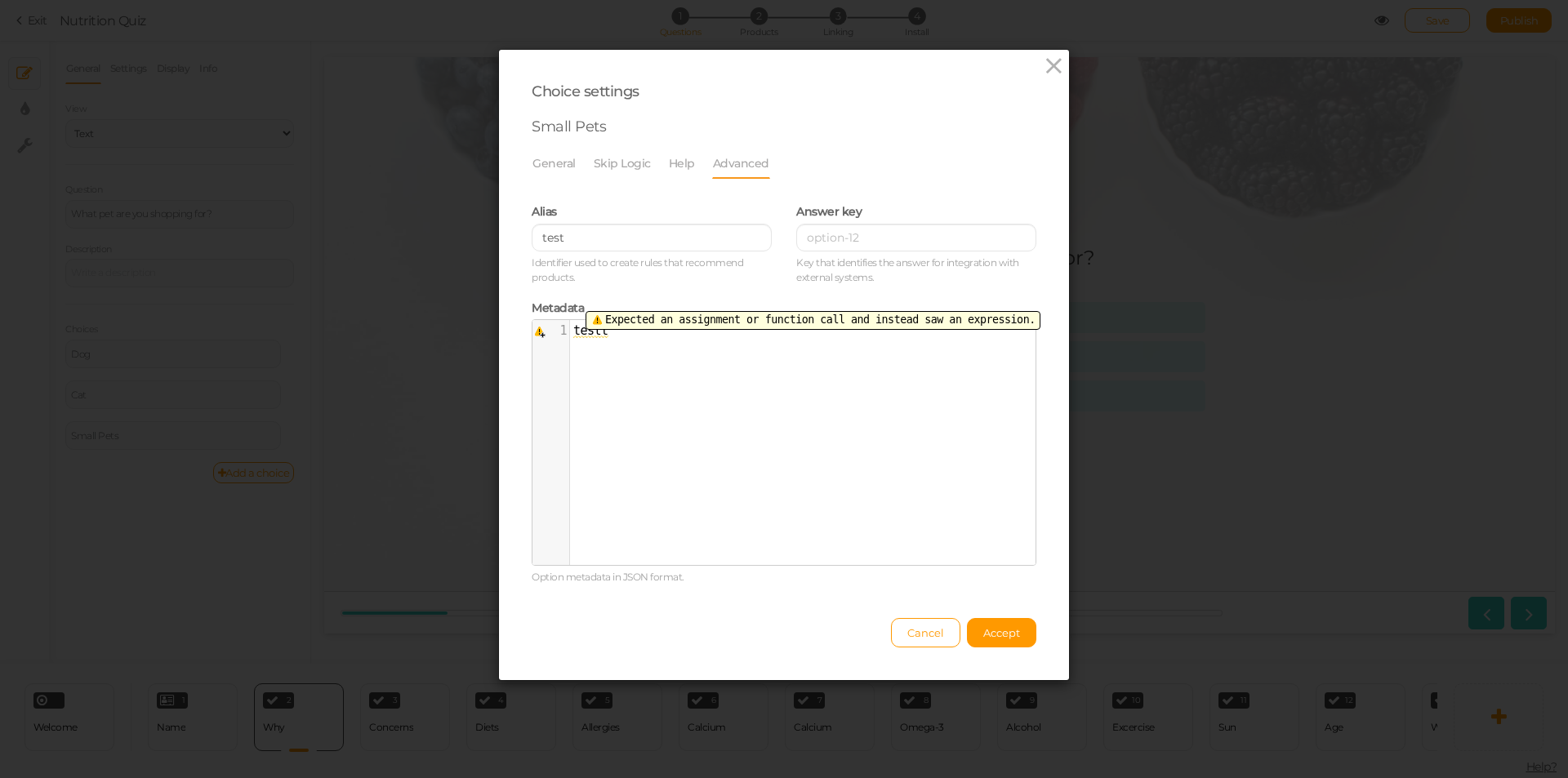
click at [581, 334] on span "testt" at bounding box center [590, 330] width 35 height 15
type textarea "testt"
click at [581, 334] on span "testt" at bounding box center [590, 330] width 35 height 15
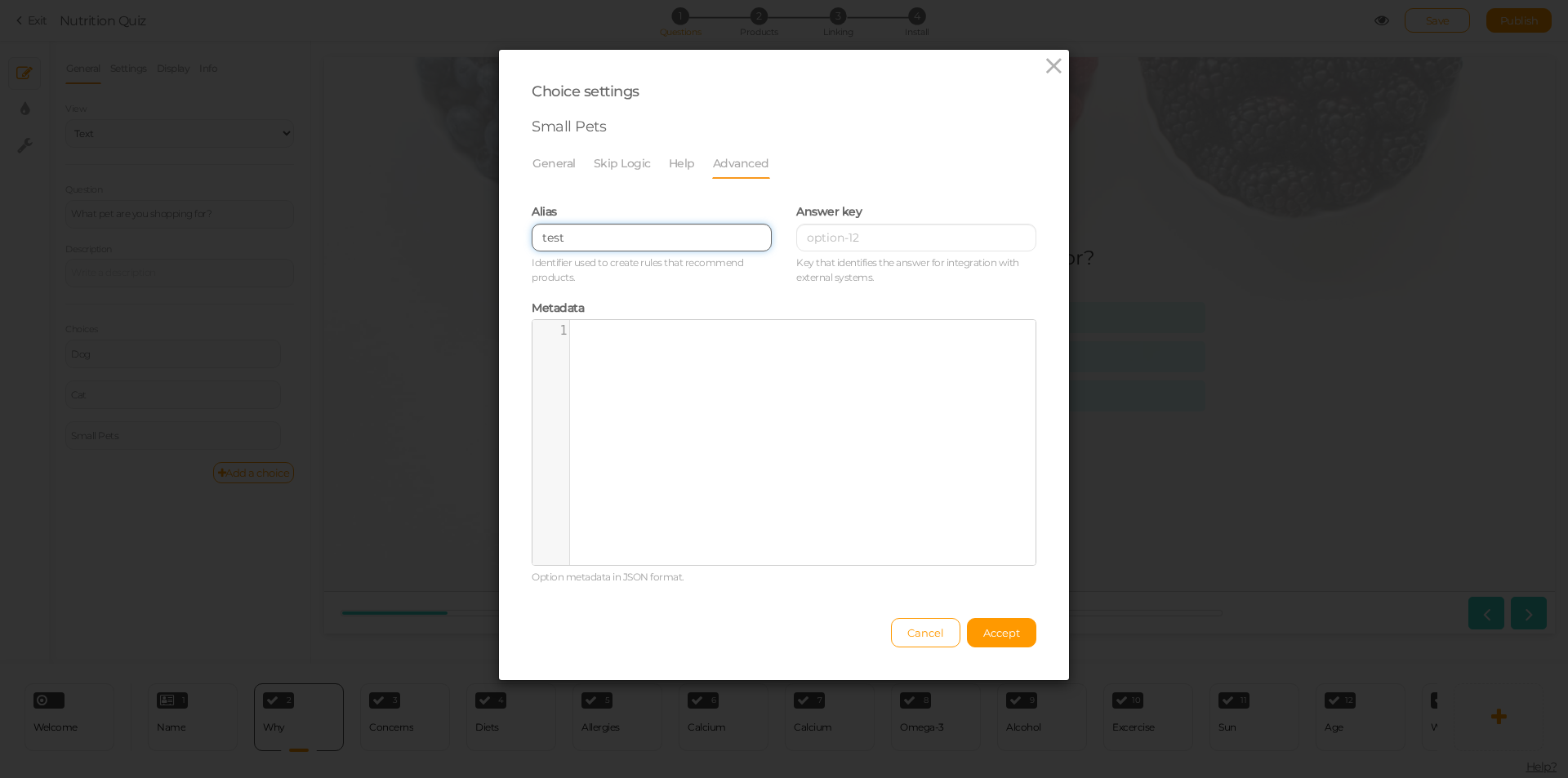
click at [549, 237] on input "test" at bounding box center [652, 237] width 240 height 28
click at [614, 167] on link "Skip Logic" at bounding box center [622, 163] width 59 height 31
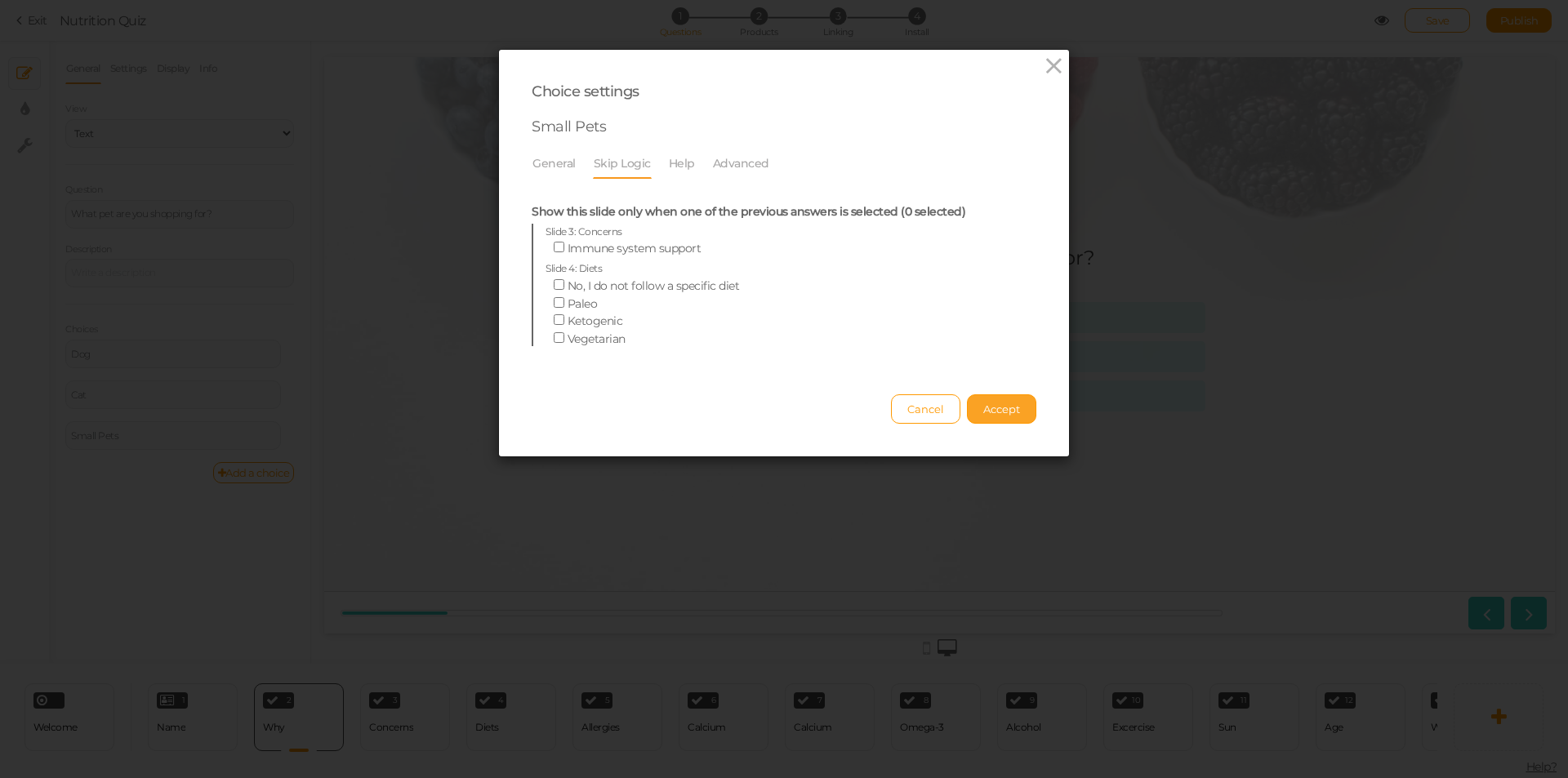
click at [988, 413] on span "Accept" at bounding box center [1001, 409] width 37 height 13
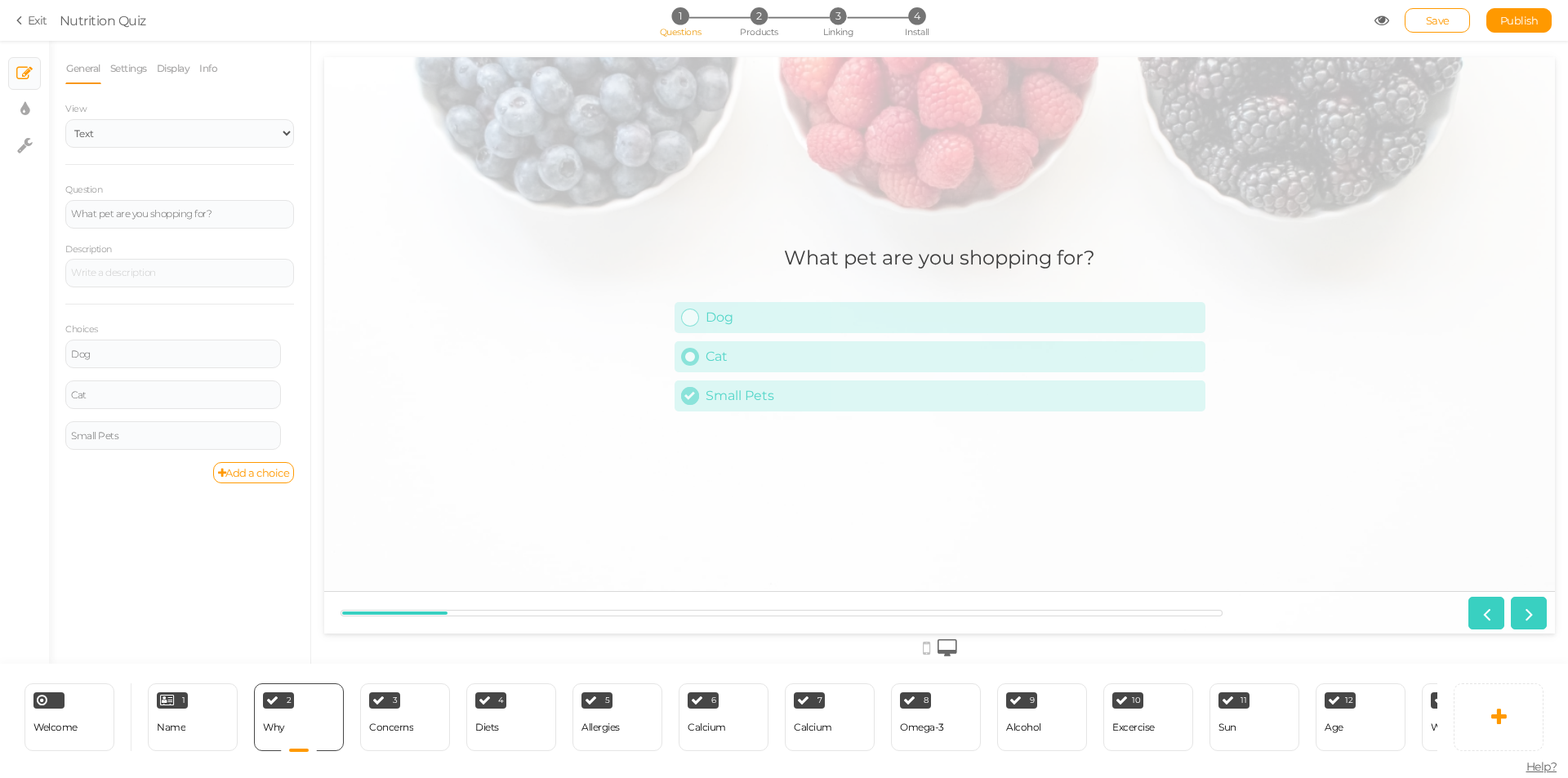
click at [1099, 363] on div "Cat" at bounding box center [952, 356] width 493 height 16
click at [1086, 398] on div "Small Pets" at bounding box center [952, 395] width 493 height 16
click at [937, 363] on div "Cat" at bounding box center [952, 356] width 493 height 16
click at [287, 428] on icon at bounding box center [292, 428] width 11 height 10
click at [257, 444] on link "Settings" at bounding box center [228, 451] width 129 height 17
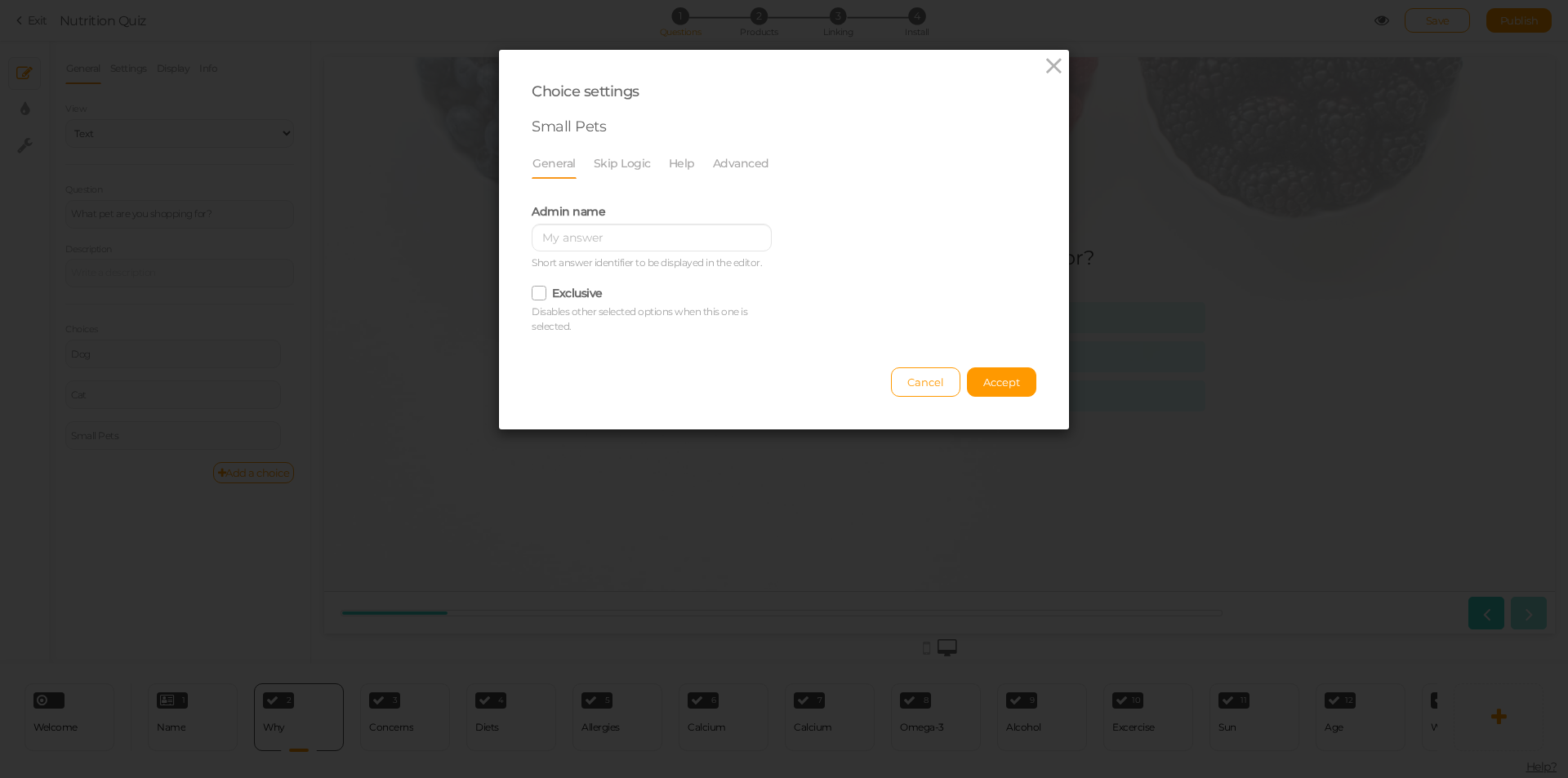
scroll to position [0, 0]
click at [673, 154] on link "Help" at bounding box center [682, 163] width 28 height 31
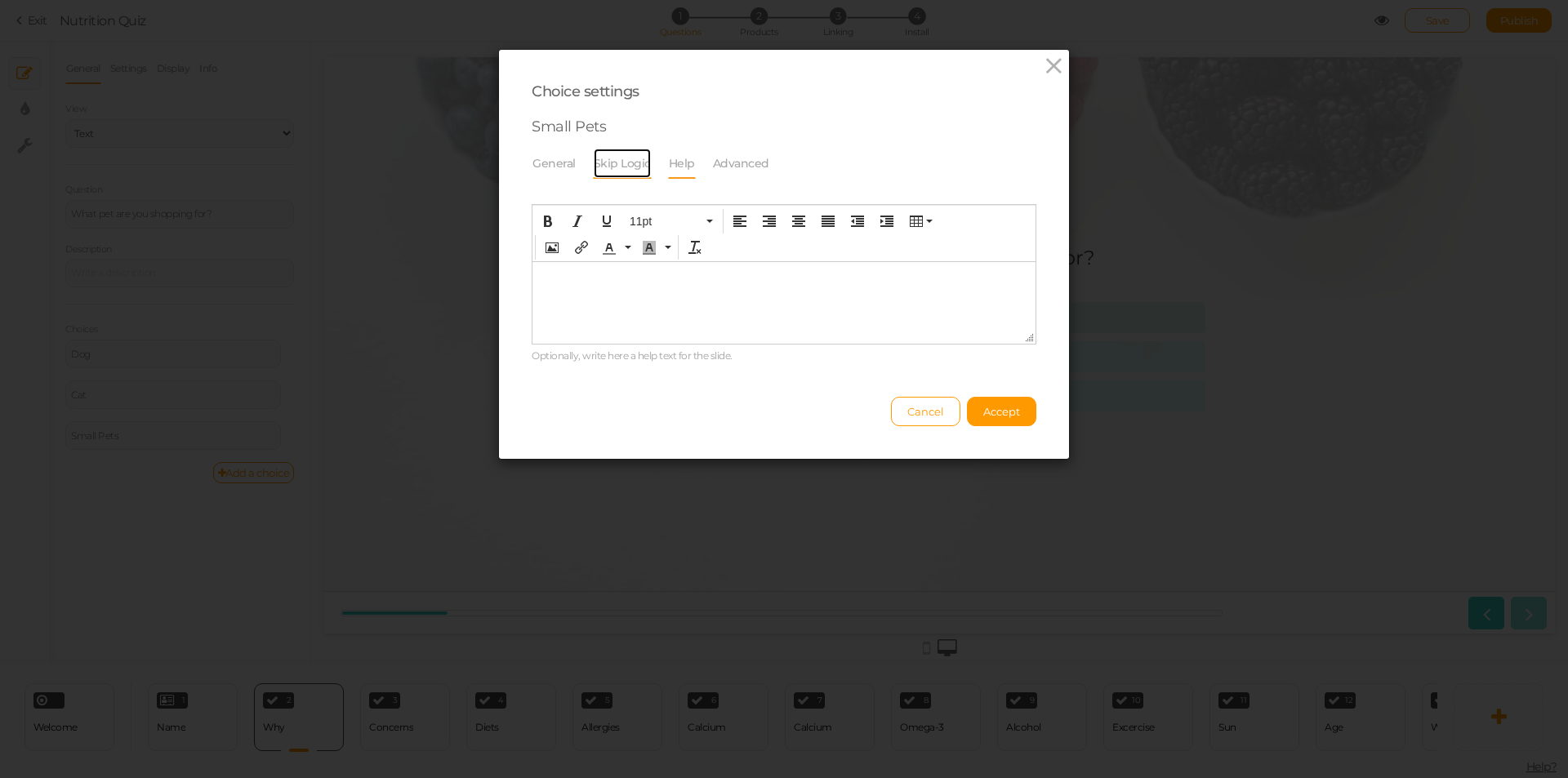
click at [620, 163] on link "Skip Logic" at bounding box center [622, 163] width 59 height 31
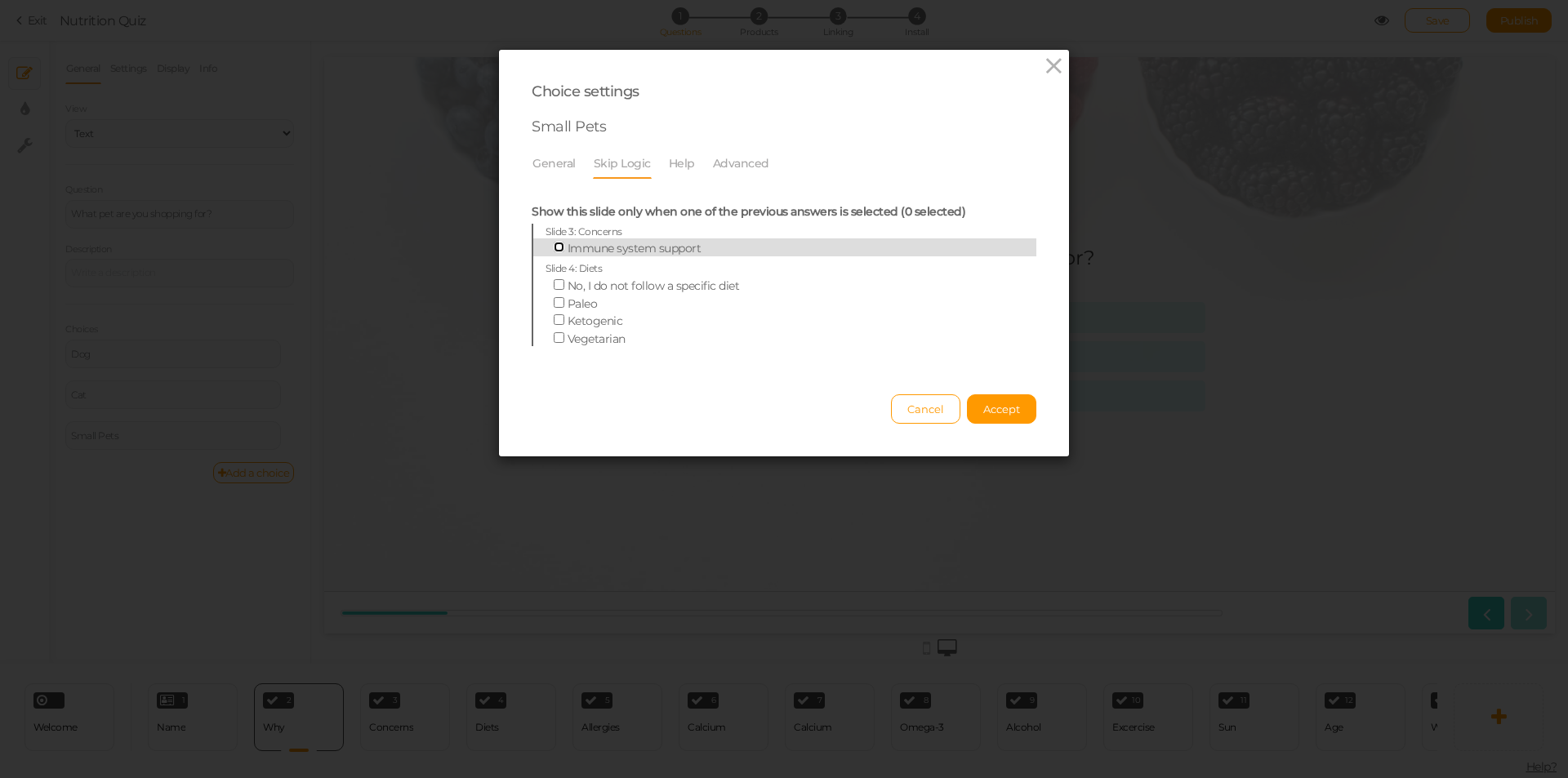
click at [554, 248] on input "Immune system support" at bounding box center [559, 246] width 11 height 11
checkbox input "true"
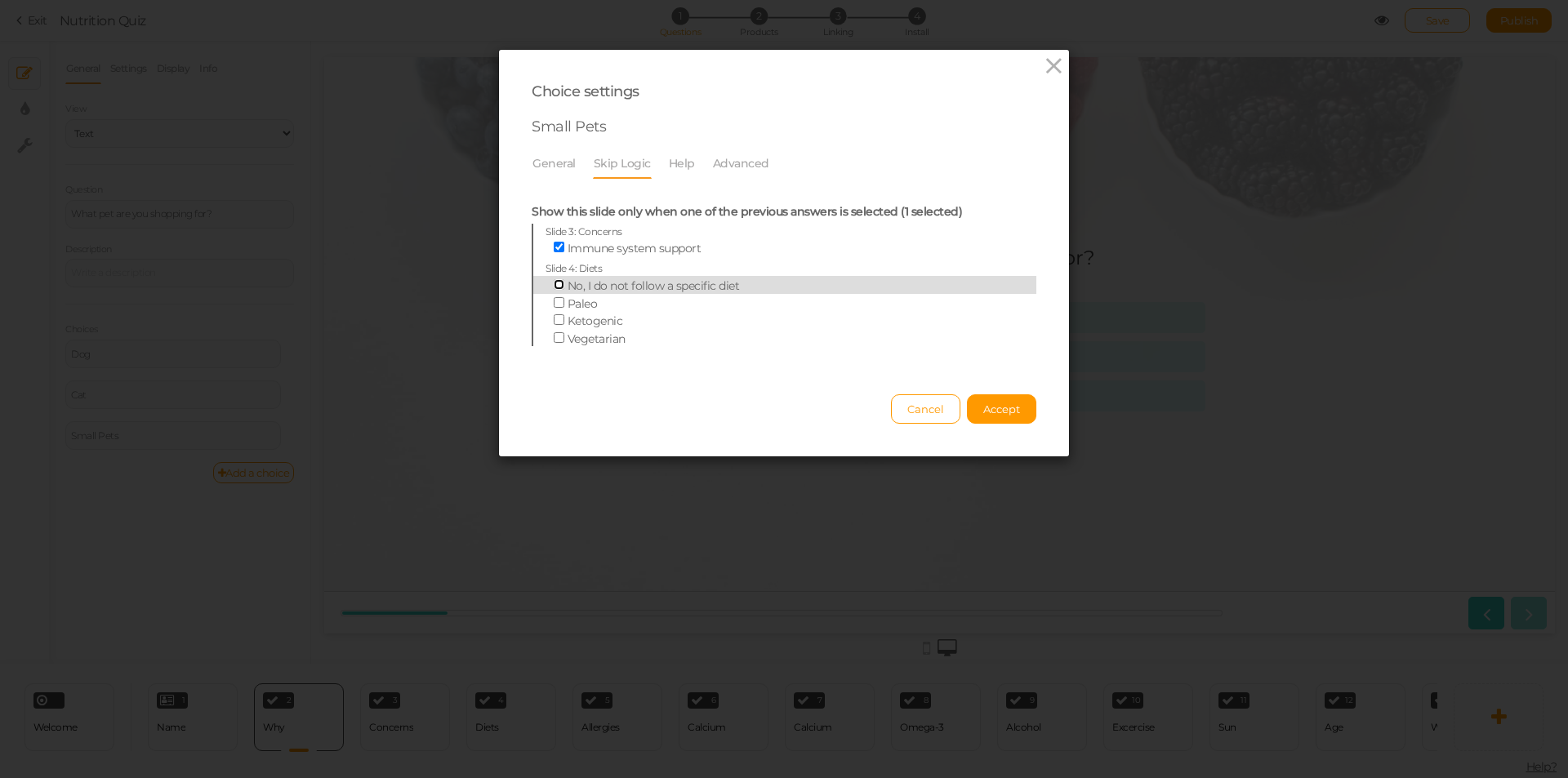
click at [554, 282] on input "No, I do not follow a specific diet" at bounding box center [559, 284] width 11 height 11
checkbox input "true"
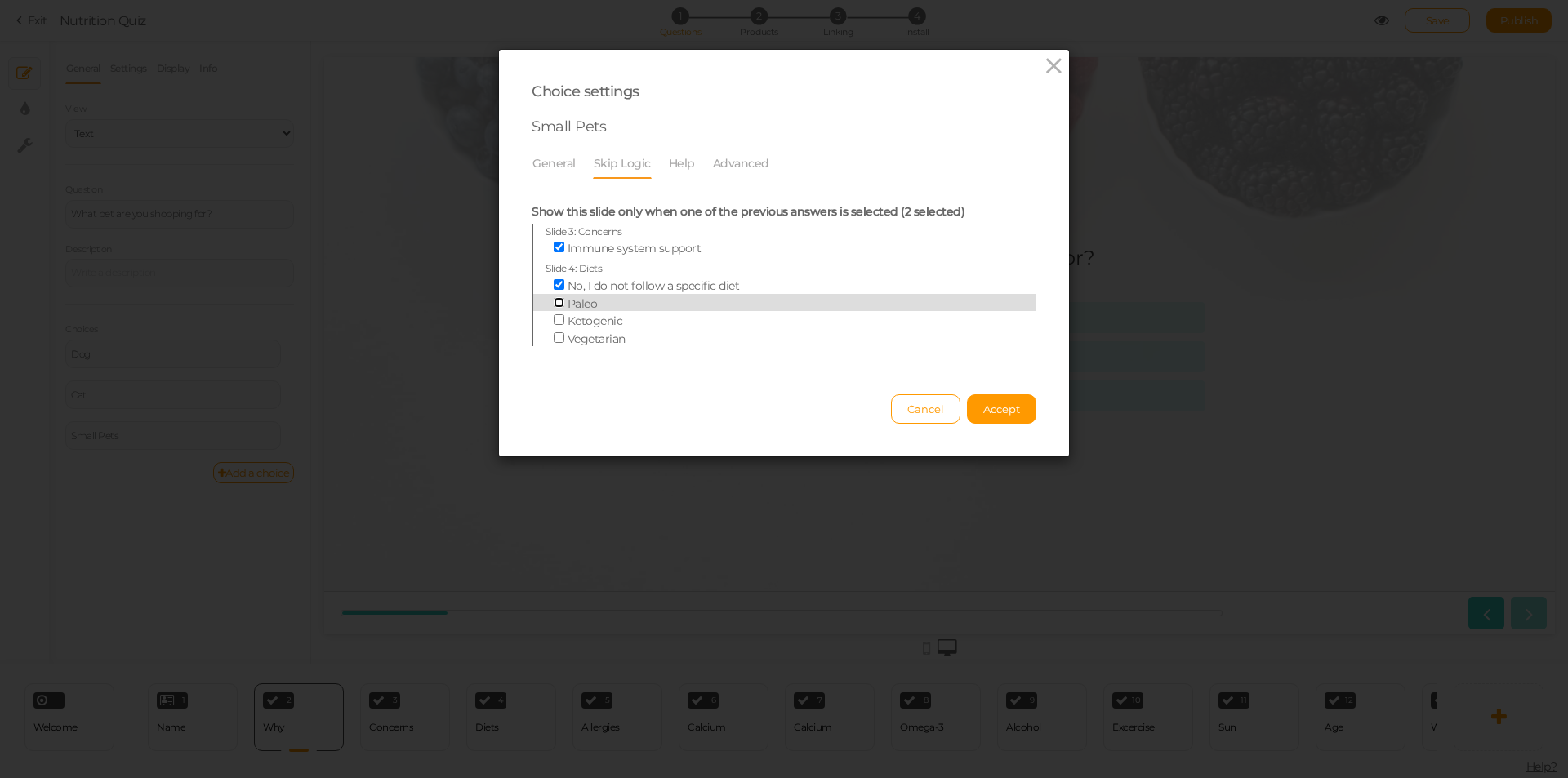
click at [554, 307] on input "Paleo" at bounding box center [559, 302] width 11 height 11
checkbox input "true"
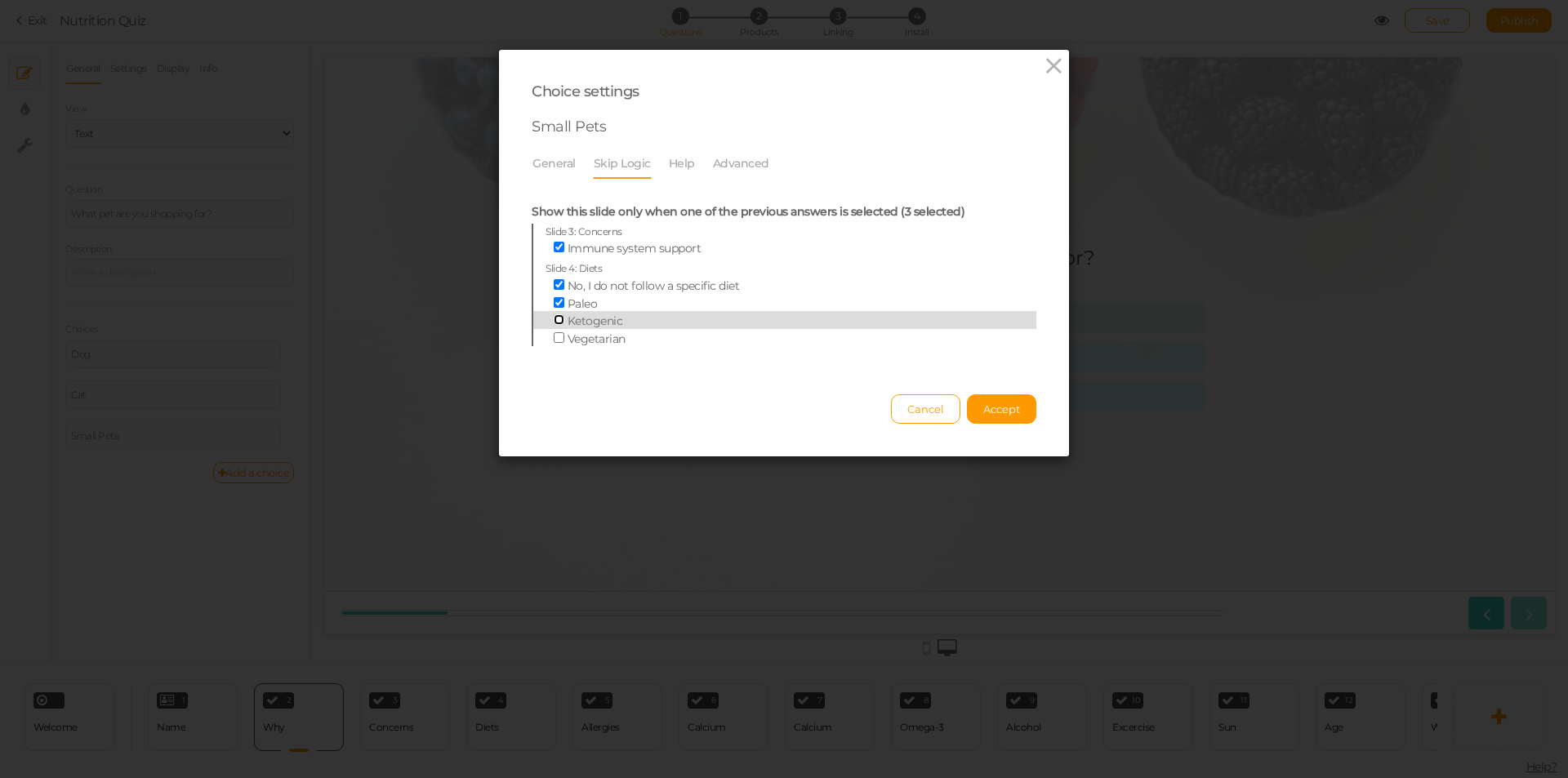
click at [554, 319] on input "Ketogenic" at bounding box center [559, 320] width 11 height 11
checkbox input "true"
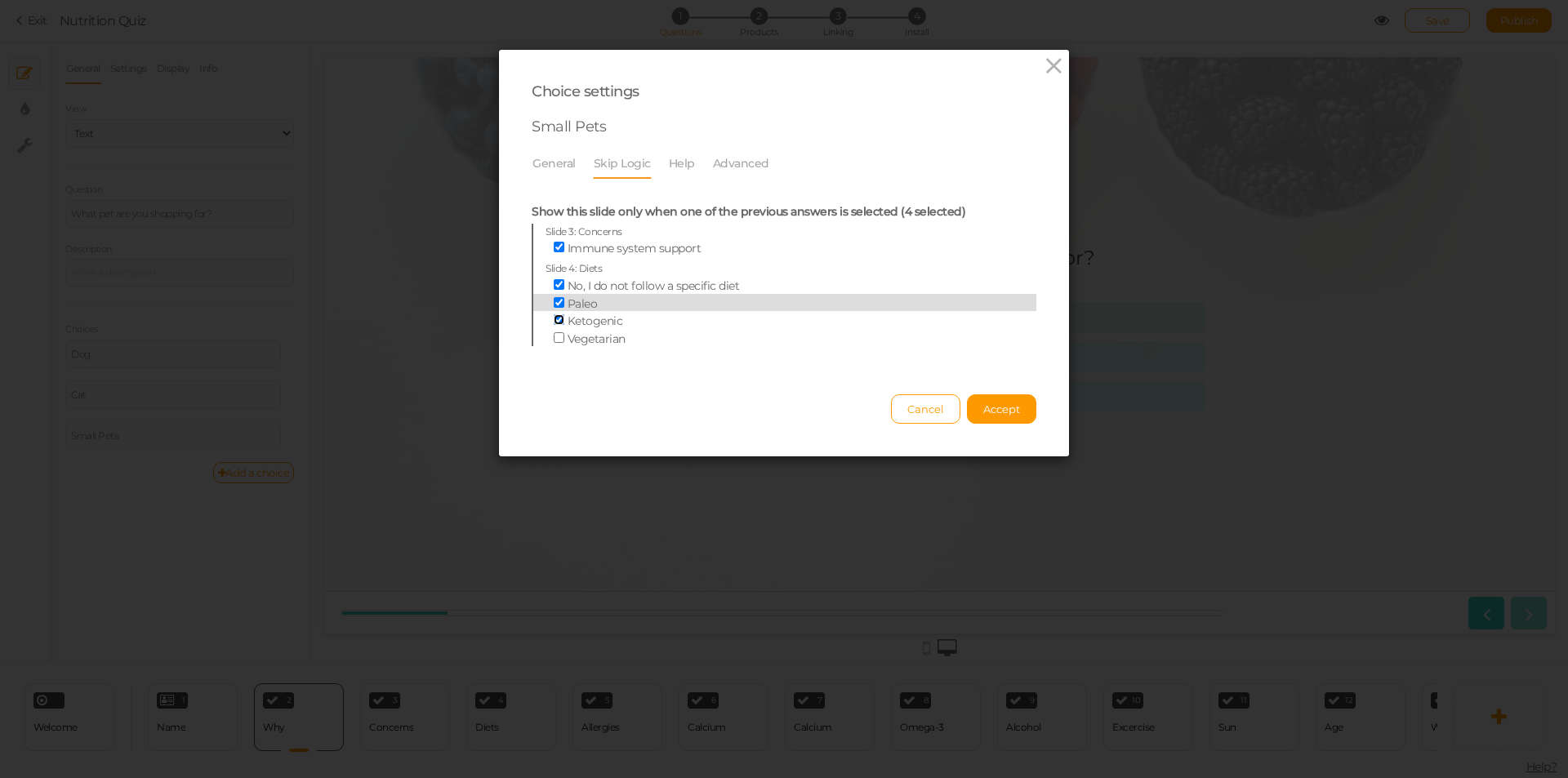
scroll to position [81, 0]
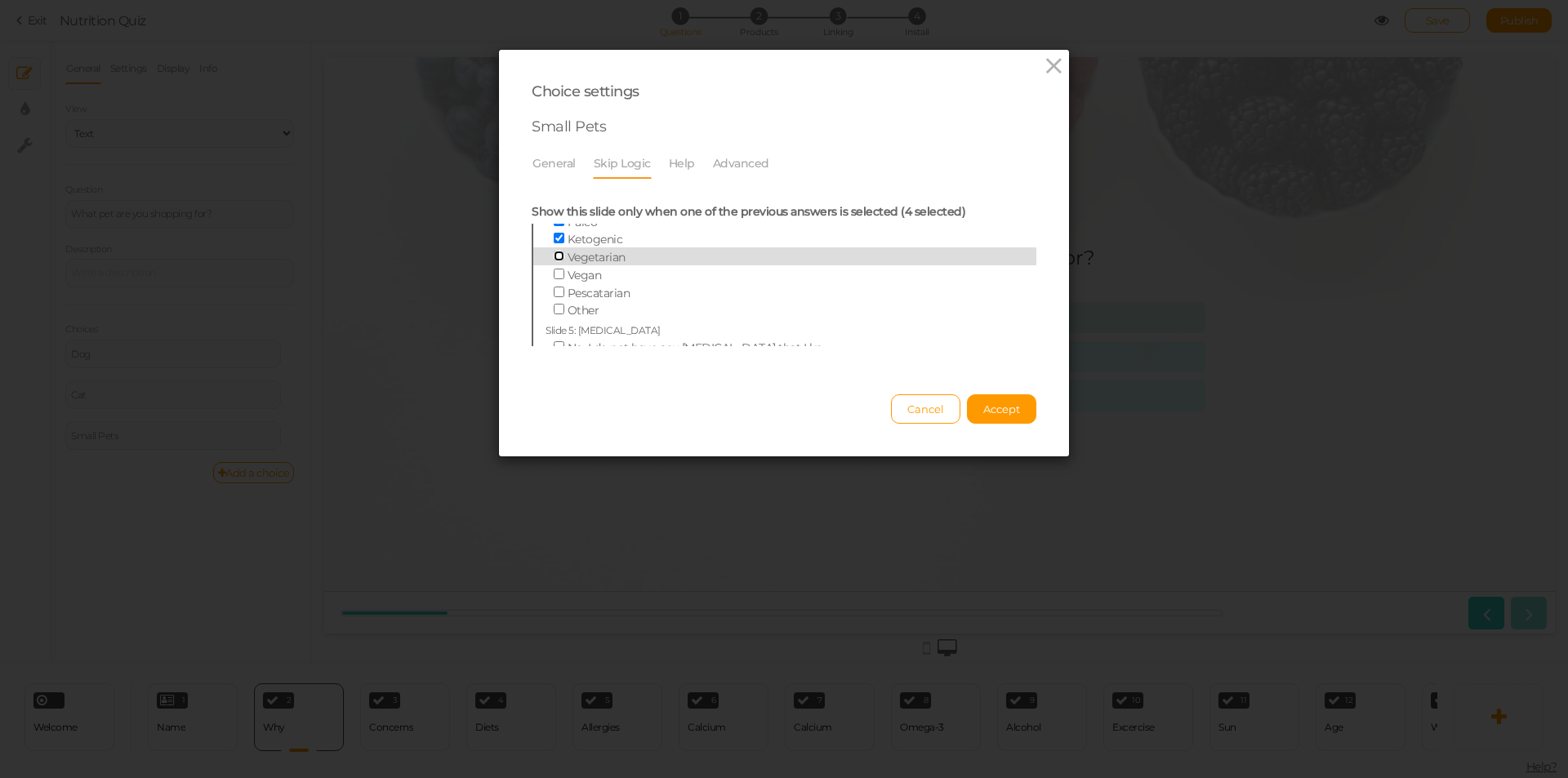
click at [555, 257] on input "Vegetarian" at bounding box center [559, 255] width 11 height 11
checkbox input "true"
click at [554, 272] on input "Vegan" at bounding box center [559, 274] width 11 height 11
checkbox input "true"
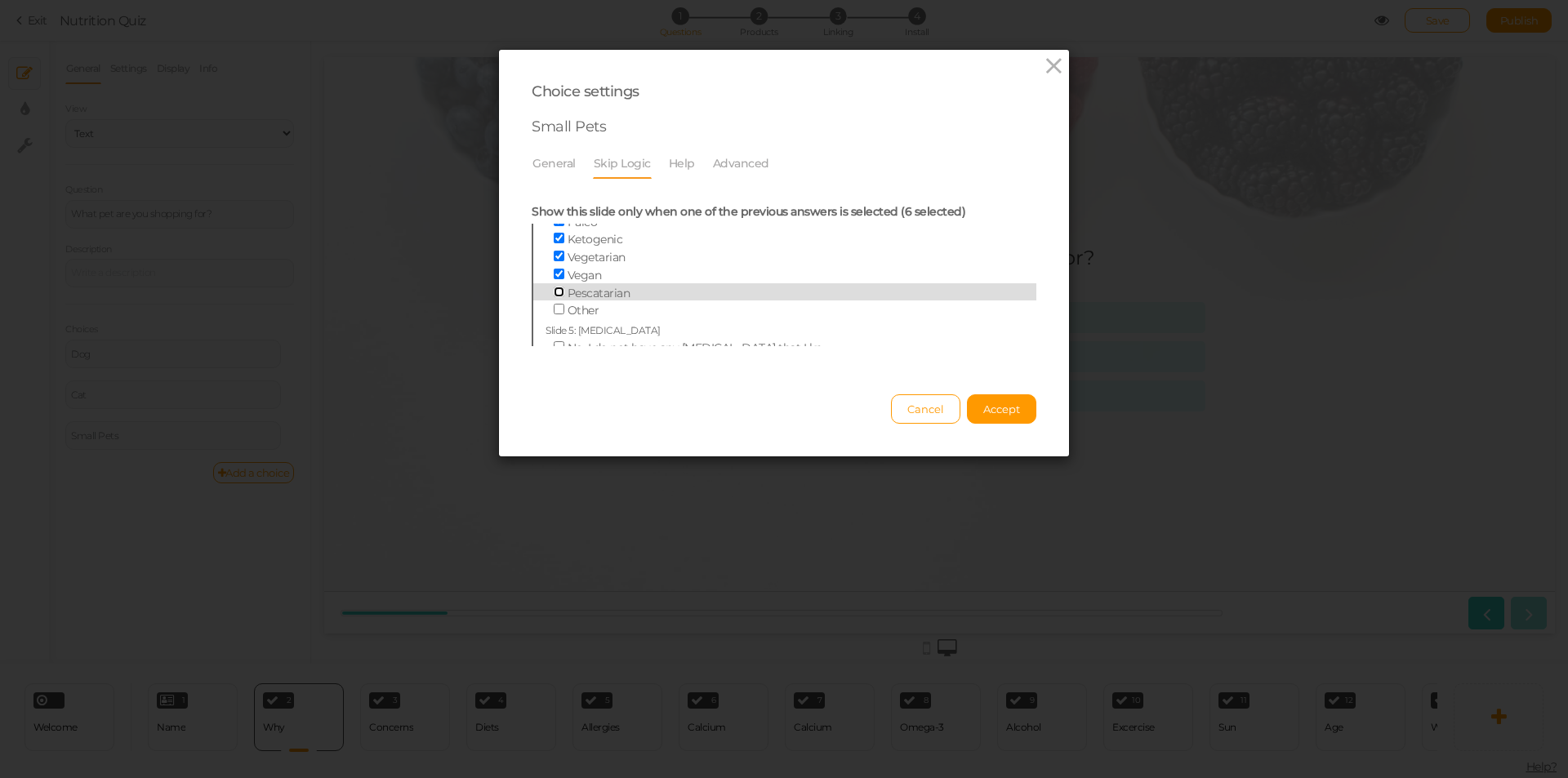
click at [554, 290] on input "Pescatarian" at bounding box center [559, 292] width 11 height 11
checkbox input "true"
click at [554, 306] on input "Other" at bounding box center [559, 309] width 11 height 11
checkbox input "true"
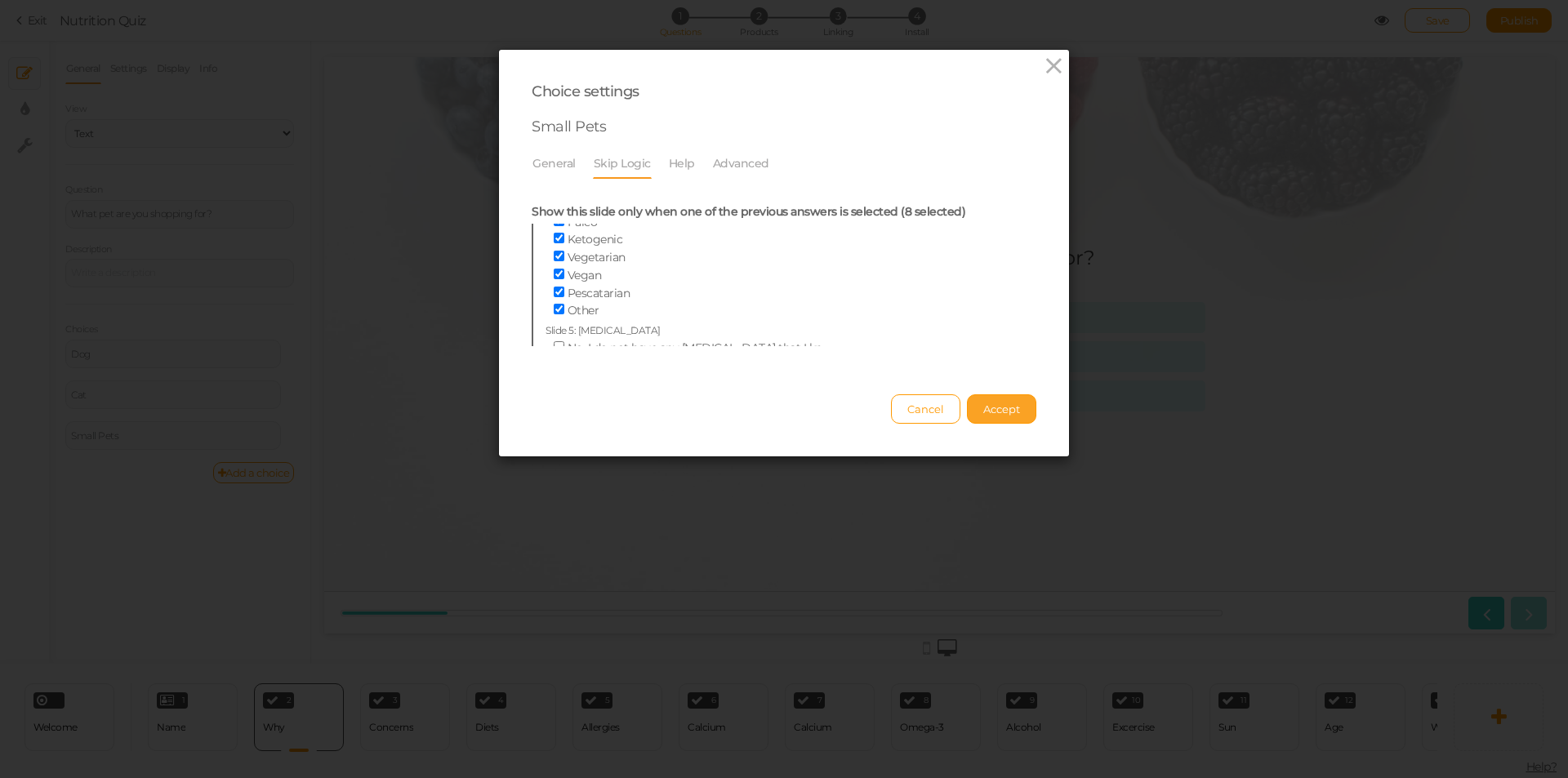
click at [990, 415] on span "Accept" at bounding box center [1001, 409] width 37 height 13
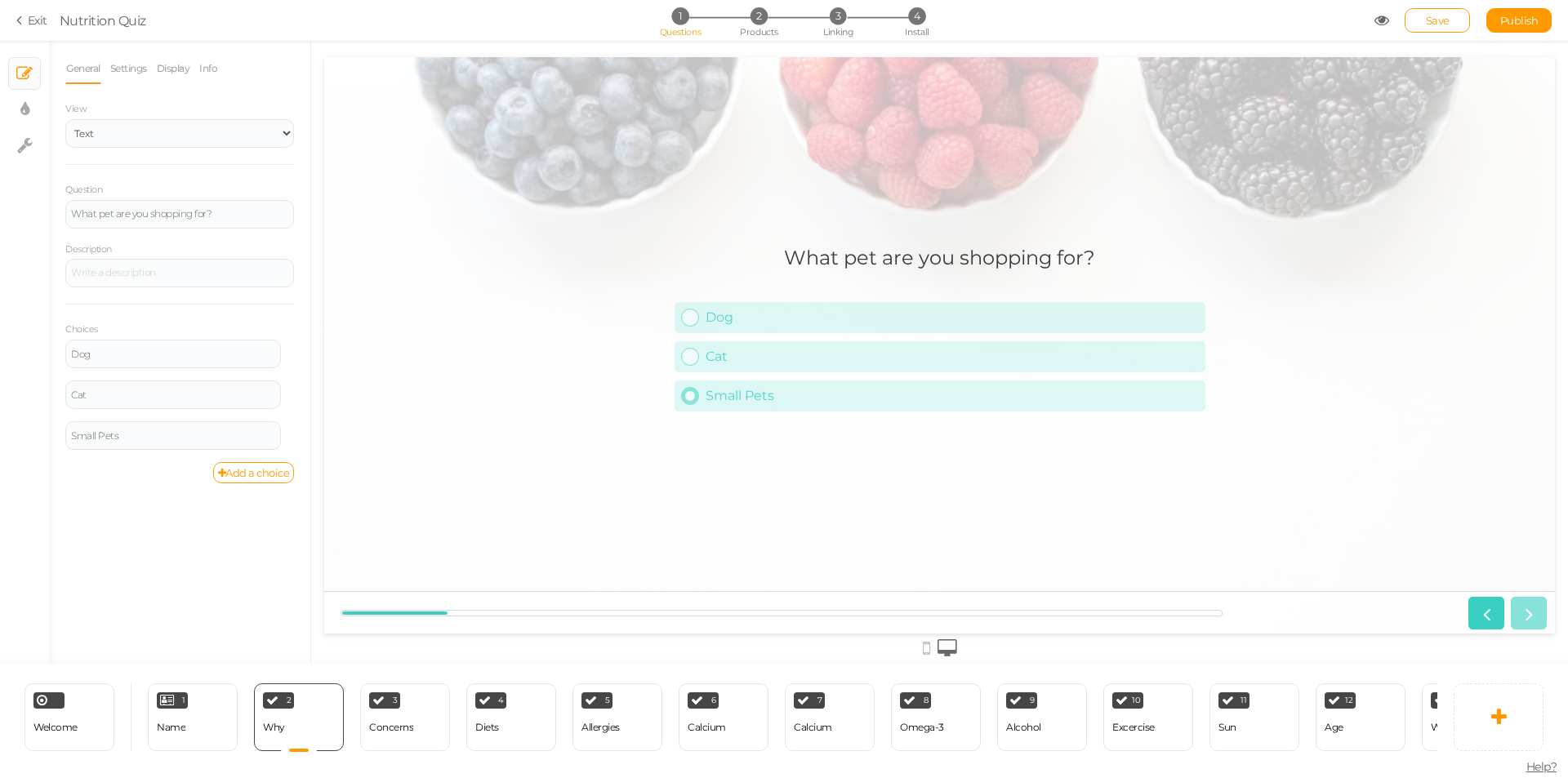
click at [914, 409] on link "Small Pets" at bounding box center [940, 396] width 531 height 31
click at [976, 355] on div "Cat" at bounding box center [952, 356] width 493 height 16
click at [935, 396] on div "Small Pets" at bounding box center [952, 395] width 493 height 16
click at [869, 357] on div "Cat" at bounding box center [952, 356] width 493 height 16
click at [288, 426] on icon at bounding box center [292, 428] width 11 height 10
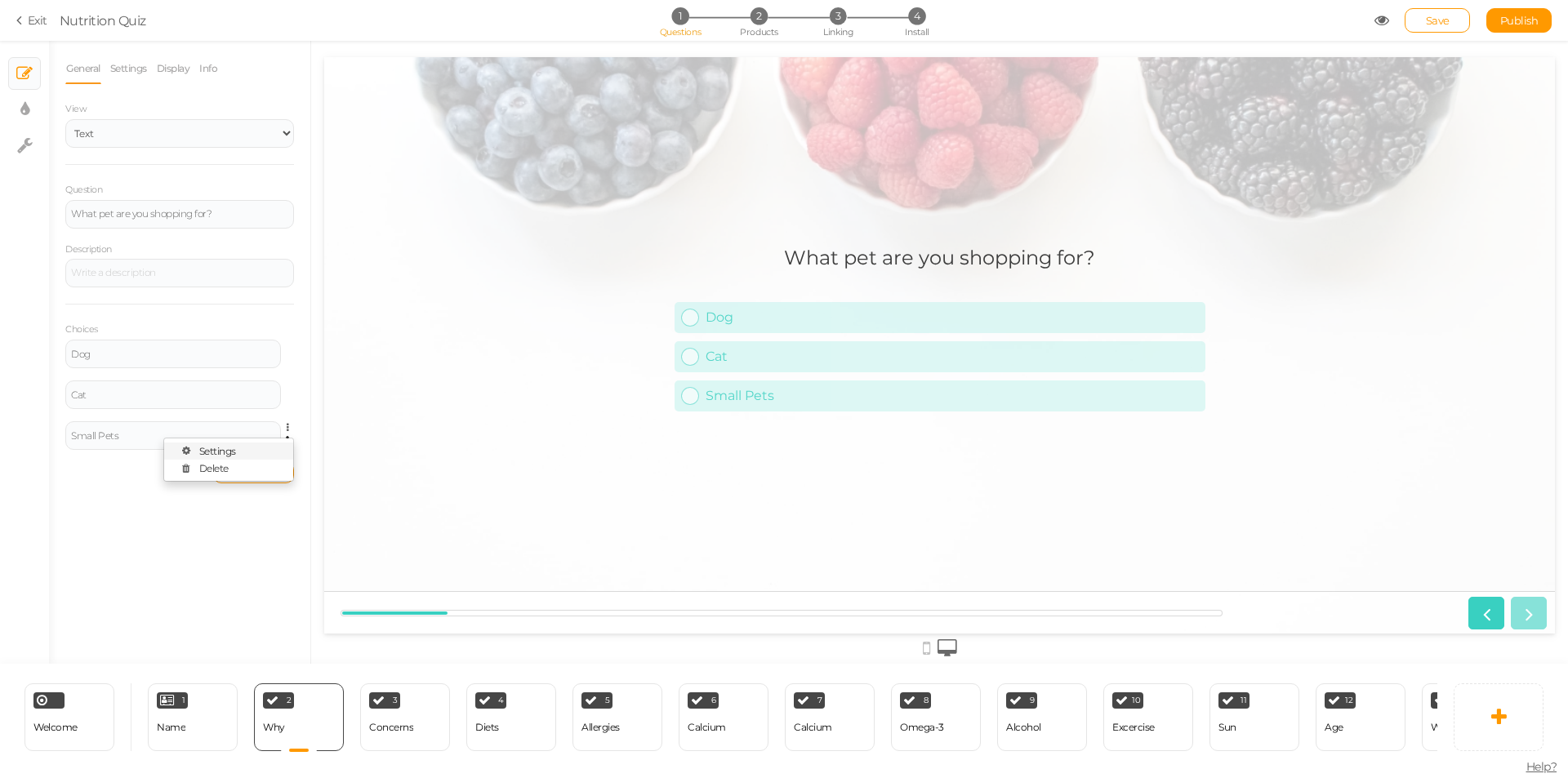
click at [251, 445] on link "Settings" at bounding box center [228, 451] width 129 height 17
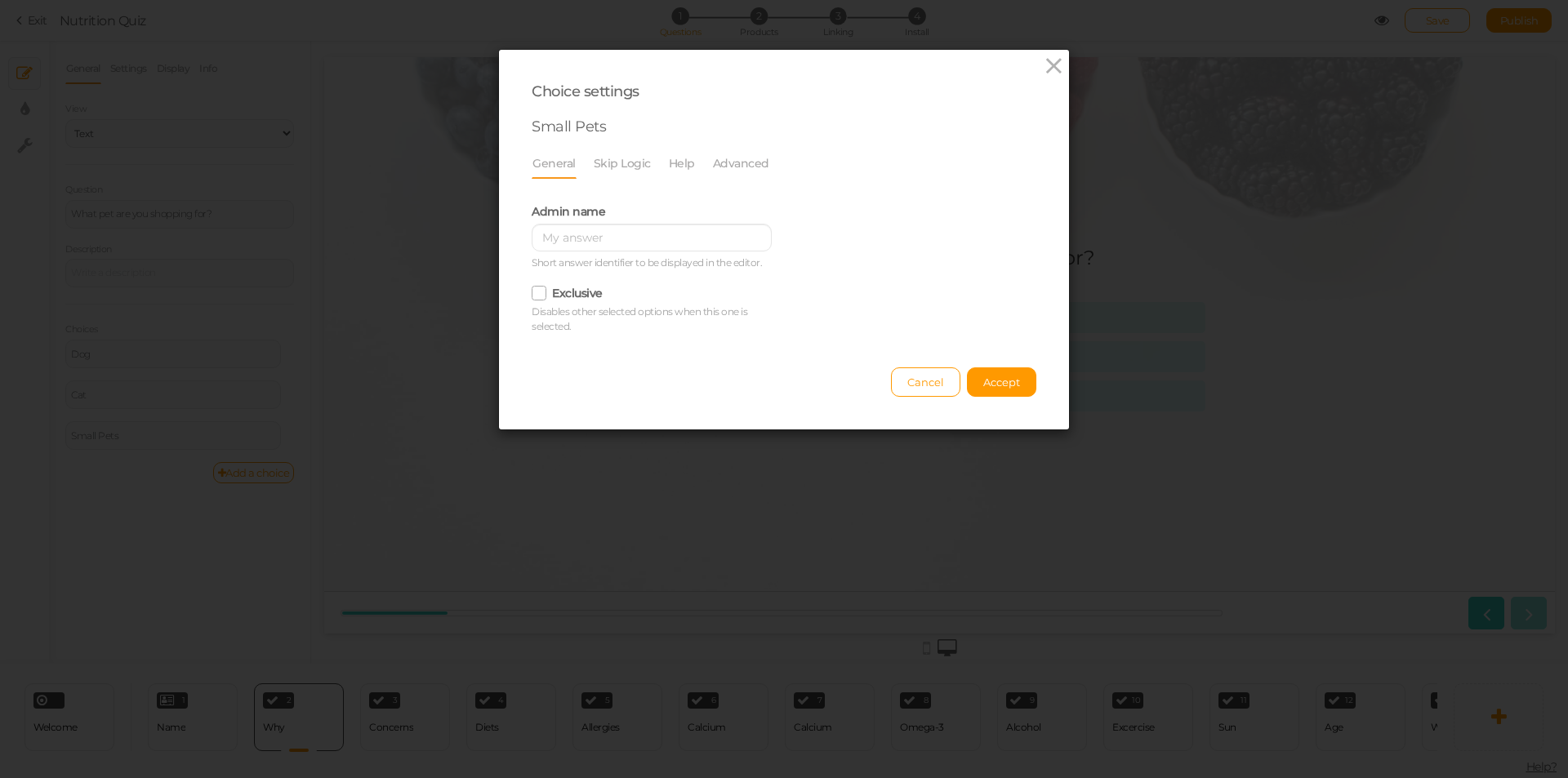
scroll to position [0, 0]
click at [612, 163] on link "Skip Logic" at bounding box center [622, 163] width 59 height 31
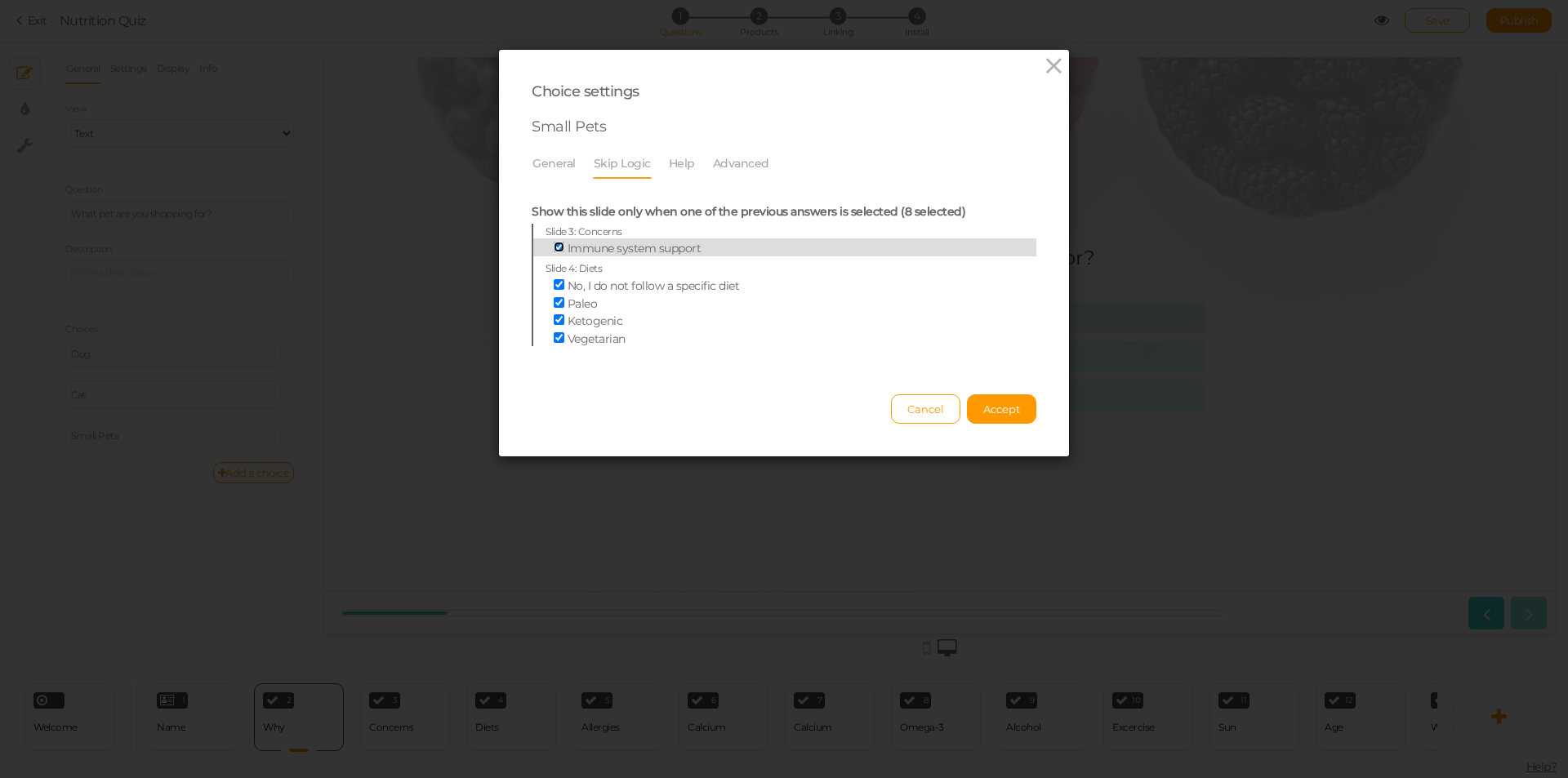
click at [556, 249] on input "Immune system support" at bounding box center [559, 246] width 11 height 11
checkbox input "false"
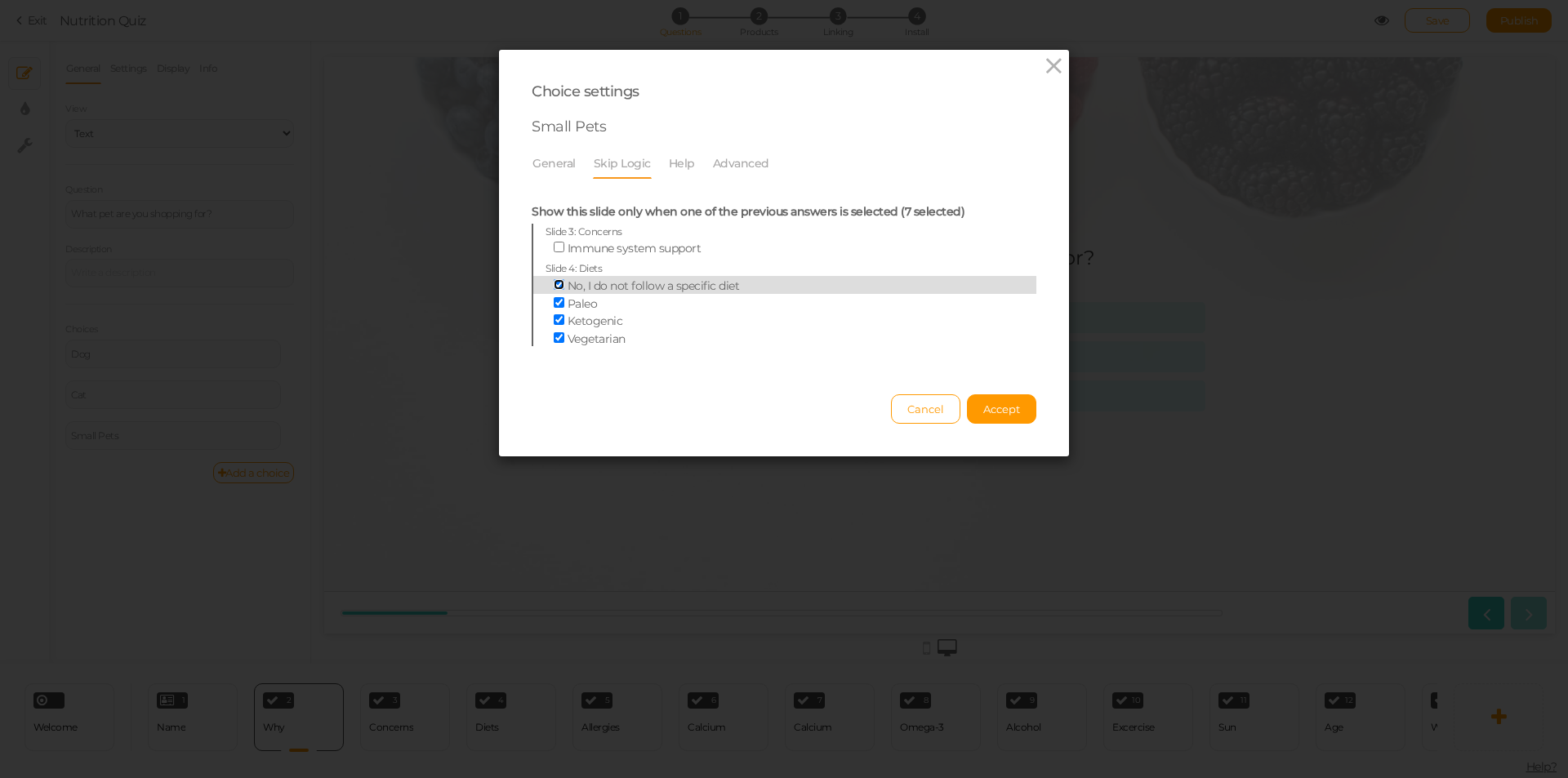
click at [554, 289] on input "No, I do not follow a specific diet" at bounding box center [559, 284] width 11 height 11
checkbox input "false"
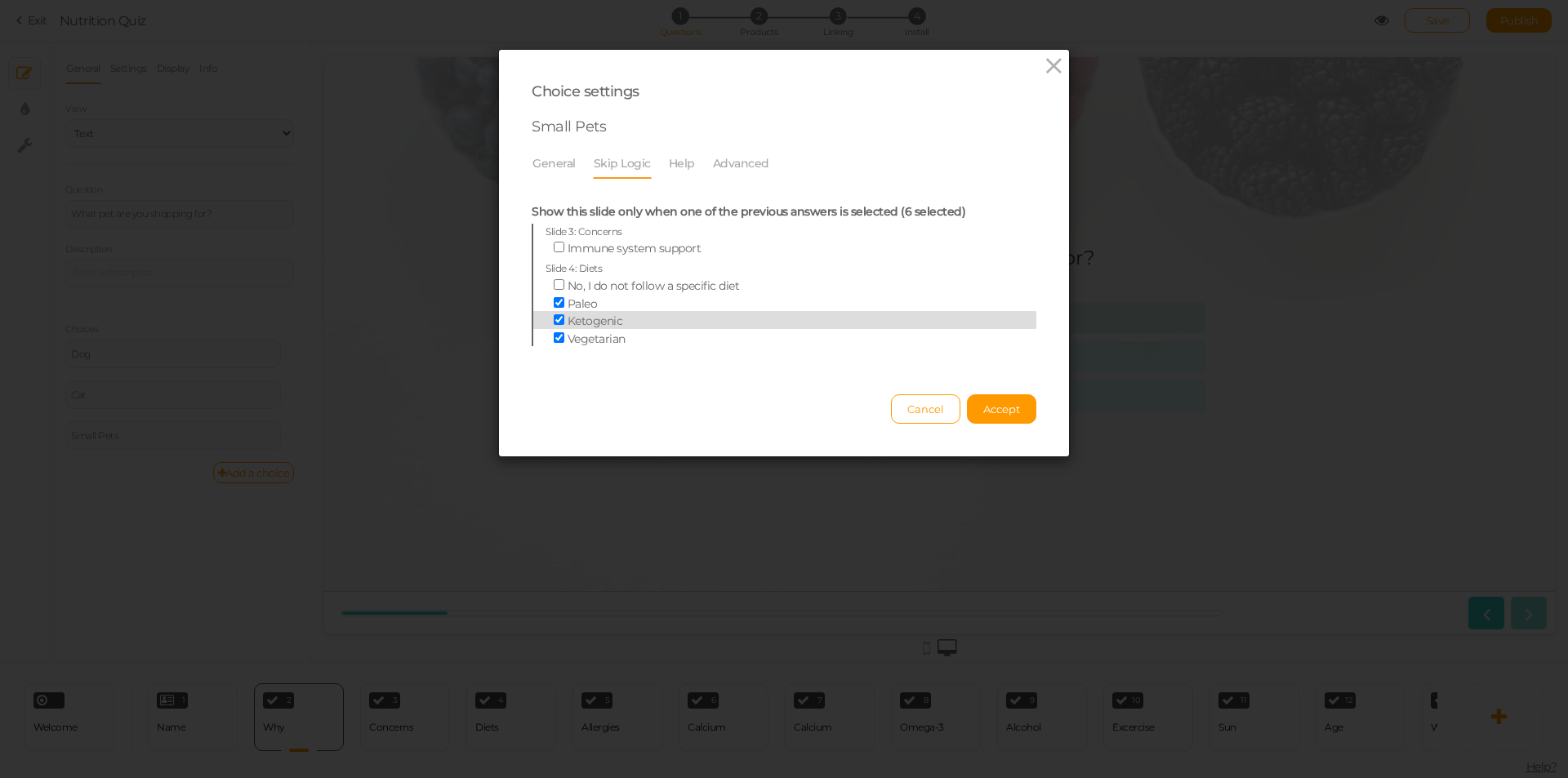
click at [555, 313] on label "Ketogenic" at bounding box center [772, 320] width 452 height 18
click at [555, 315] on input "Ketogenic" at bounding box center [559, 320] width 11 height 11
checkbox input "false"
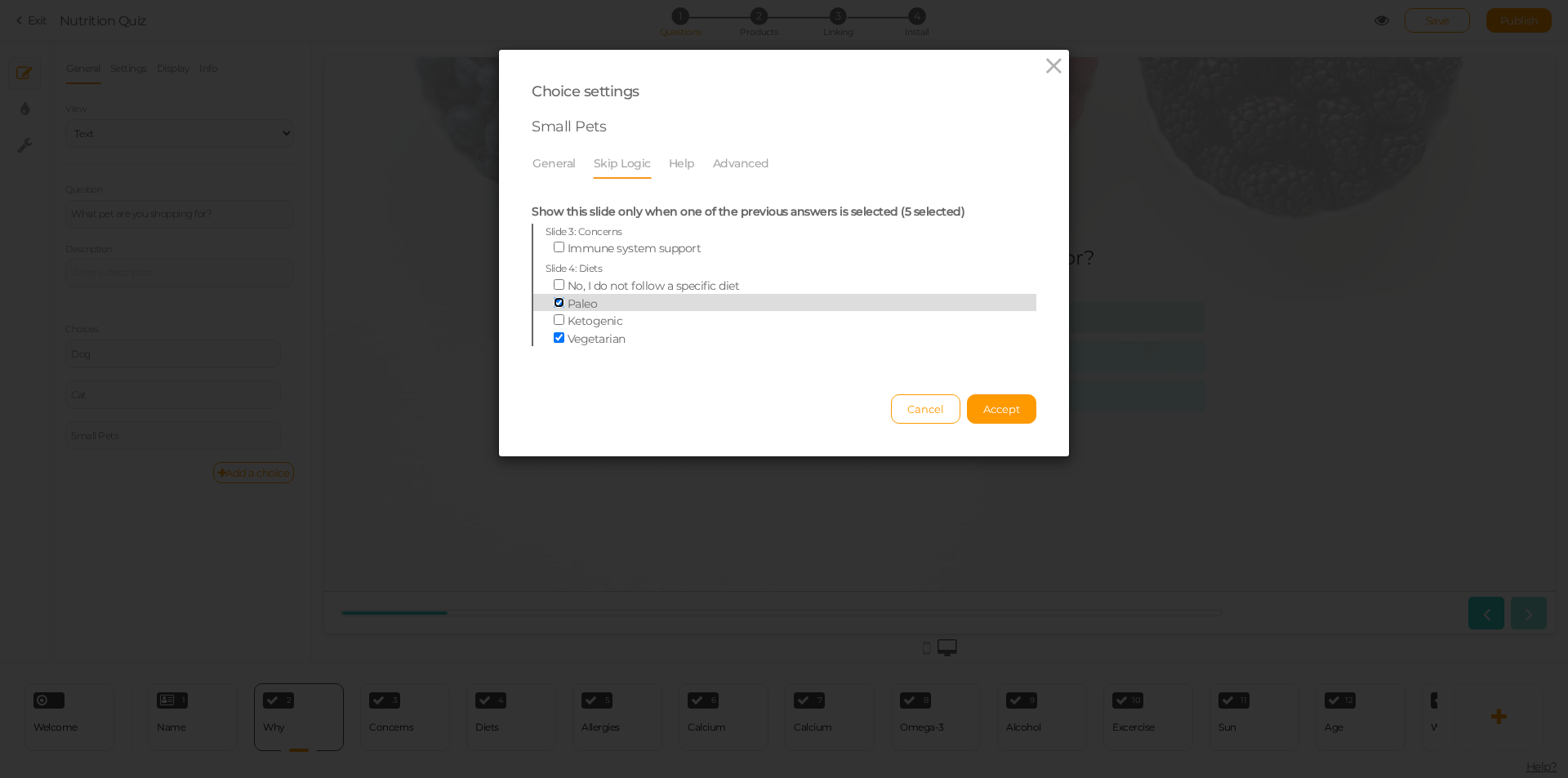
click at [555, 302] on input "Paleo" at bounding box center [559, 302] width 11 height 11
checkbox input "false"
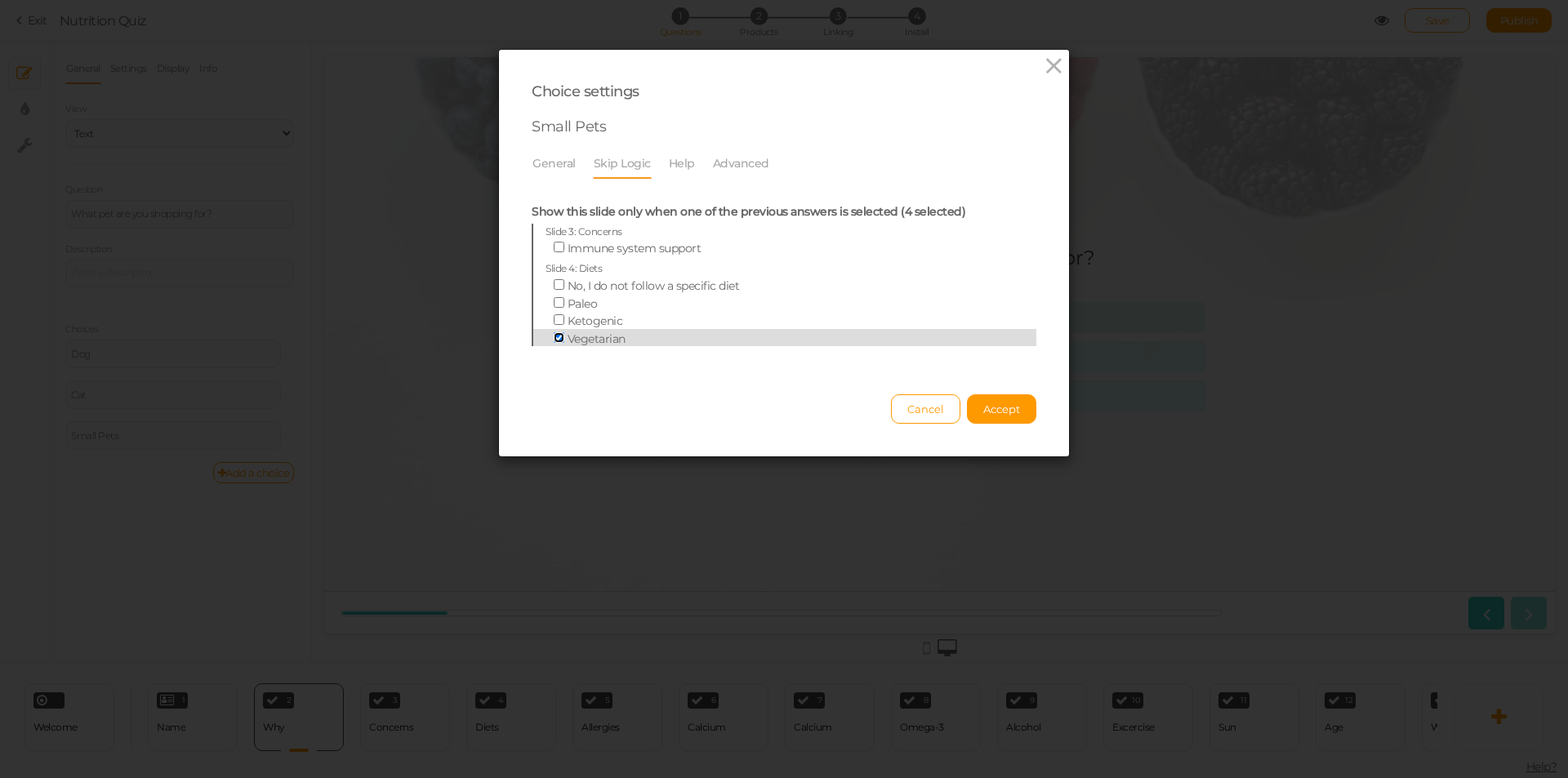
click at [554, 337] on input "Vegetarian" at bounding box center [559, 337] width 11 height 11
checkbox input "false"
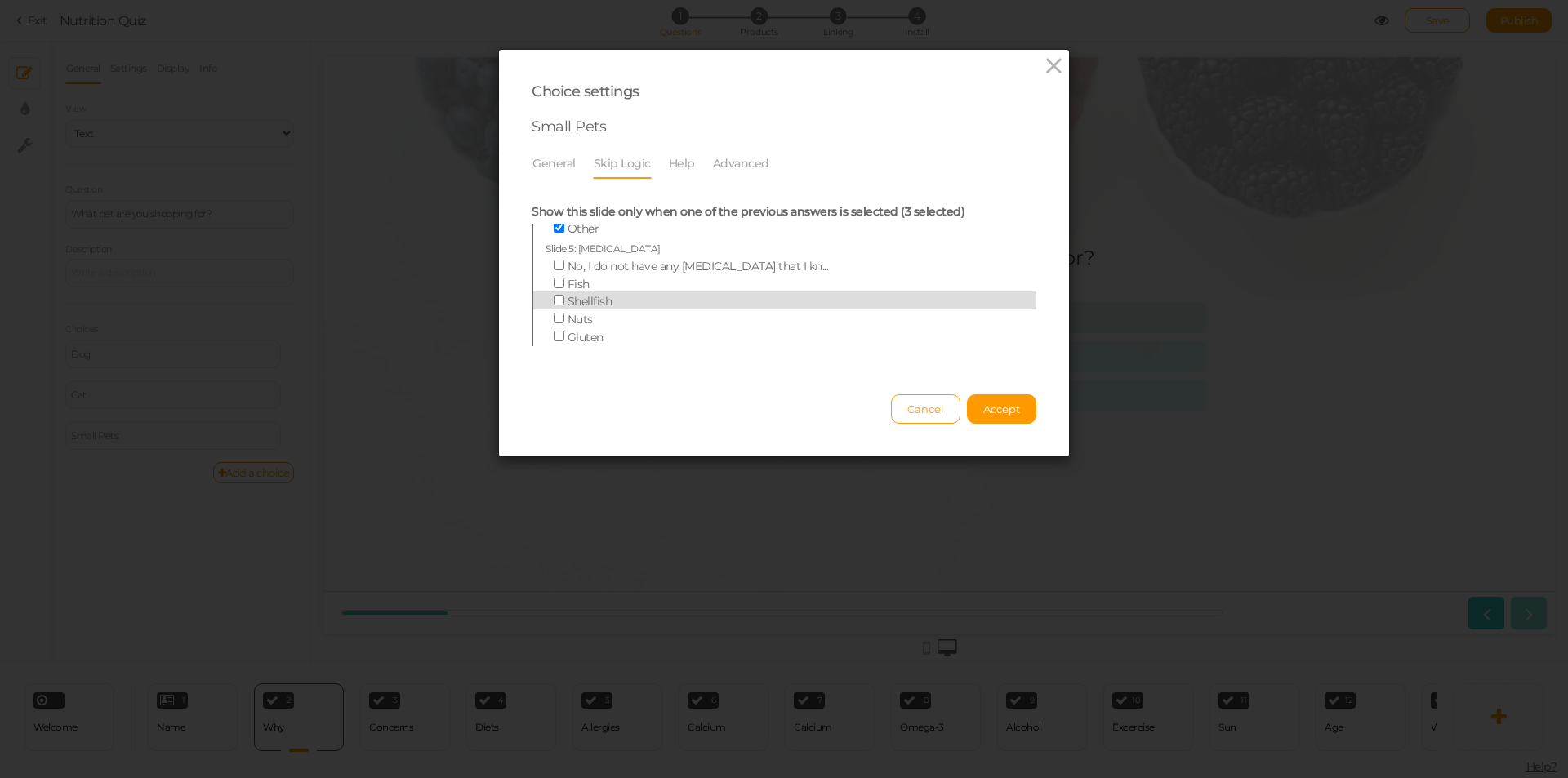
scroll to position [81, 0]
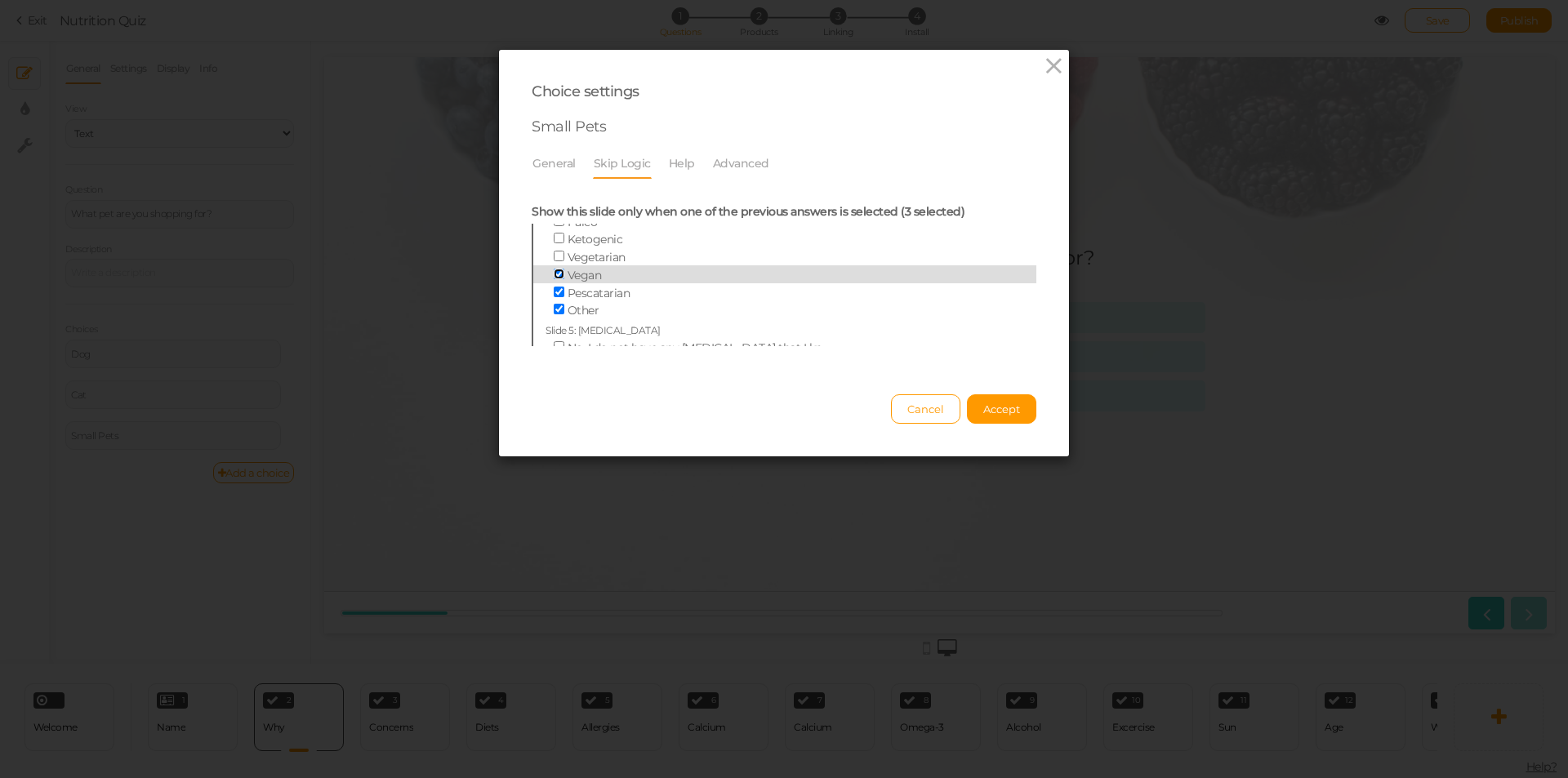
click at [556, 269] on input "Vegan" at bounding box center [559, 274] width 11 height 11
checkbox input "false"
click at [554, 288] on input "Pescatarian" at bounding box center [559, 292] width 11 height 11
checkbox input "false"
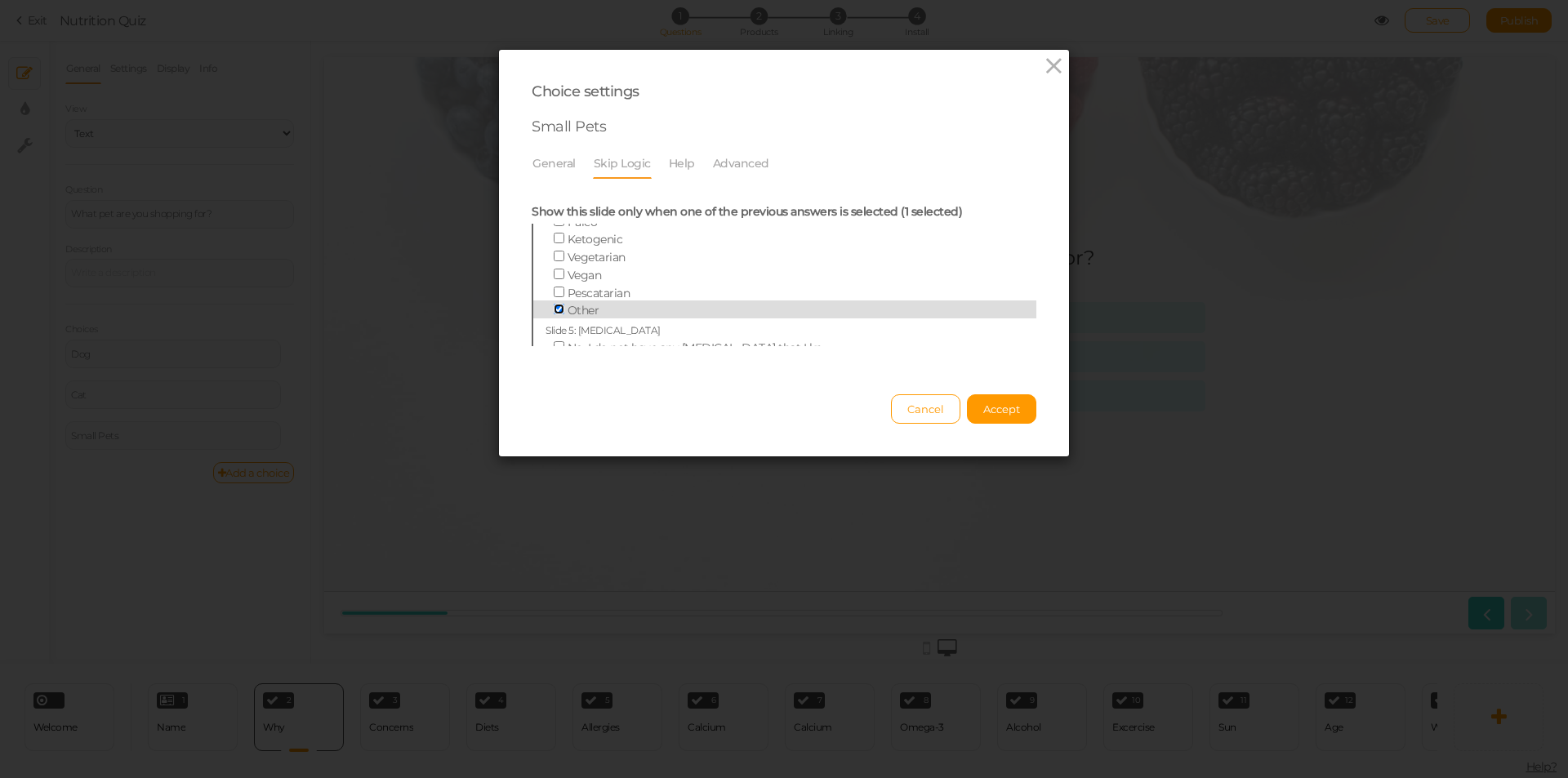
click at [554, 304] on input "Other" at bounding box center [559, 309] width 11 height 11
checkbox input "false"
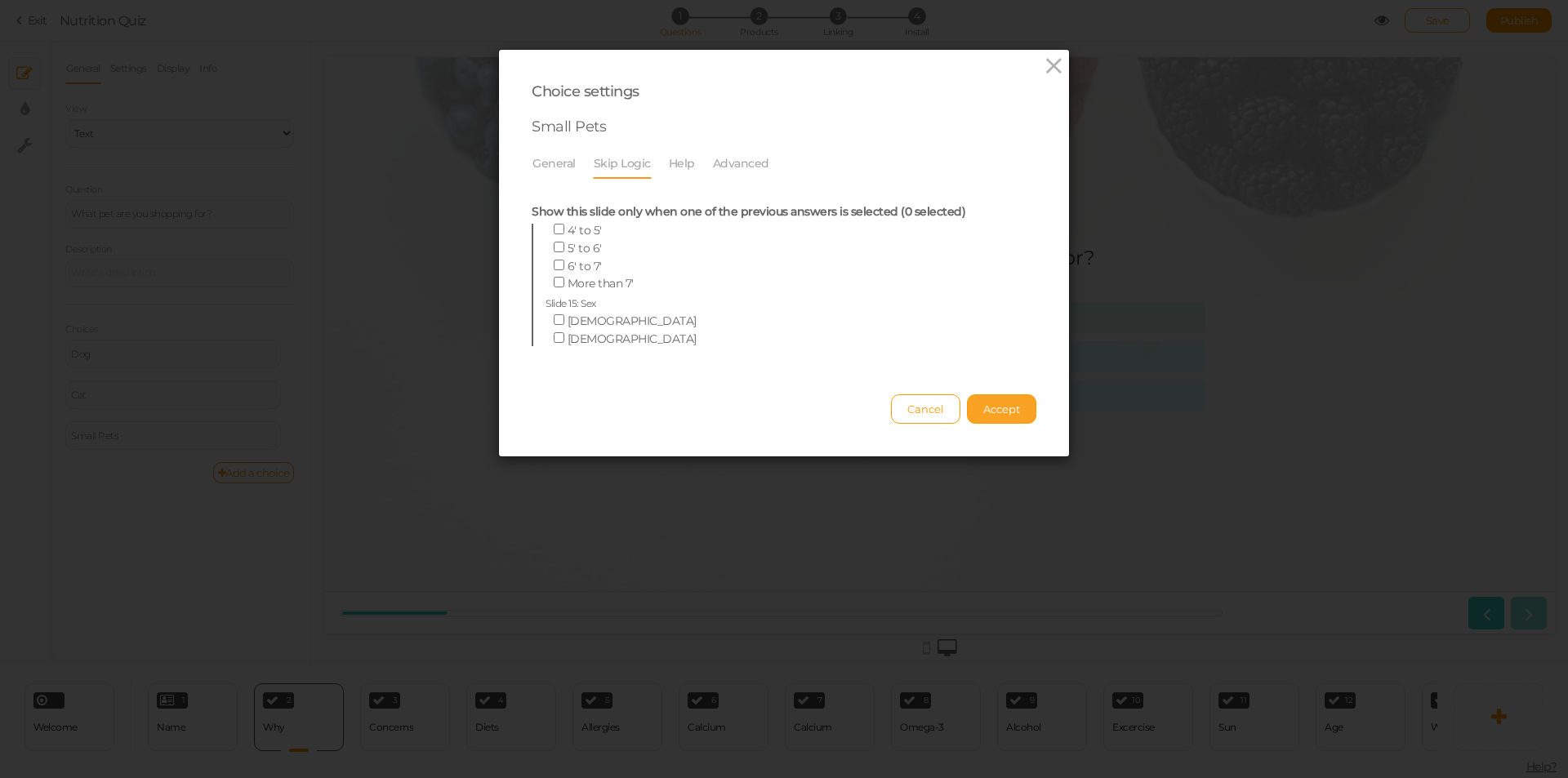
click at [985, 405] on span "Accept" at bounding box center [1001, 409] width 37 height 13
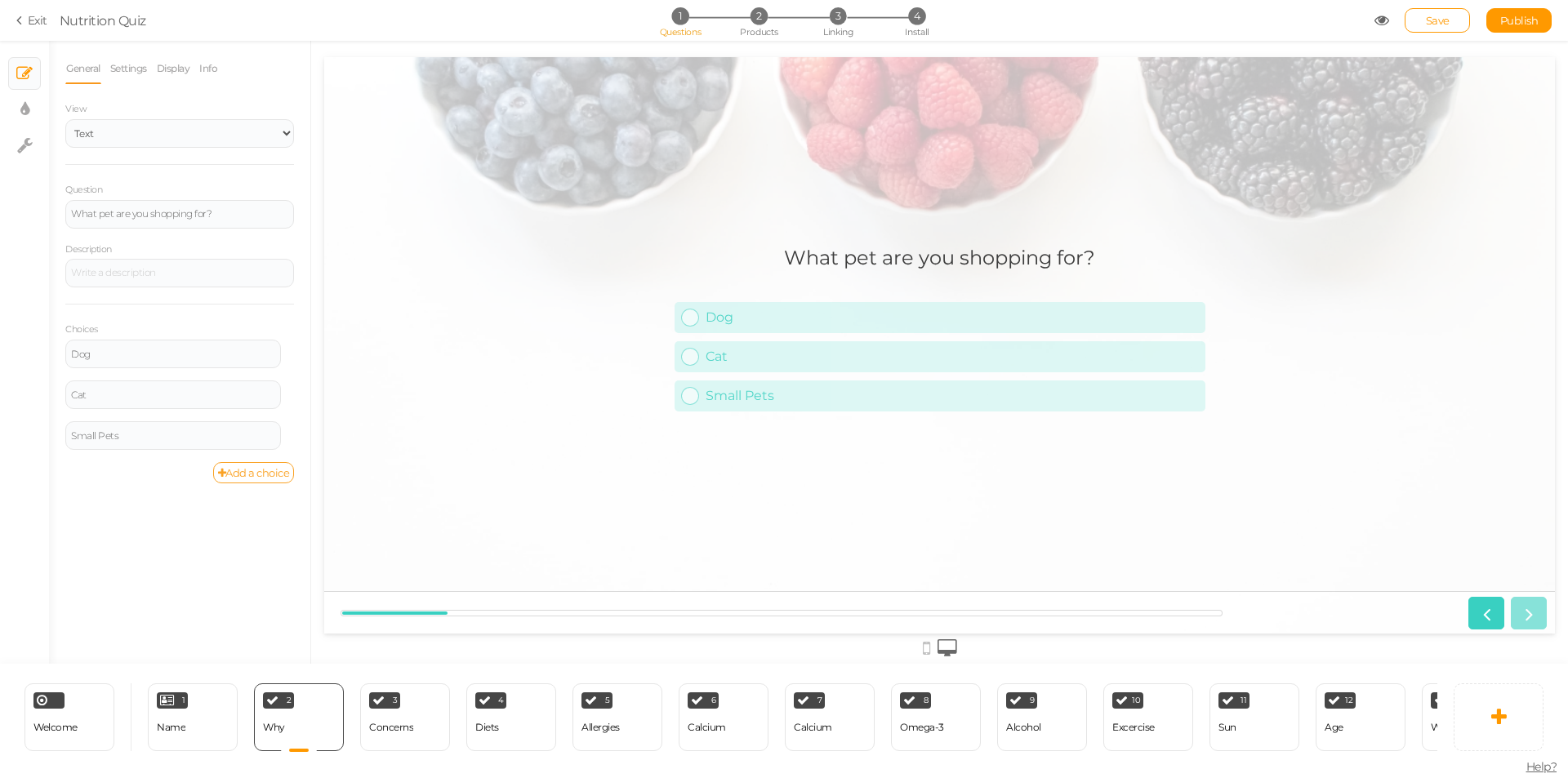
click at [262, 475] on link "Add a choice" at bounding box center [253, 472] width 81 height 21
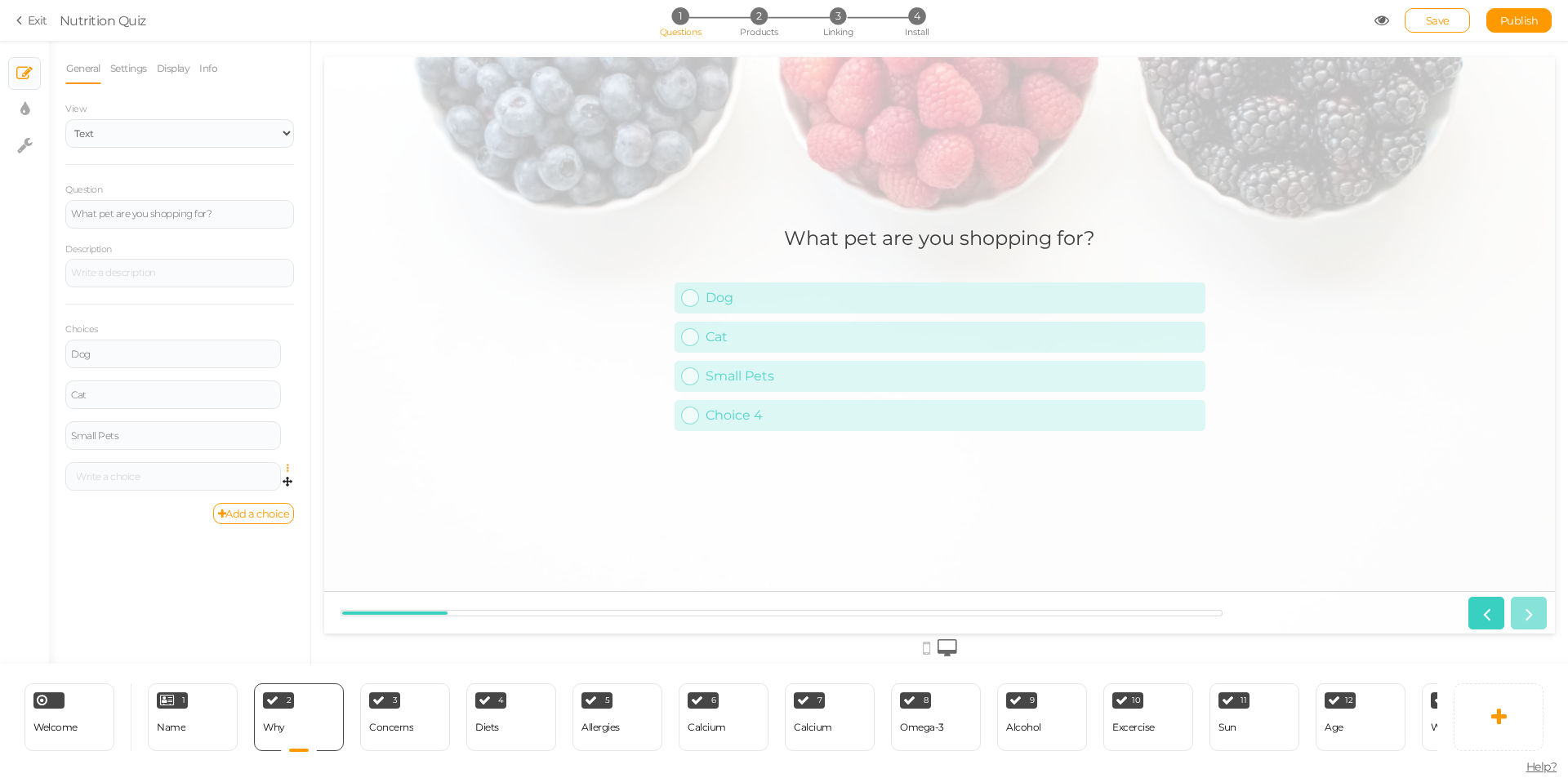
click at [287, 467] on icon at bounding box center [292, 468] width 11 height 10
click at [265, 487] on link "Settings" at bounding box center [228, 491] width 129 height 17
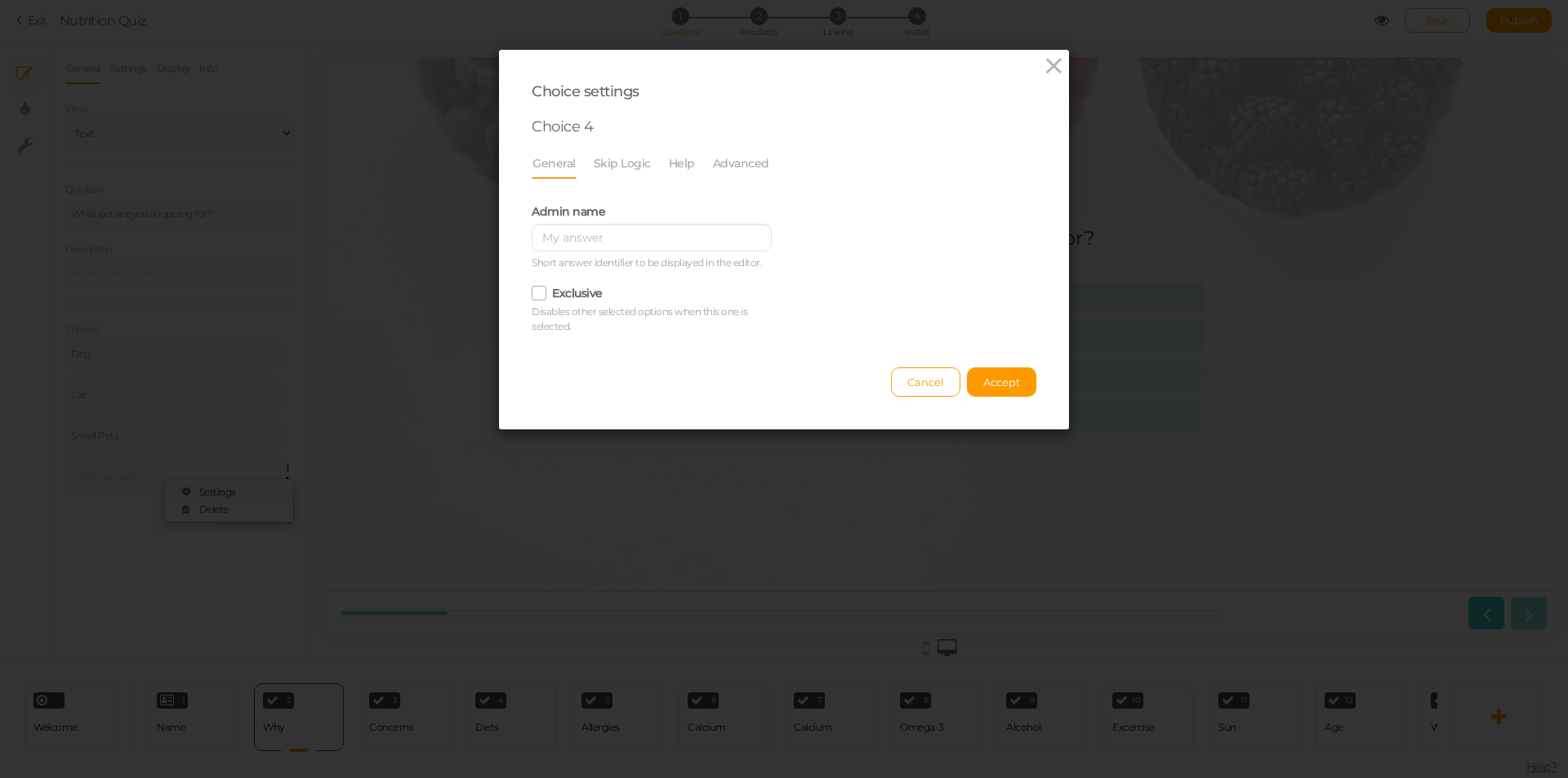
scroll to position [0, 0]
click at [580, 233] on input "text" at bounding box center [652, 237] width 240 height 28
type input "y"
type input "test"
click at [996, 384] on span "Accept" at bounding box center [1001, 382] width 37 height 13
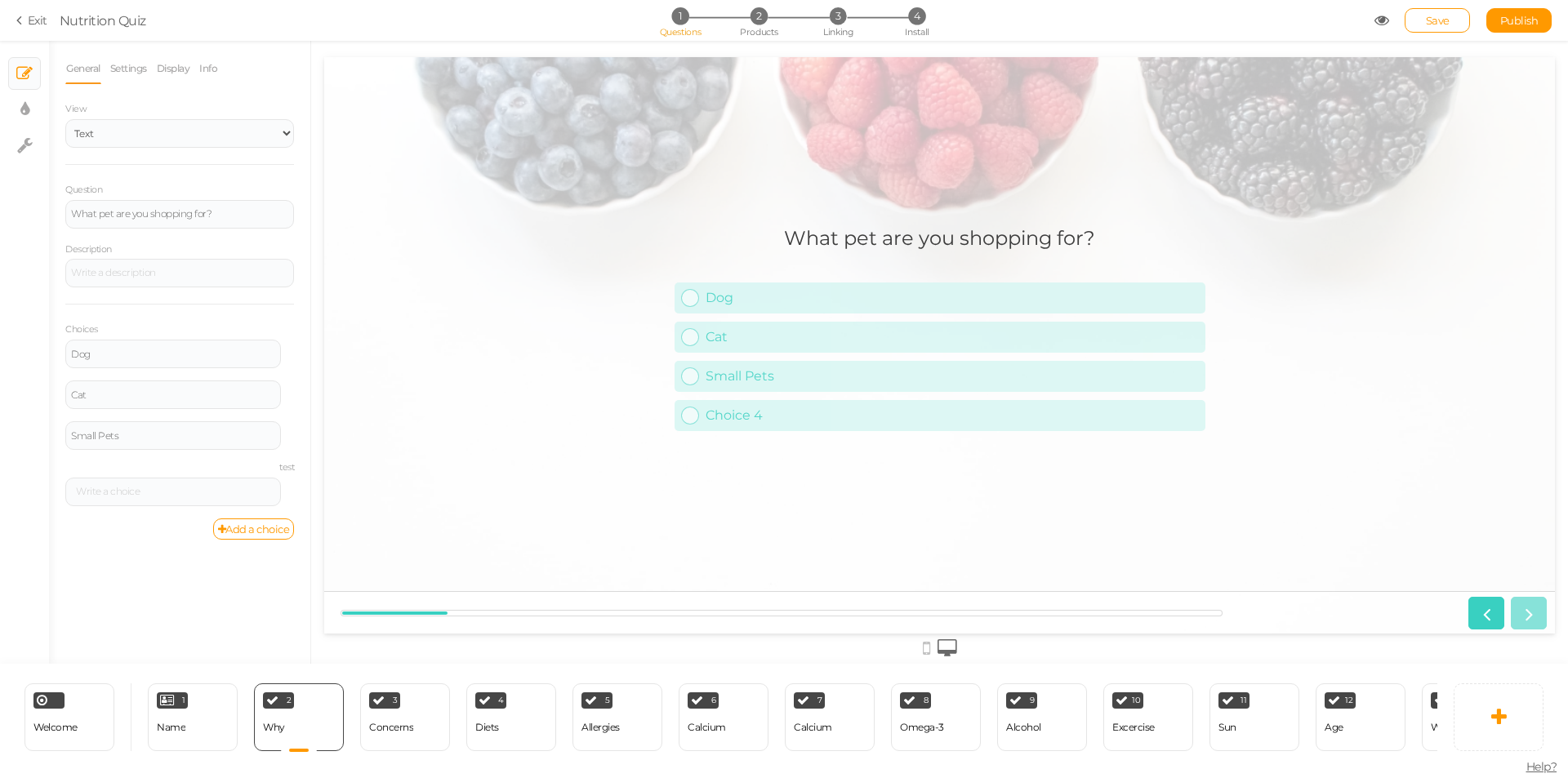
click at [943, 476] on div "What pet are you shopping for? Dog Cat Small Pets Choice 4" at bounding box center [940, 345] width 531 height 264
click at [957, 412] on div "Choice 4" at bounding box center [948, 415] width 500 height 16
click at [226, 140] on select "Text Images Slider Dropdown" at bounding box center [179, 133] width 228 height 29
click at [226, 137] on select "Text Images Slider Dropdown" at bounding box center [179, 133] width 228 height 29
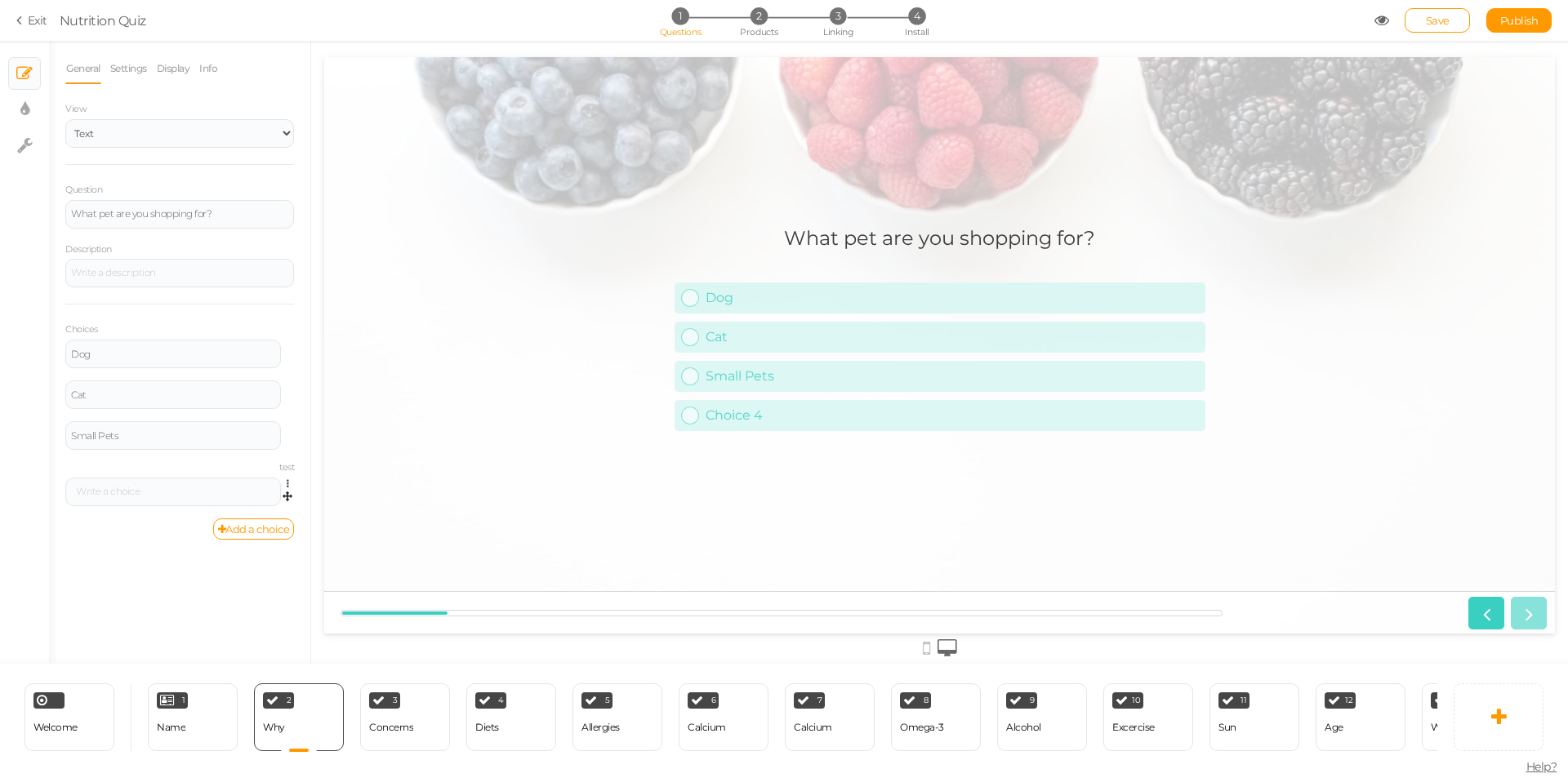
click at [284, 479] on span "Settings Delete" at bounding box center [288, 485] width 14 height 15
click at [288, 481] on icon at bounding box center [292, 484] width 11 height 10
click at [264, 510] on link "Settings" at bounding box center [228, 506] width 129 height 17
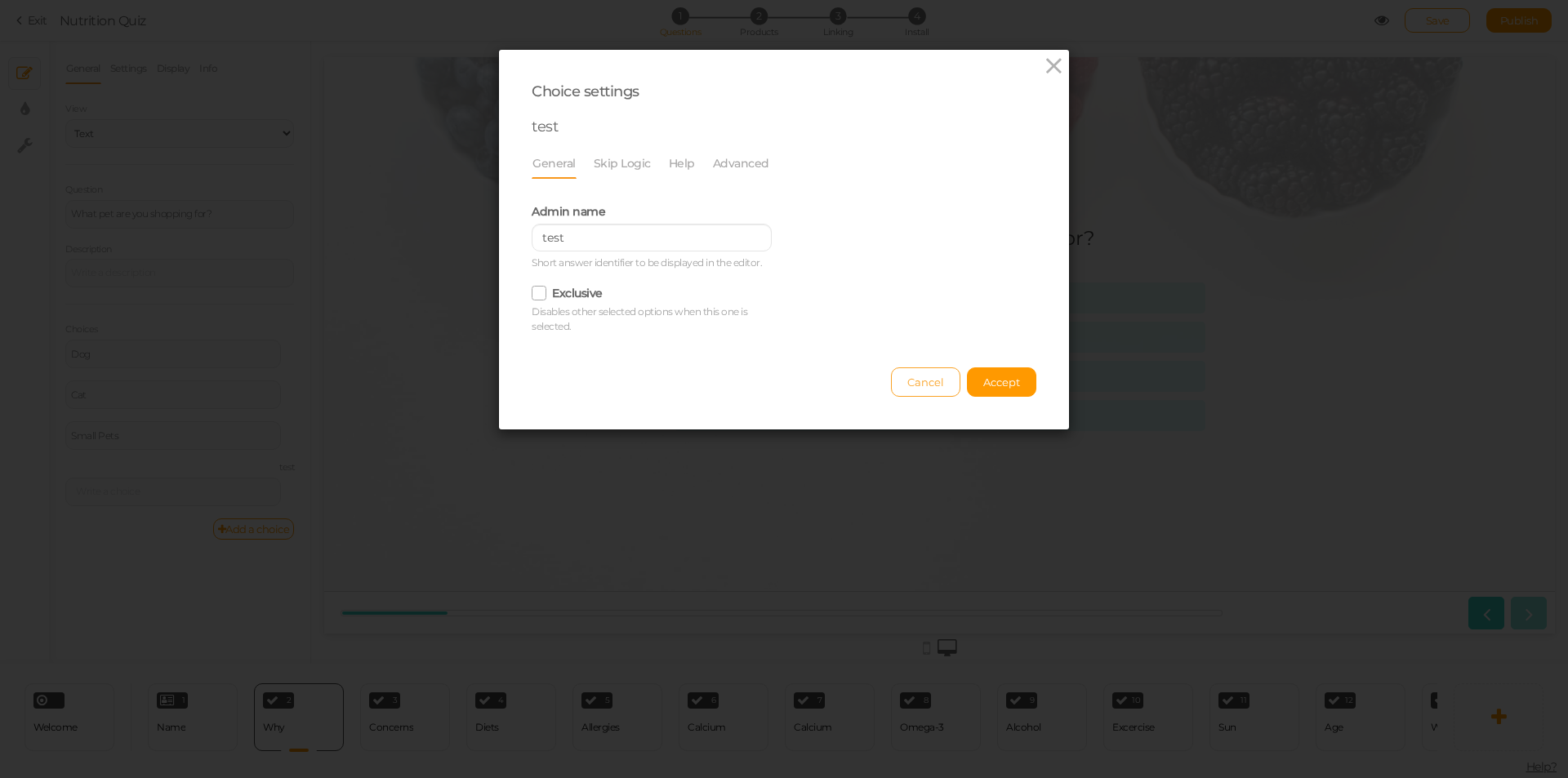
click at [907, 389] on button "Cancel" at bounding box center [925, 382] width 69 height 30
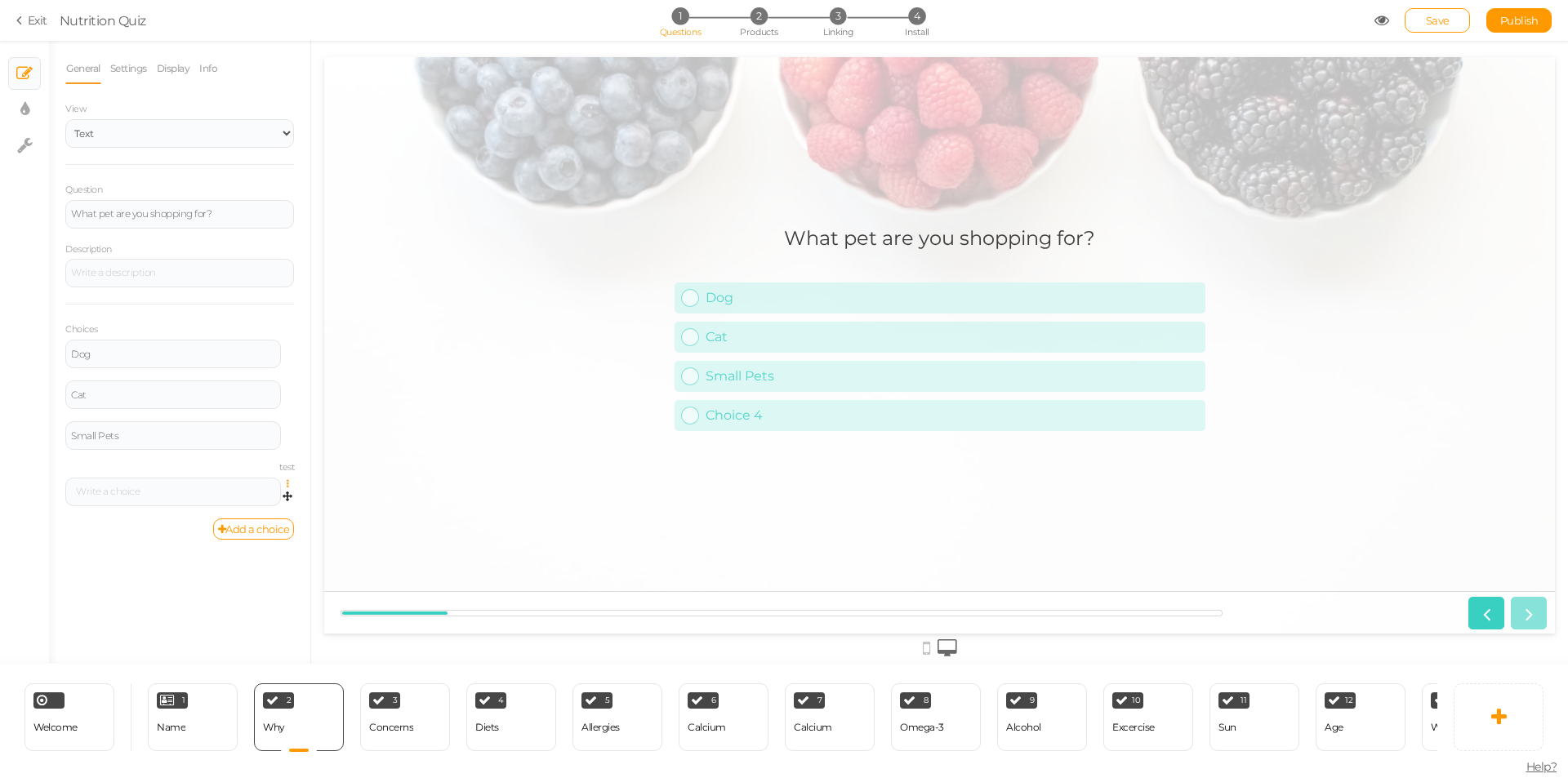
click at [289, 480] on icon at bounding box center [292, 484] width 11 height 10
click at [261, 522] on link "Delete" at bounding box center [228, 523] width 129 height 17
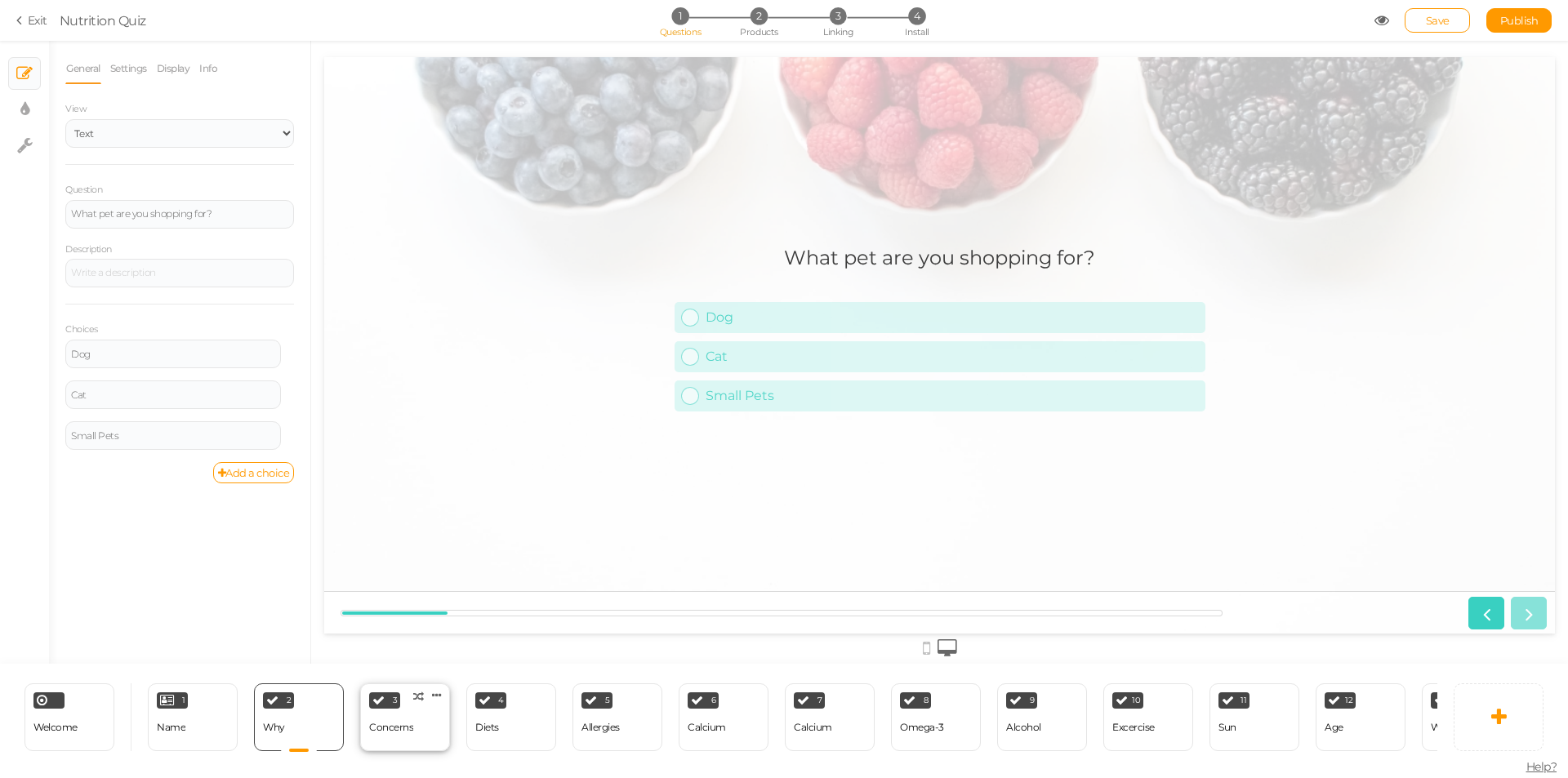
click at [391, 733] on div "Concerns" at bounding box center [391, 727] width 44 height 29
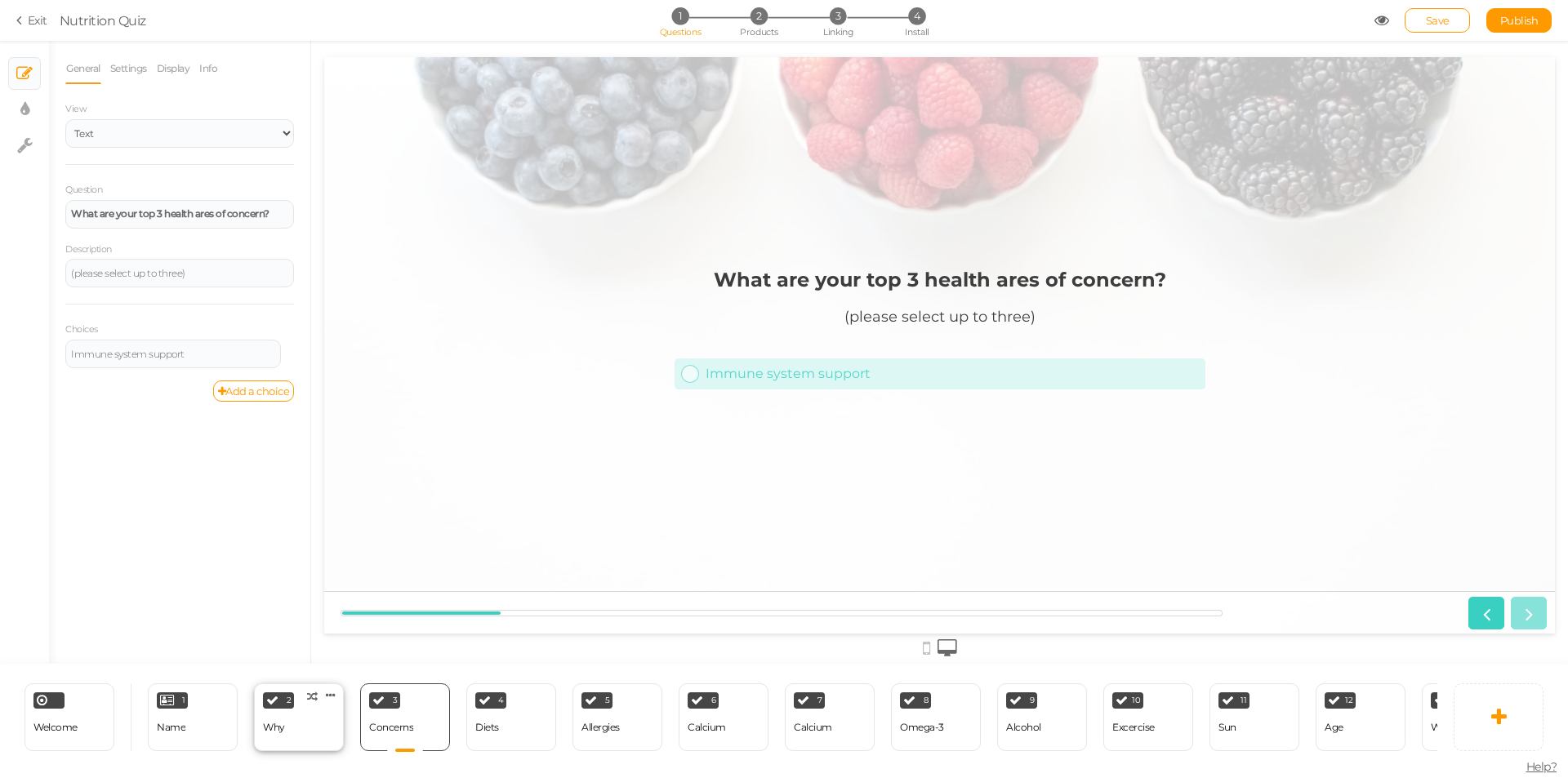
click at [302, 726] on div "2 Why × Define the conditions to show this slide. Clone Change type Delete" at bounding box center [298, 717] width 90 height 67
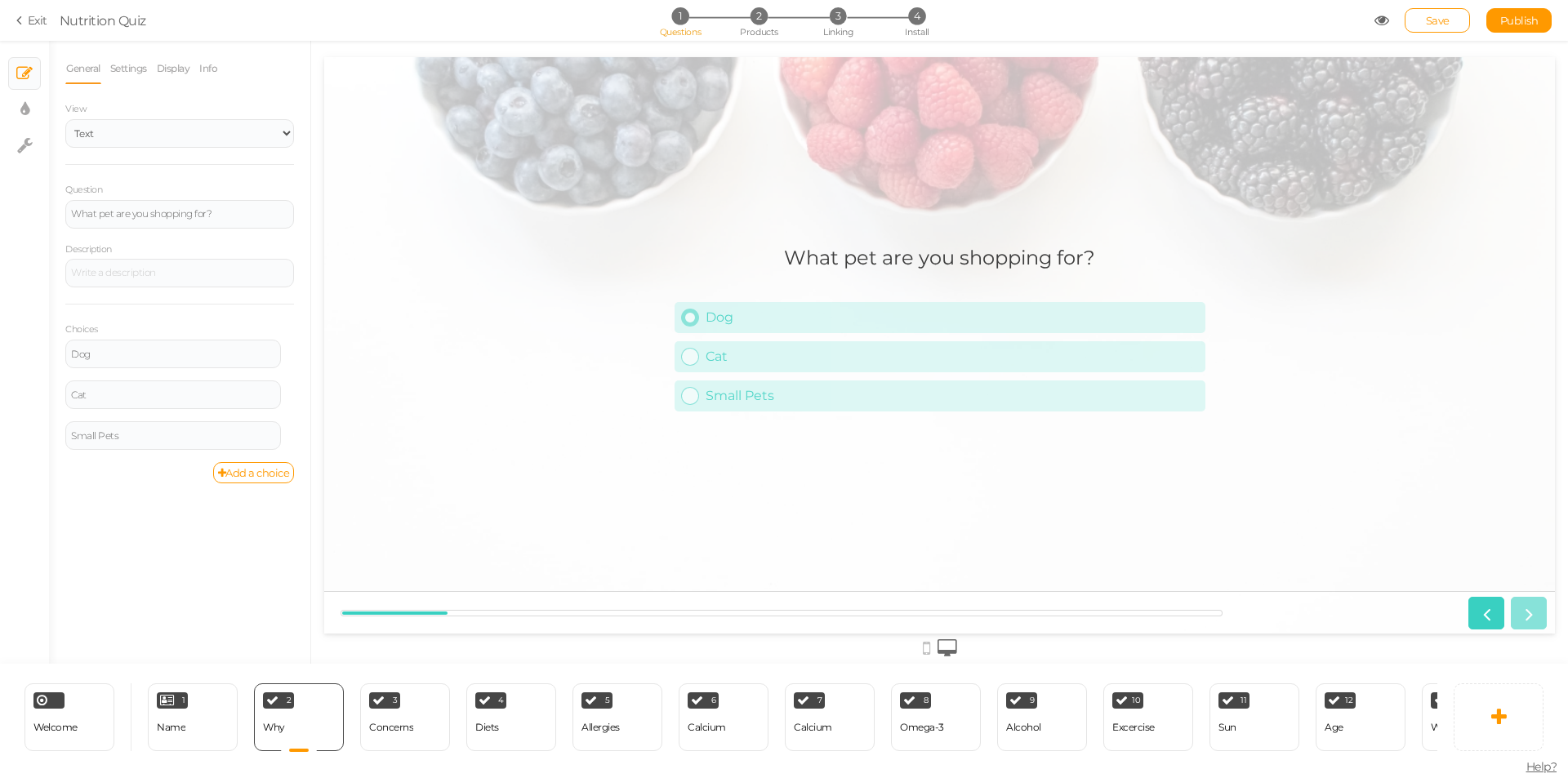
click at [845, 318] on div "Dog" at bounding box center [952, 317] width 493 height 16
click at [842, 319] on div "Dog" at bounding box center [952, 317] width 493 height 16
click at [390, 714] on div "Concerns" at bounding box center [391, 727] width 44 height 29
